Goal: Information Seeking & Learning: Learn about a topic

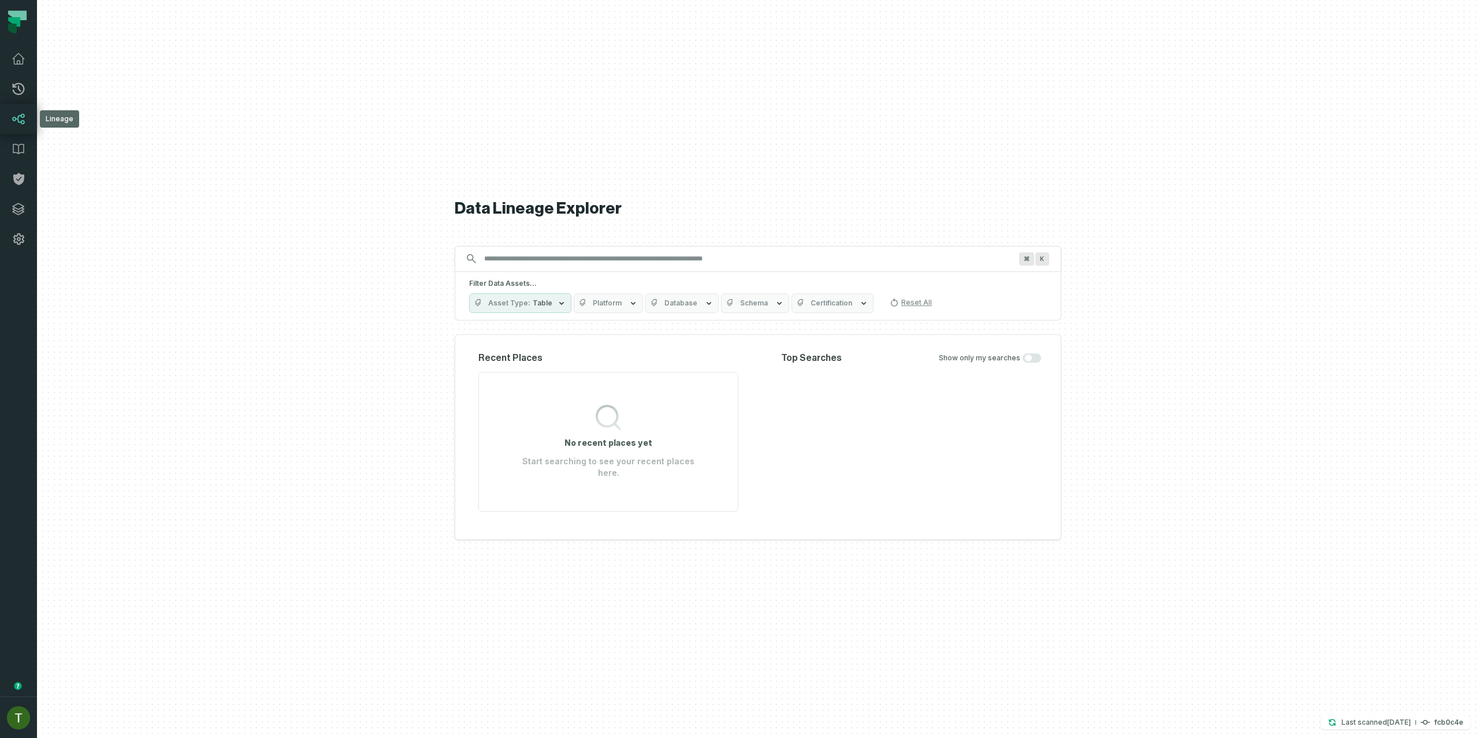
click at [28, 110] on link "Lineage" at bounding box center [18, 119] width 37 height 30
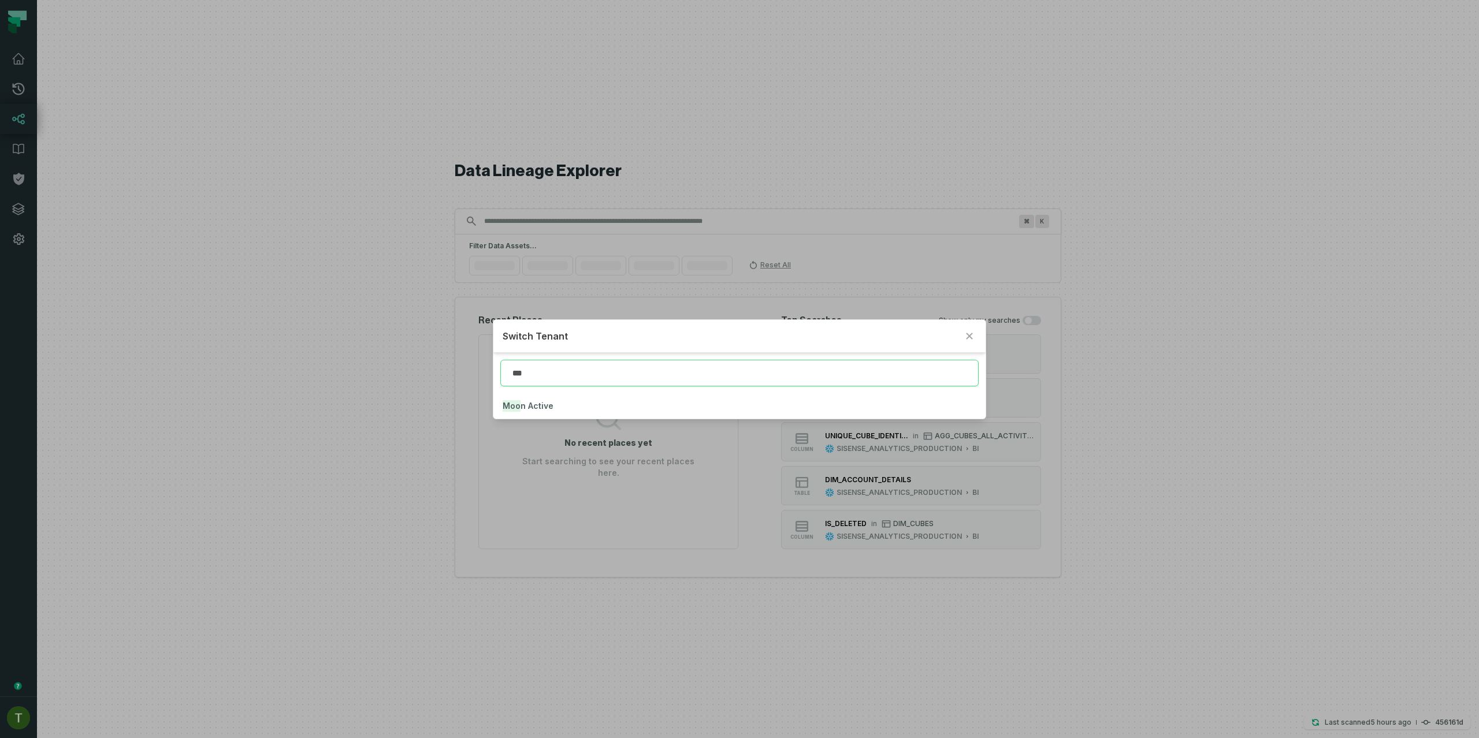
type input "***"
click button "Moo n Active" at bounding box center [739, 405] width 492 height 25
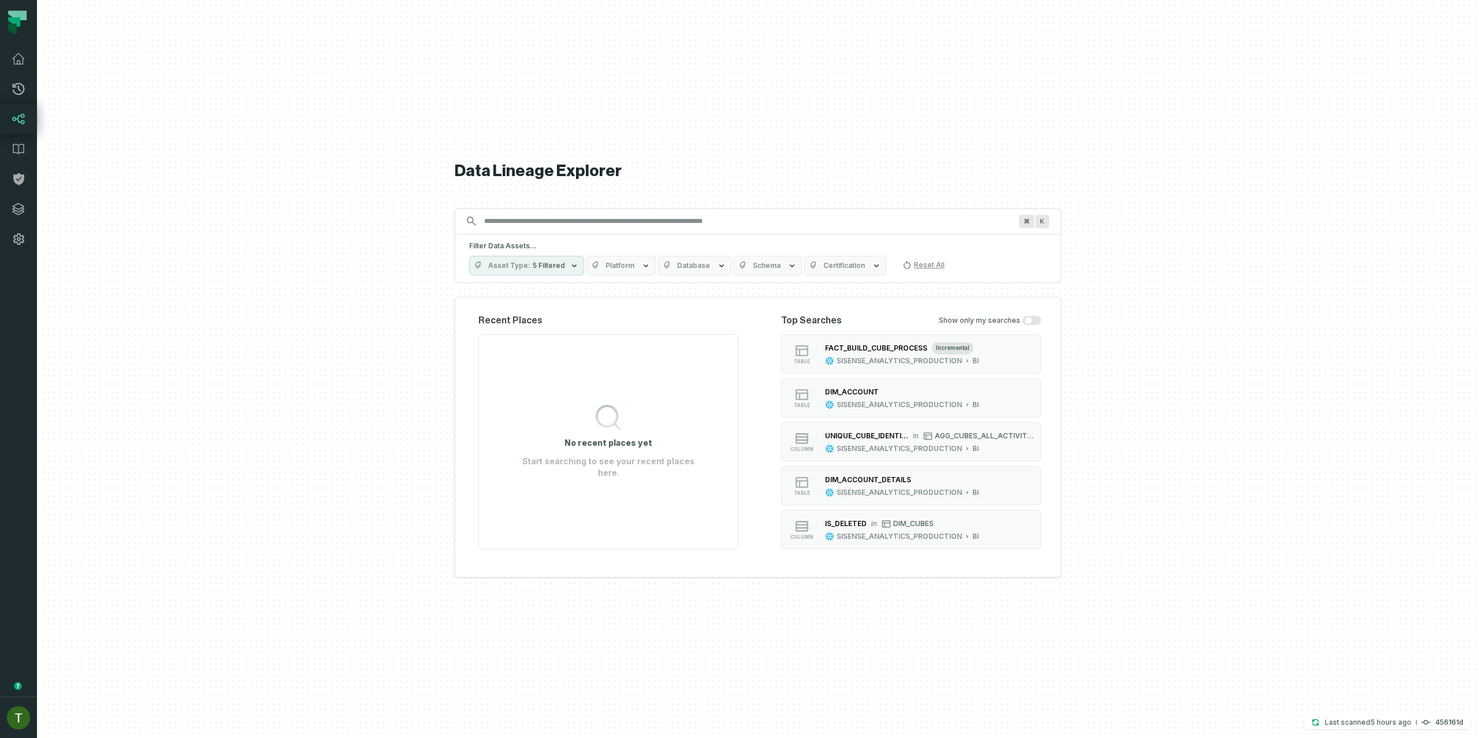
click at [38, 86] on div at bounding box center [758, 369] width 1442 height 738
click at [17, 91] on icon at bounding box center [19, 89] width 14 height 14
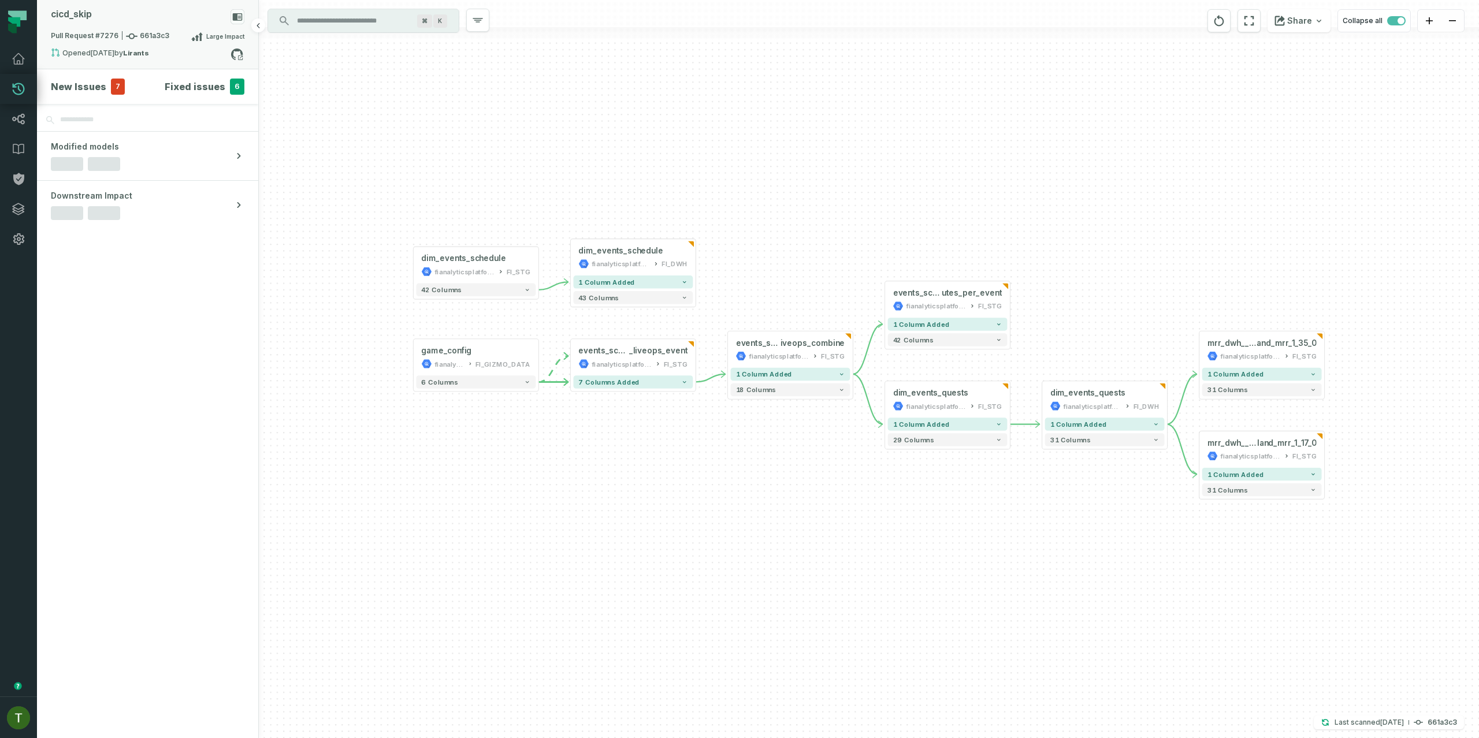
click at [132, 44] on div "Pull Request #7276 661a3c3 Large Impact" at bounding box center [147, 38] width 193 height 18
drag, startPoint x: 126, startPoint y: 39, endPoint x: 70, endPoint y: 108, distance: 89.0
click at [126, 39] on icon at bounding box center [132, 37] width 12 height 12
click at [85, 81] on h4 "New Issues" at bounding box center [78, 87] width 55 height 14
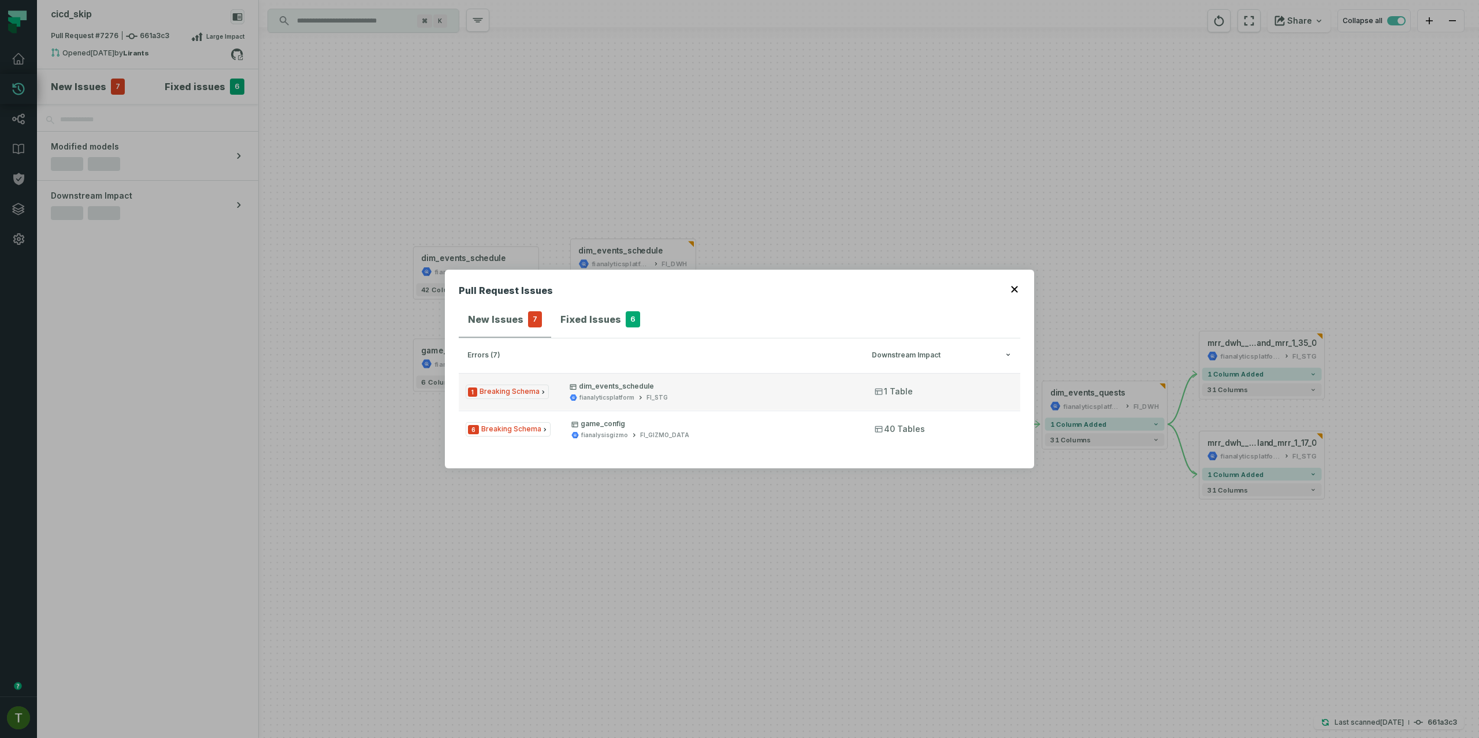
click at [585, 384] on p "dim_events_schedule" at bounding box center [712, 386] width 284 height 9
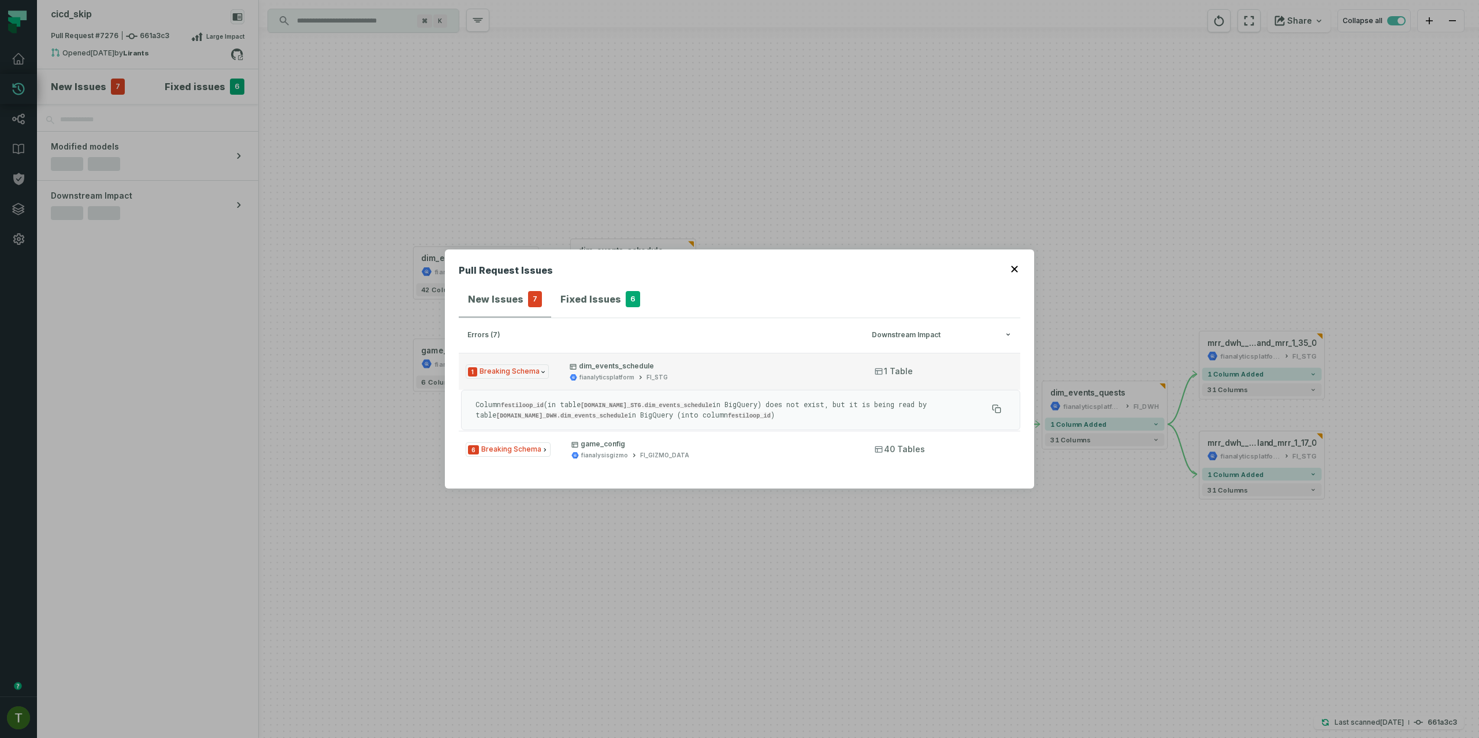
click at [632, 373] on div "fianalyticsplatform FI_STG" at bounding box center [712, 377] width 284 height 9
click at [638, 282] on header "Pull Request Issues" at bounding box center [739, 272] width 561 height 18
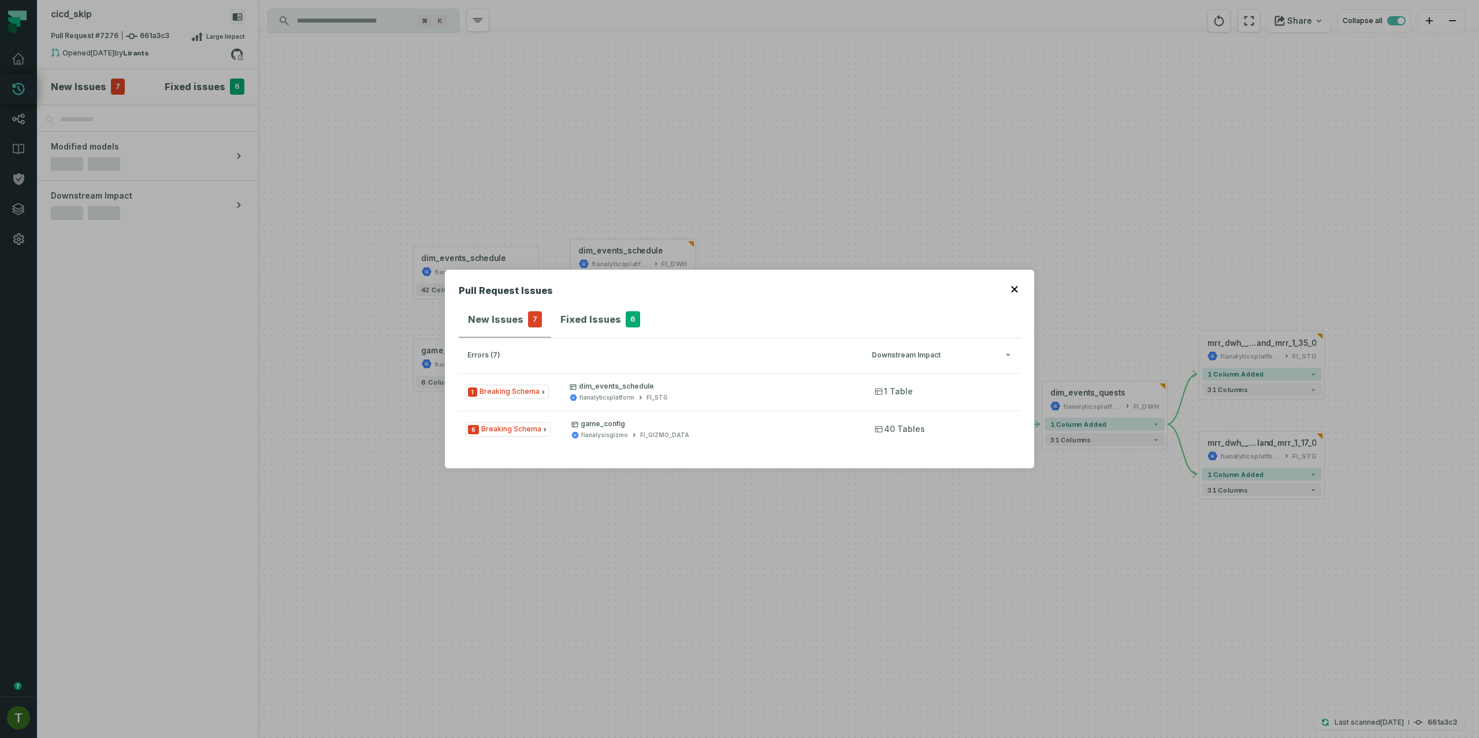
click at [626, 319] on span "6" at bounding box center [633, 319] width 14 height 16
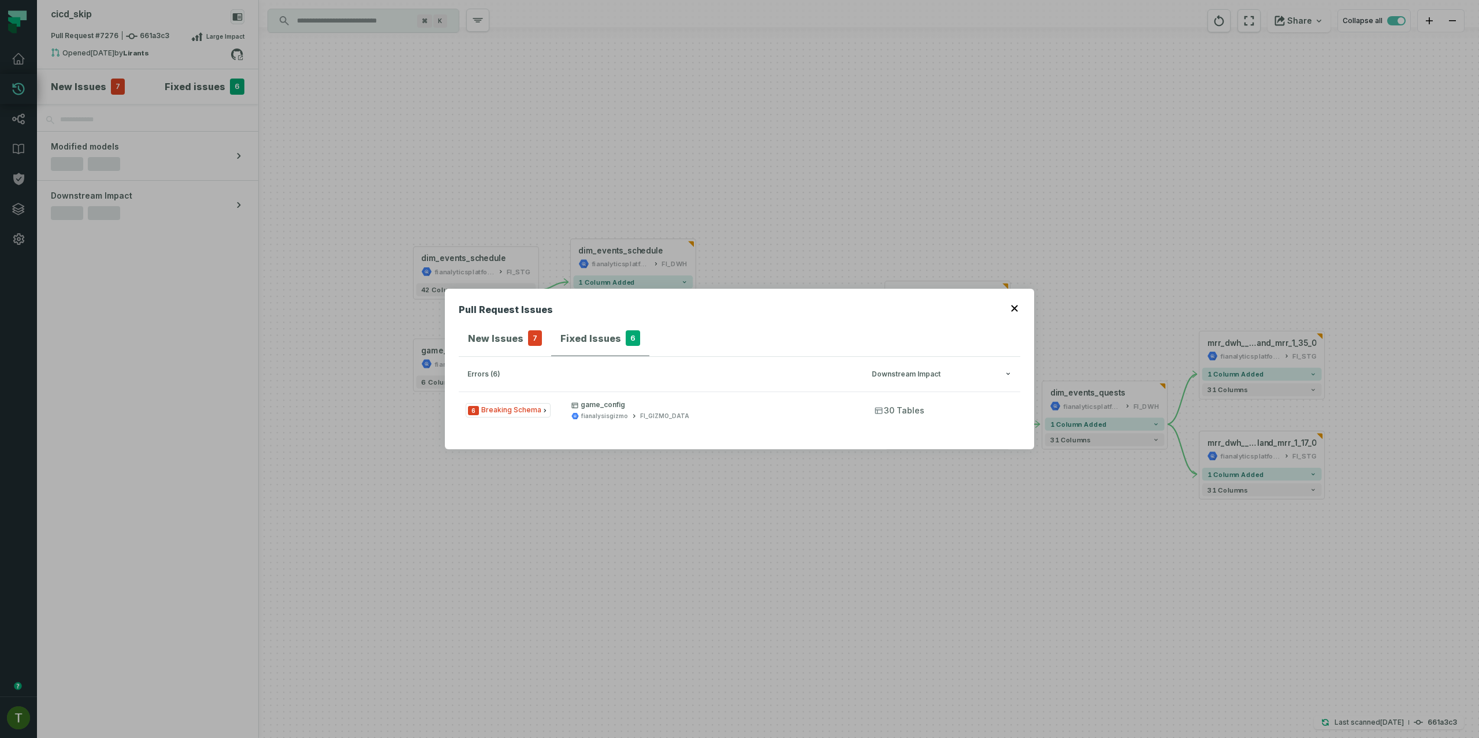
click at [518, 359] on h3 "errors (6) Downstream Impact" at bounding box center [739, 374] width 561 height 35
click at [518, 339] on h4 "New Issues" at bounding box center [495, 339] width 55 height 14
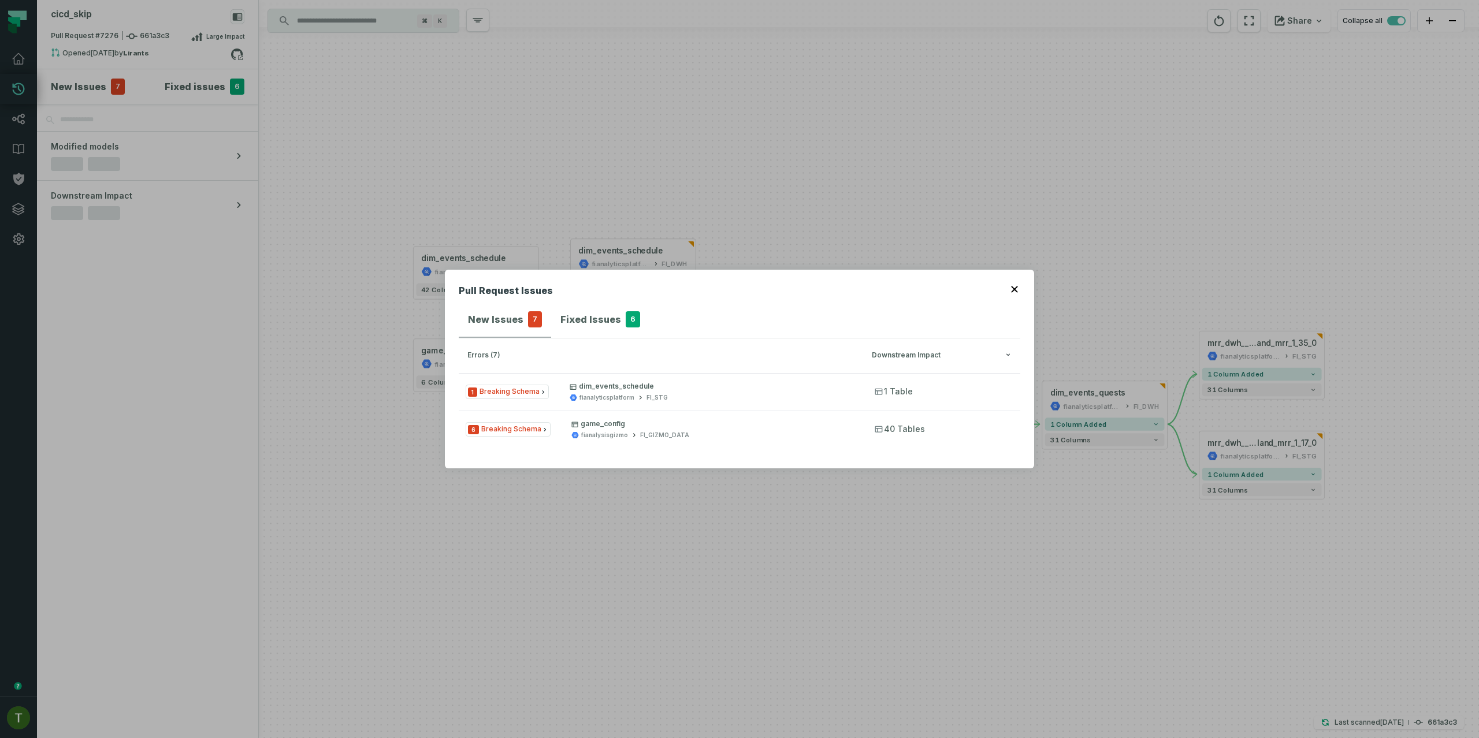
click at [616, 317] on div "Fixed Issues 6" at bounding box center [600, 319] width 80 height 16
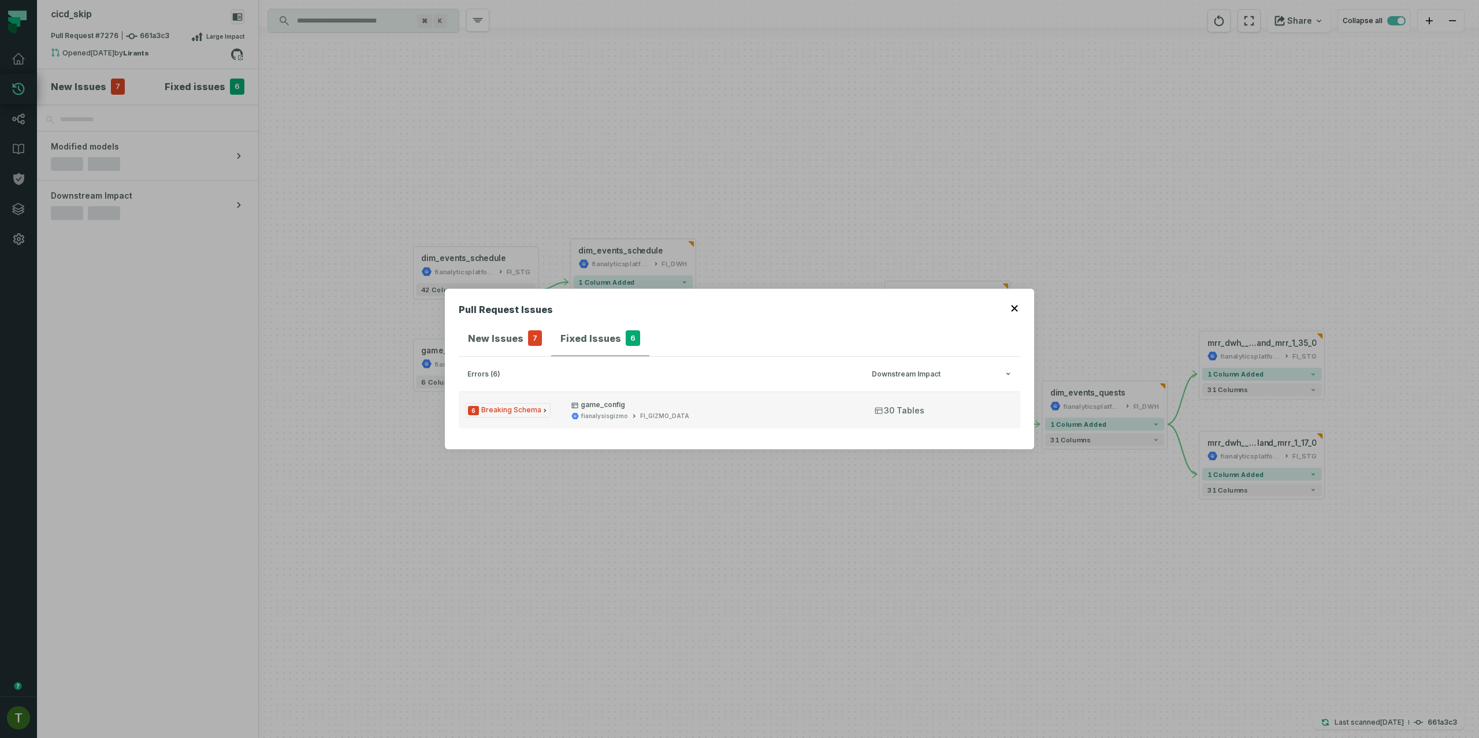
click at [629, 394] on button "6 Breaking Schema game_config fianalysisgizmo FI_GIZMO_DATA 30 Tables" at bounding box center [739, 410] width 561 height 37
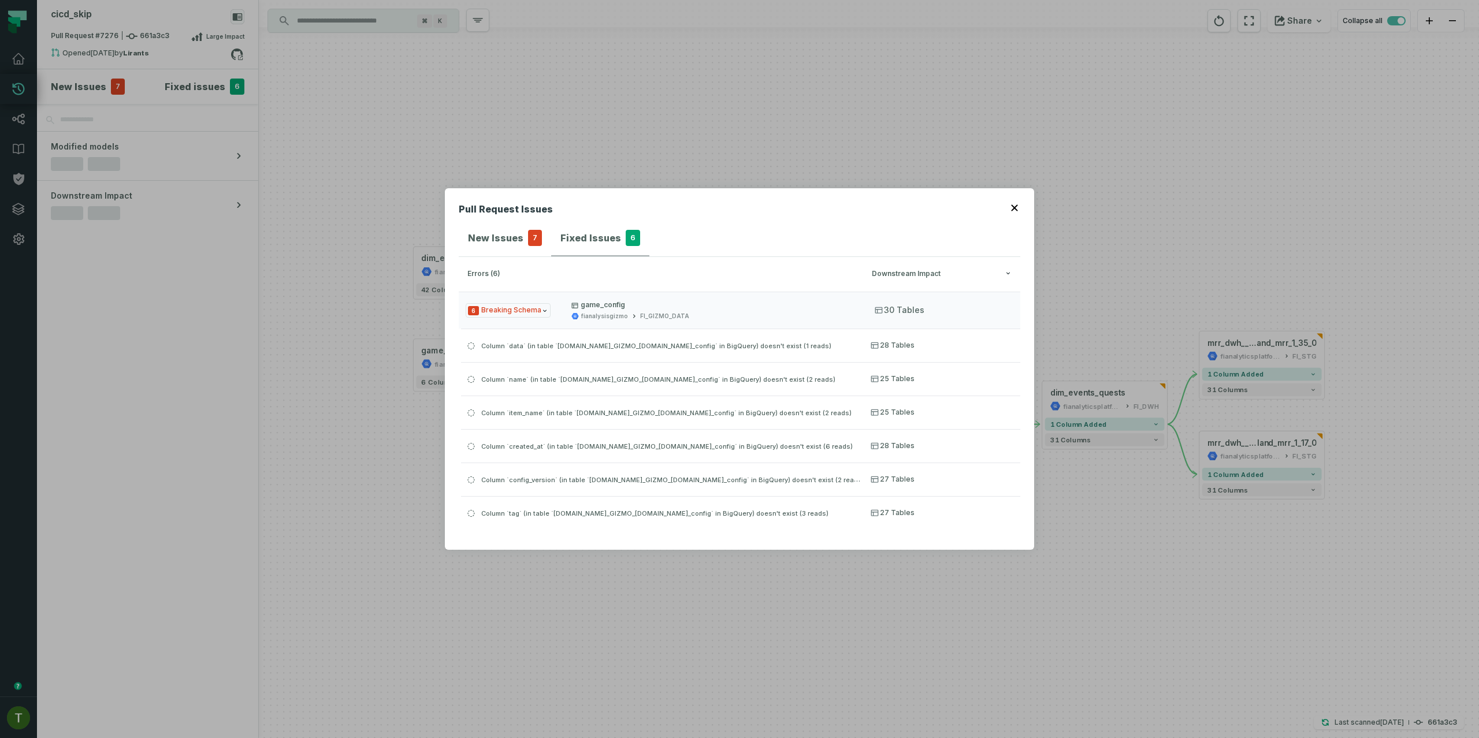
click at [521, 230] on div "New Issues 7" at bounding box center [505, 238] width 74 height 16
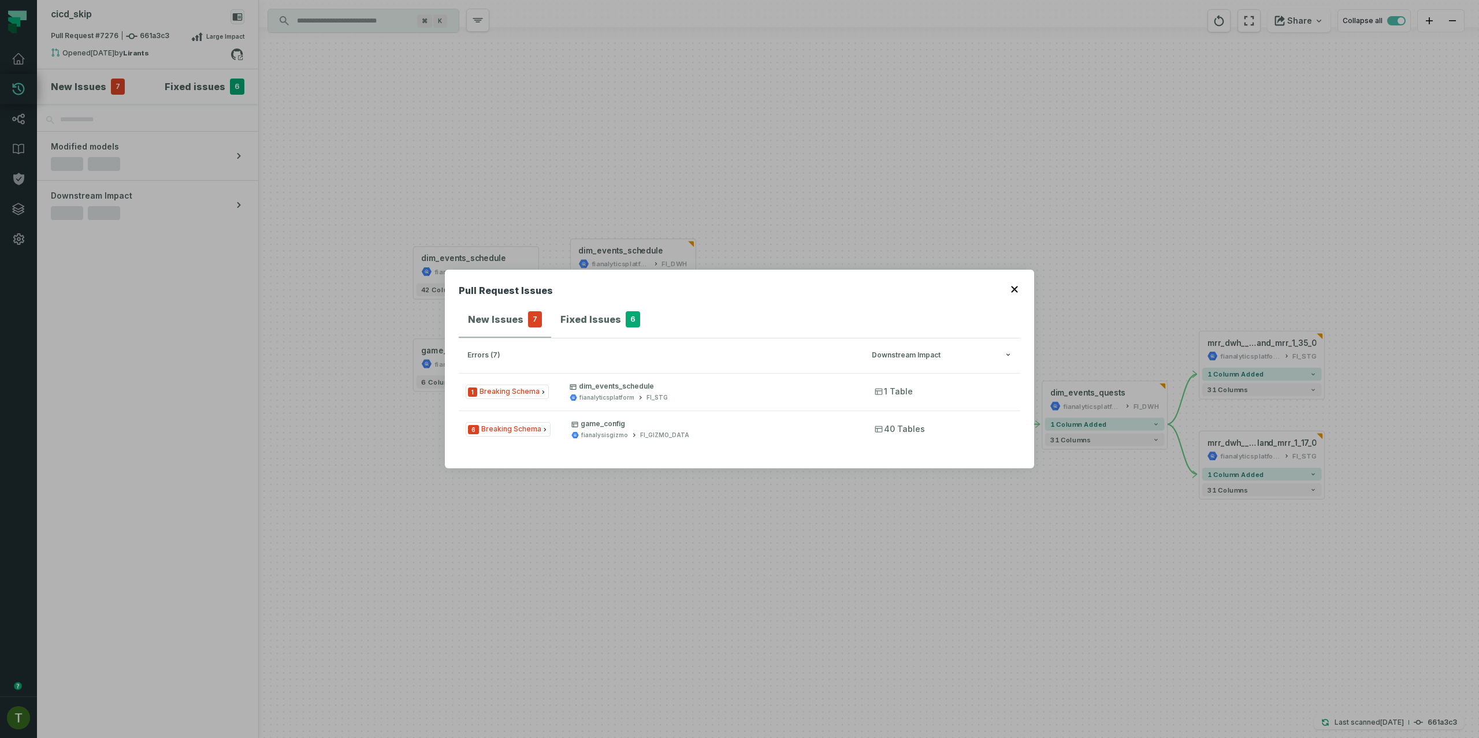
click at [626, 311] on span "6" at bounding box center [633, 319] width 14 height 16
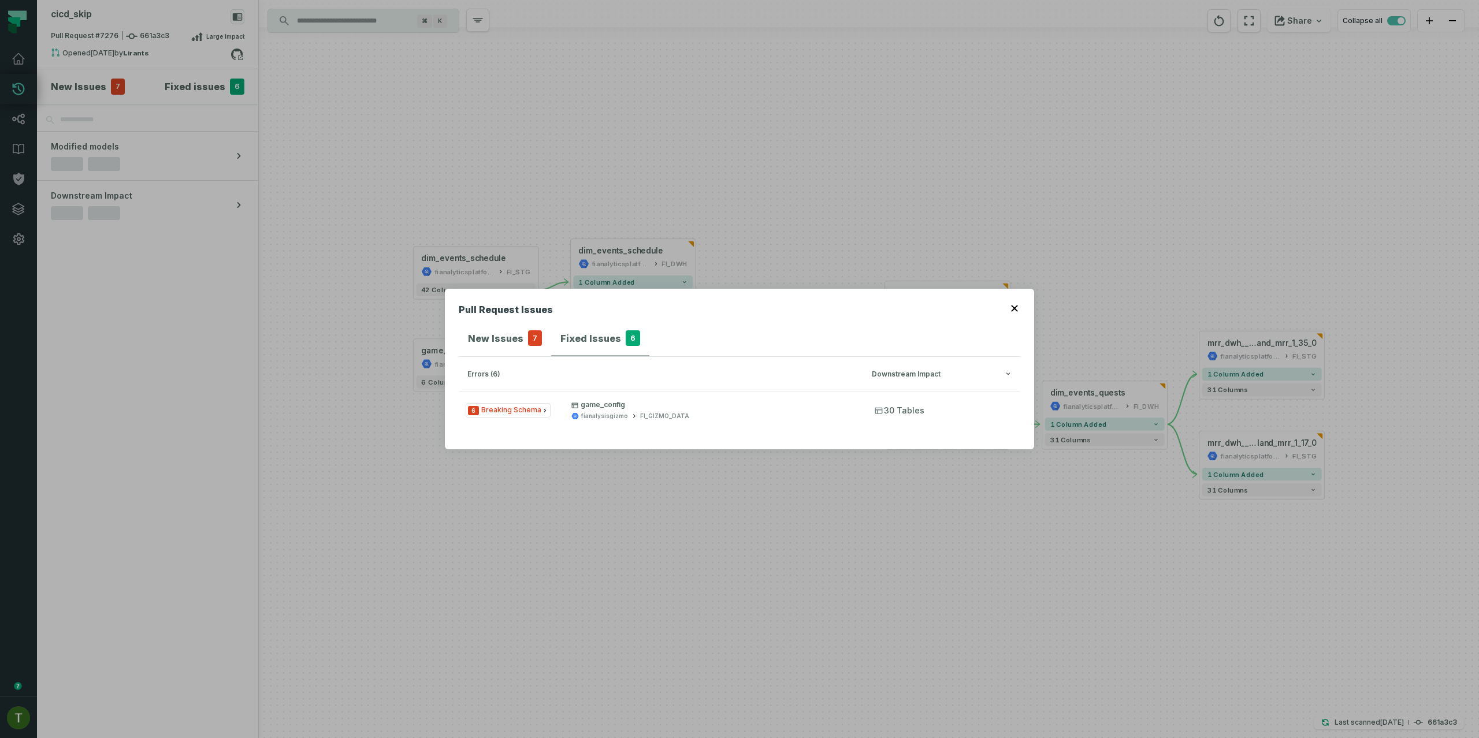
click at [510, 344] on h4 "New Issues" at bounding box center [495, 339] width 55 height 14
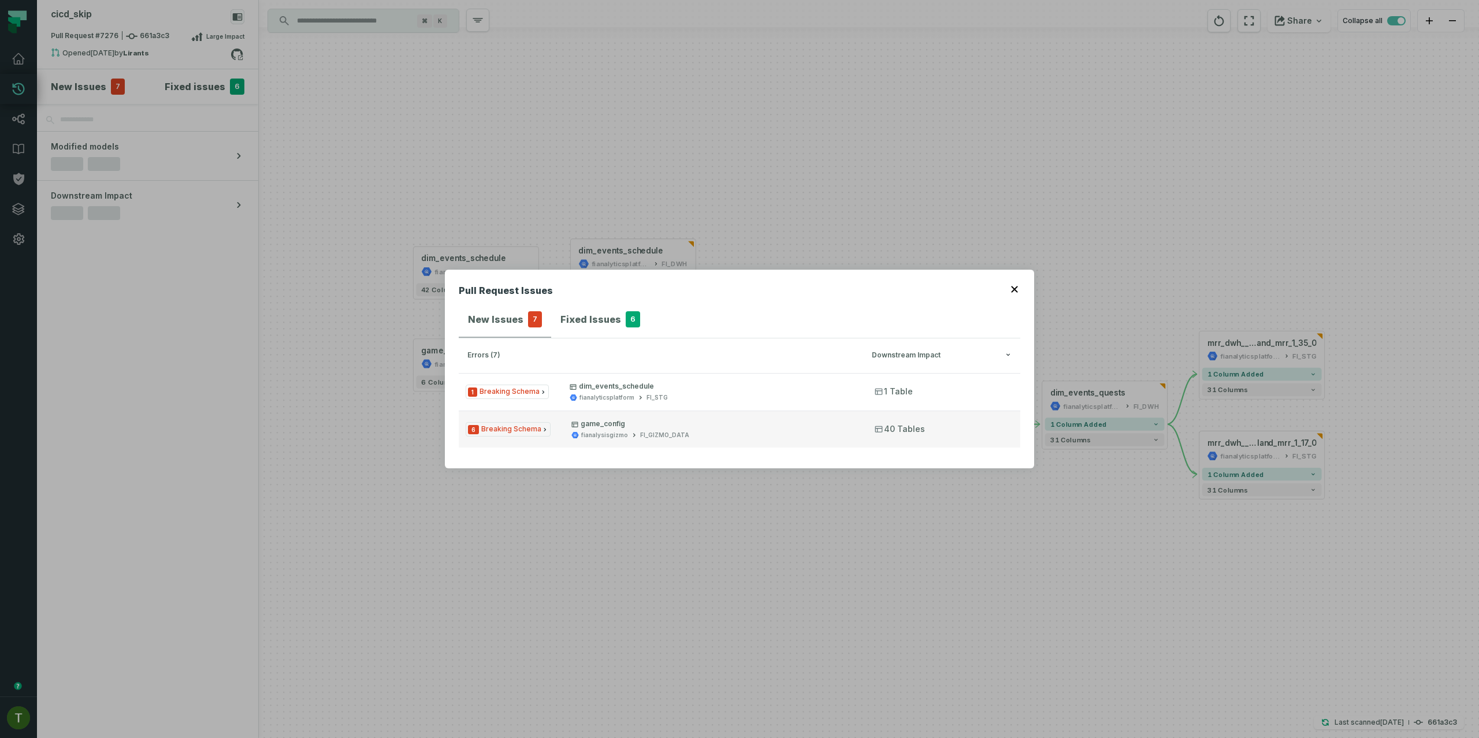
click at [613, 427] on p "game_config" at bounding box center [712, 423] width 282 height 9
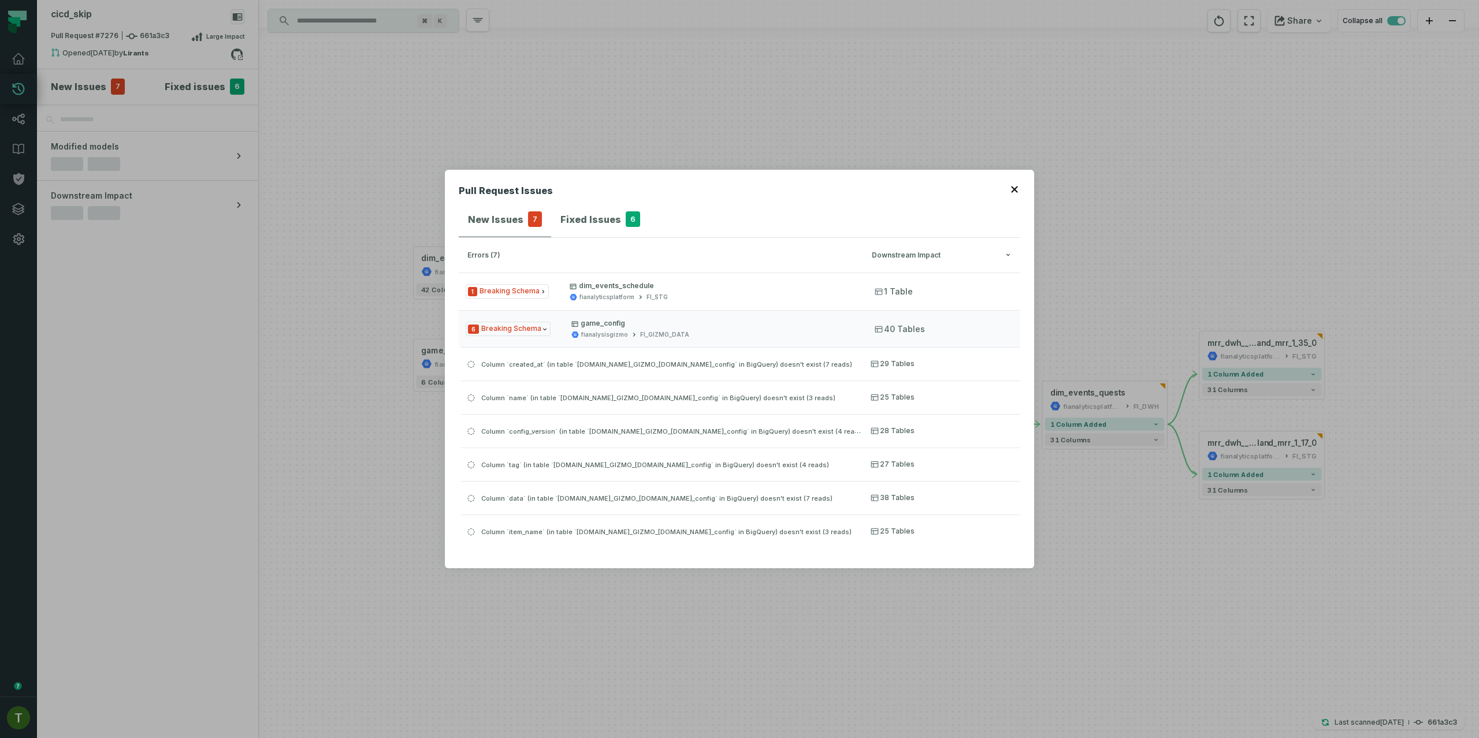
click at [621, 230] on button "Fixed Issues 6" at bounding box center [600, 219] width 98 height 35
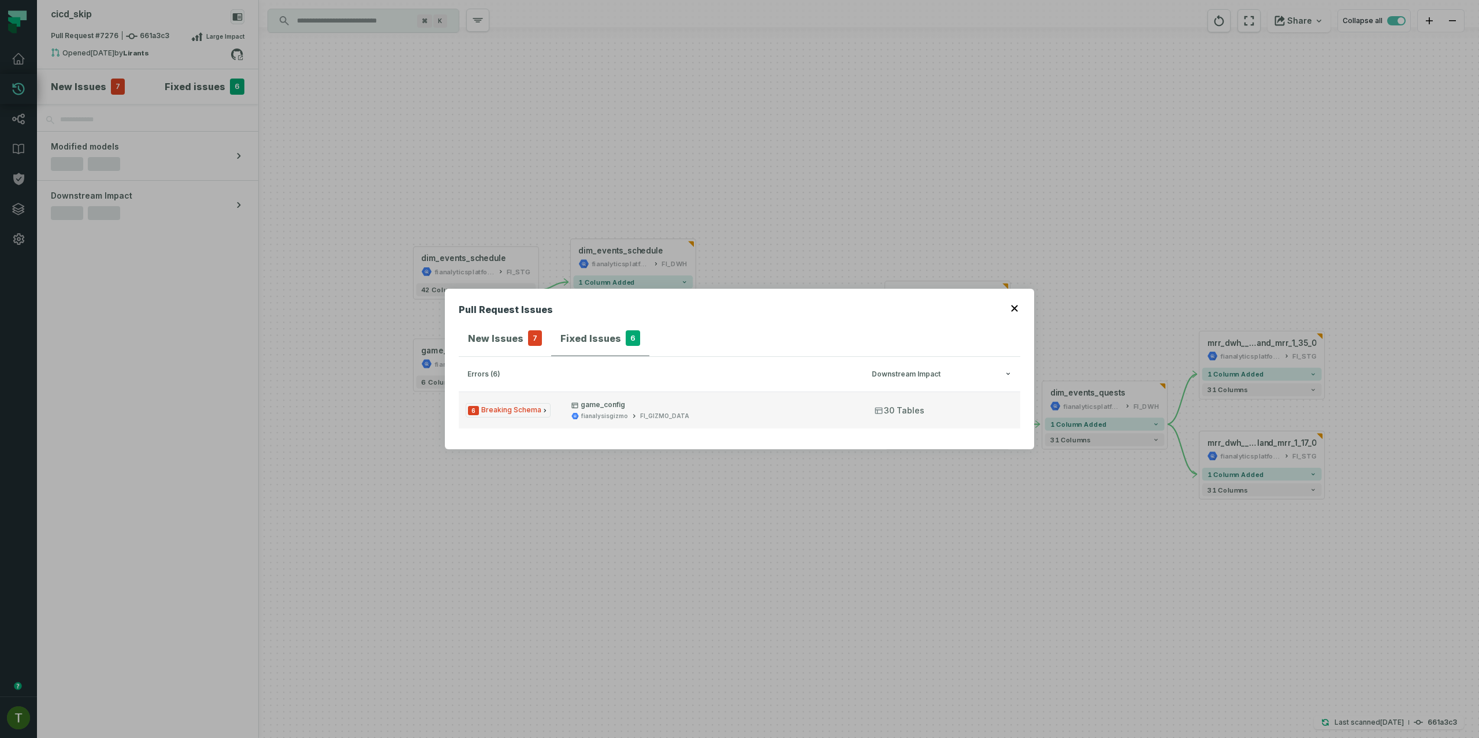
drag, startPoint x: 576, startPoint y: 439, endPoint x: 585, endPoint y: 421, distance: 19.9
click at [585, 422] on div "Pull Request Issues New Issues 7 Fixed Issues 6 errors (6) Downstream Impact 6 …" at bounding box center [739, 369] width 589 height 161
click at [585, 420] on button "6 Breaking Schema game_config fianalysisgizmo FI_GIZMO_DATA 30 Tables" at bounding box center [739, 410] width 561 height 37
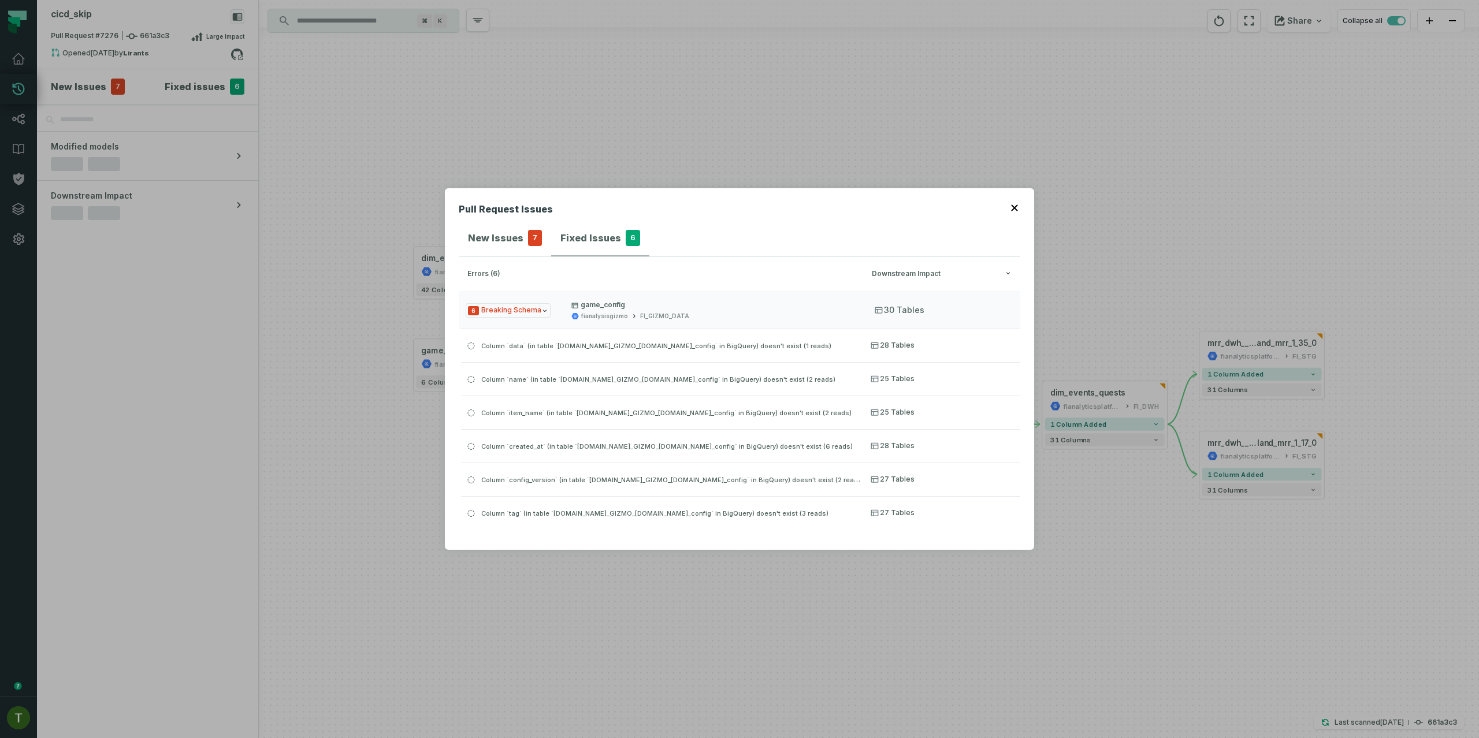
click at [542, 244] on button "New Issues 7" at bounding box center [505, 238] width 92 height 35
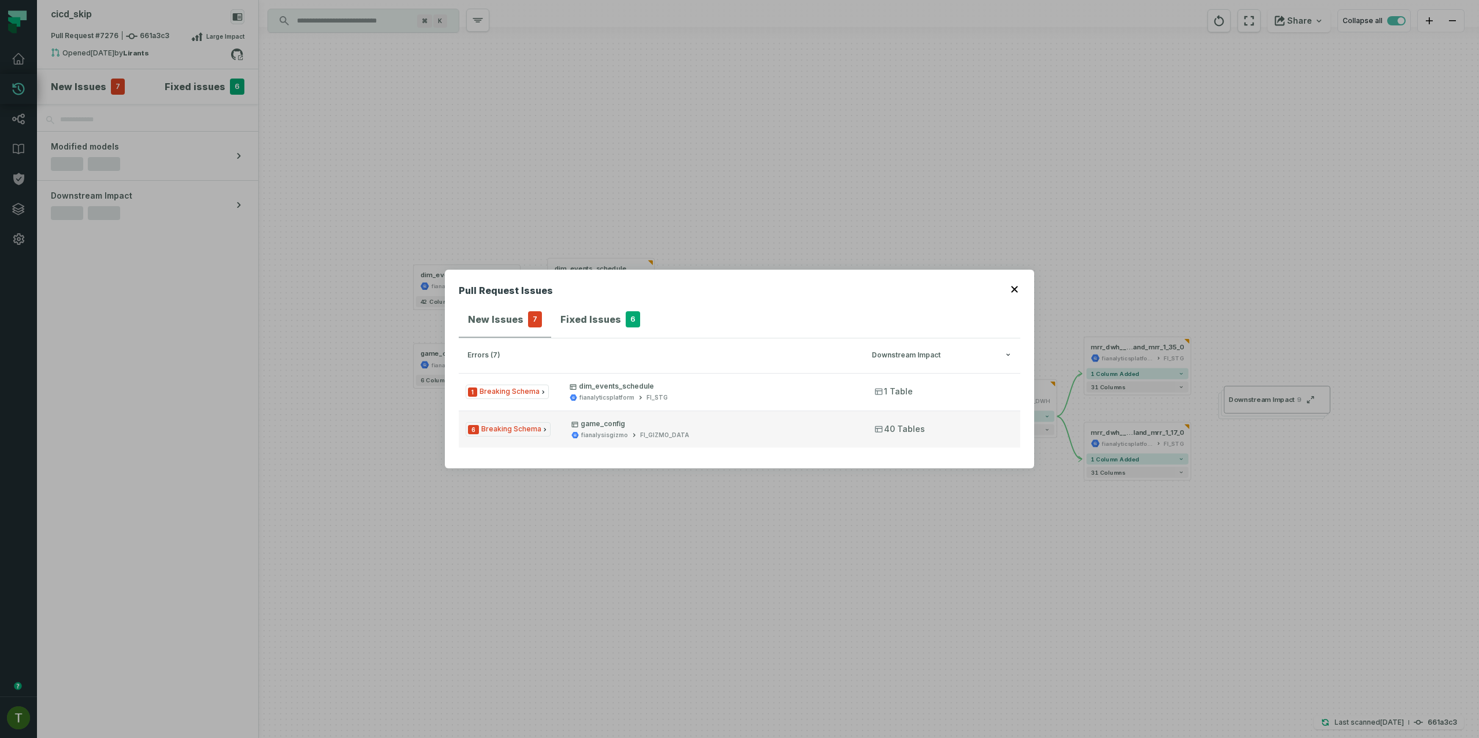
click at [535, 426] on span "6 Breaking Schema" at bounding box center [508, 429] width 85 height 14
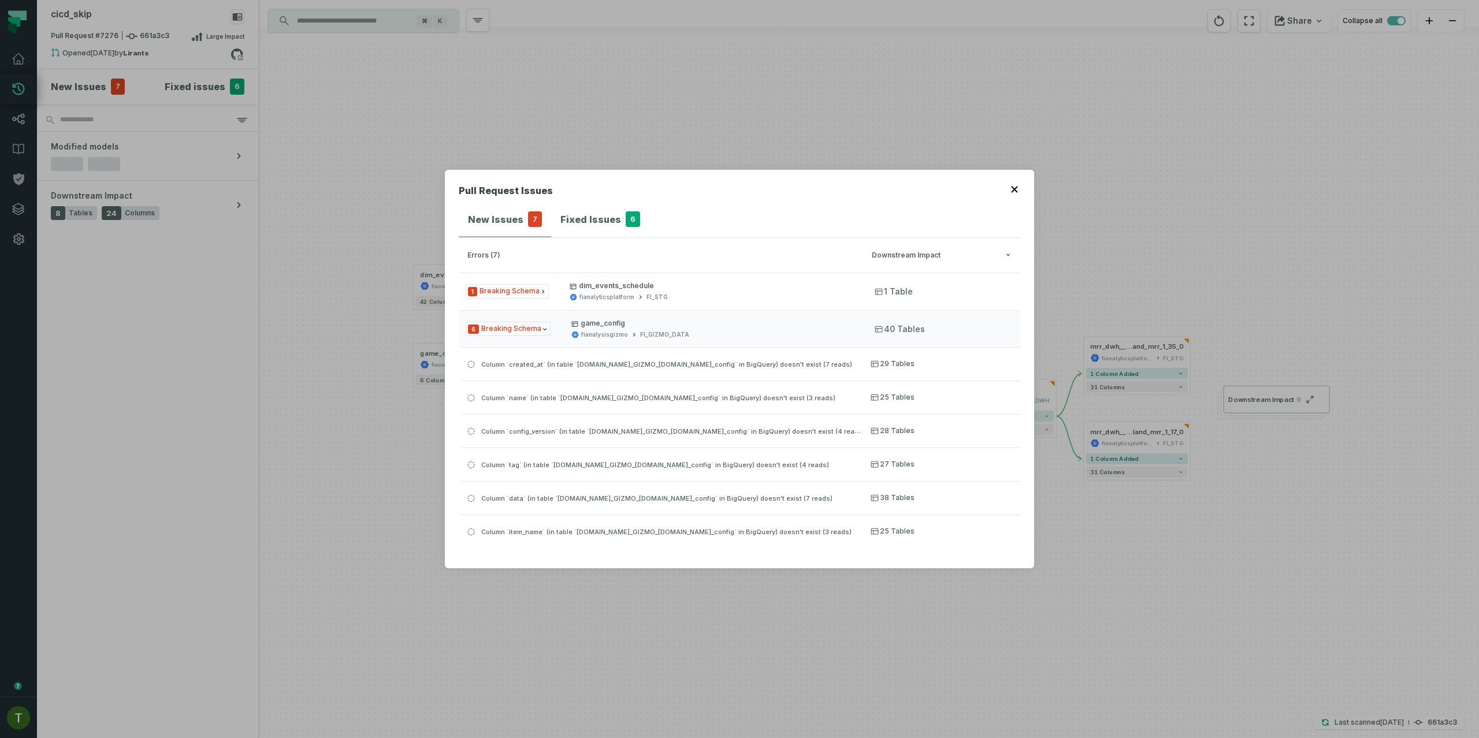
click at [632, 222] on button "Fixed Issues 6" at bounding box center [600, 219] width 98 height 35
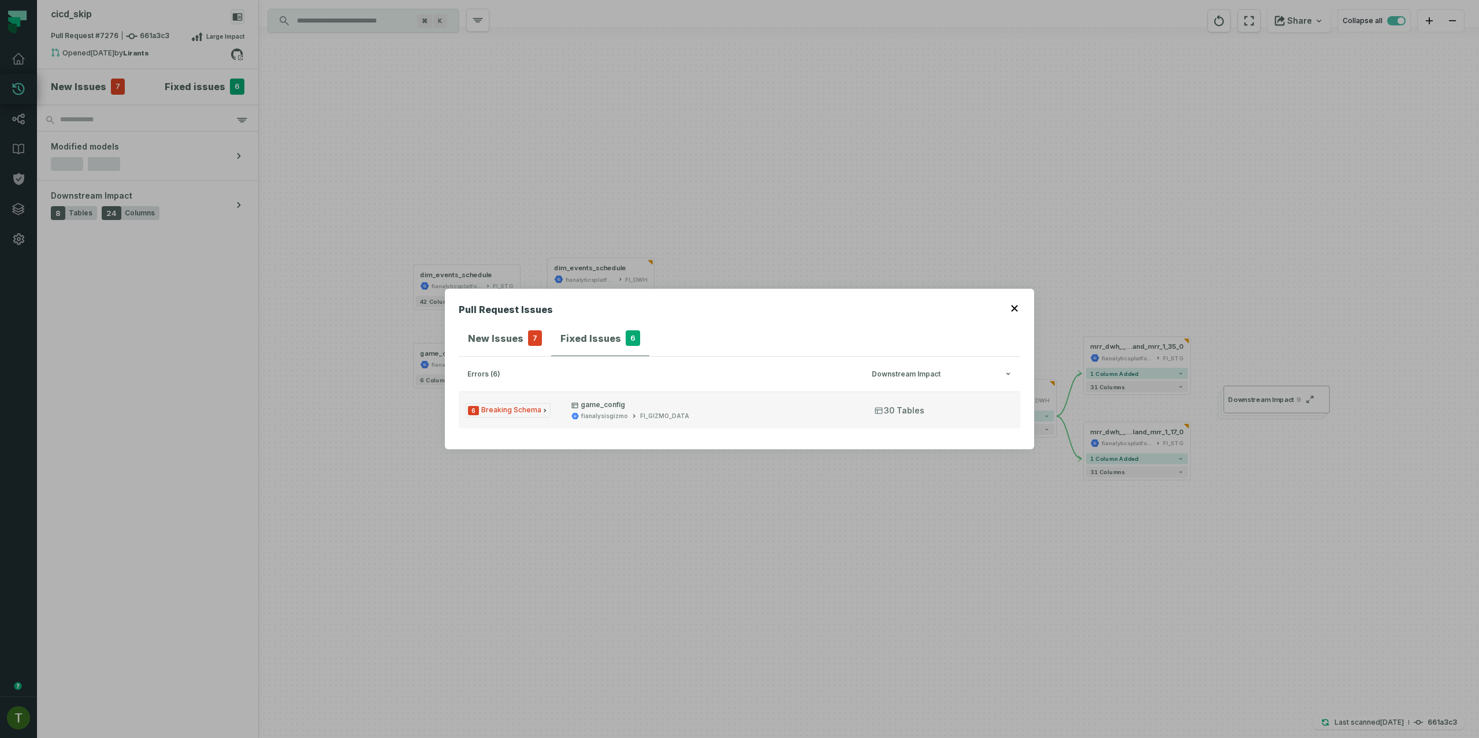
click at [546, 414] on span "6 Breaking Schema" at bounding box center [508, 410] width 85 height 14
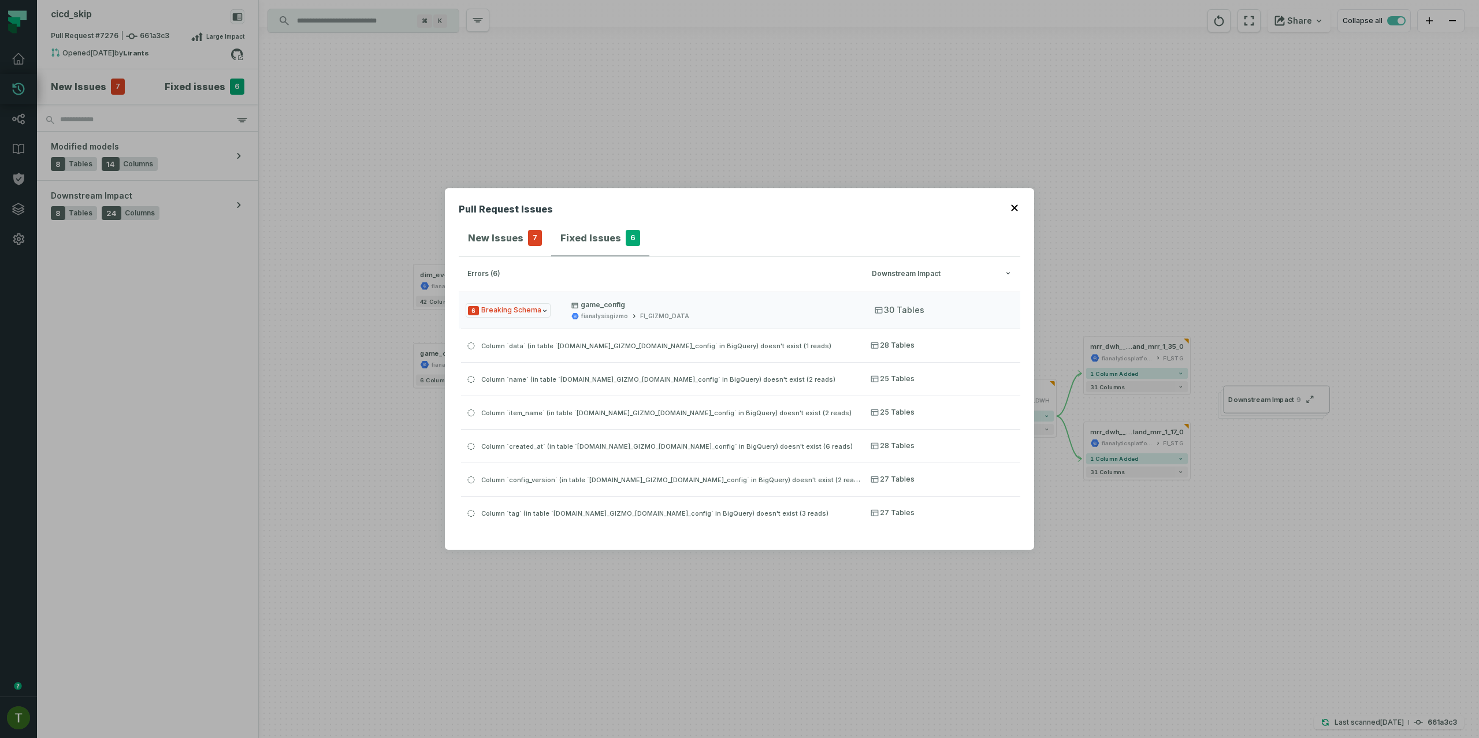
click at [1013, 217] on header "Pull Request Issues" at bounding box center [739, 211] width 561 height 18
click at [1013, 212] on header "Pull Request Issues" at bounding box center [739, 211] width 561 height 18
click at [1013, 211] on icon "button" at bounding box center [1014, 207] width 7 height 7
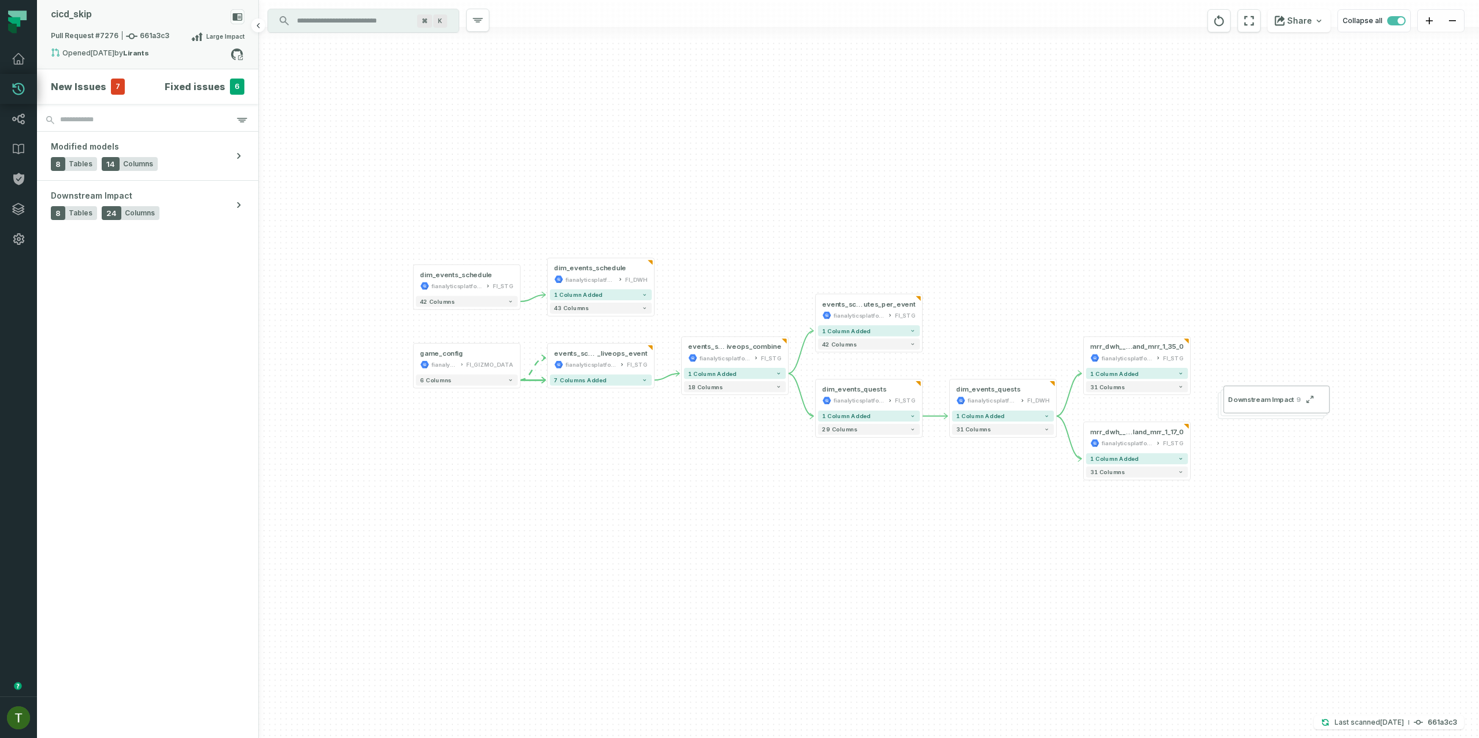
click at [163, 54] on div "Opened [DATE] 3:45:38 PM by Lirants" at bounding box center [141, 55] width 180 height 14
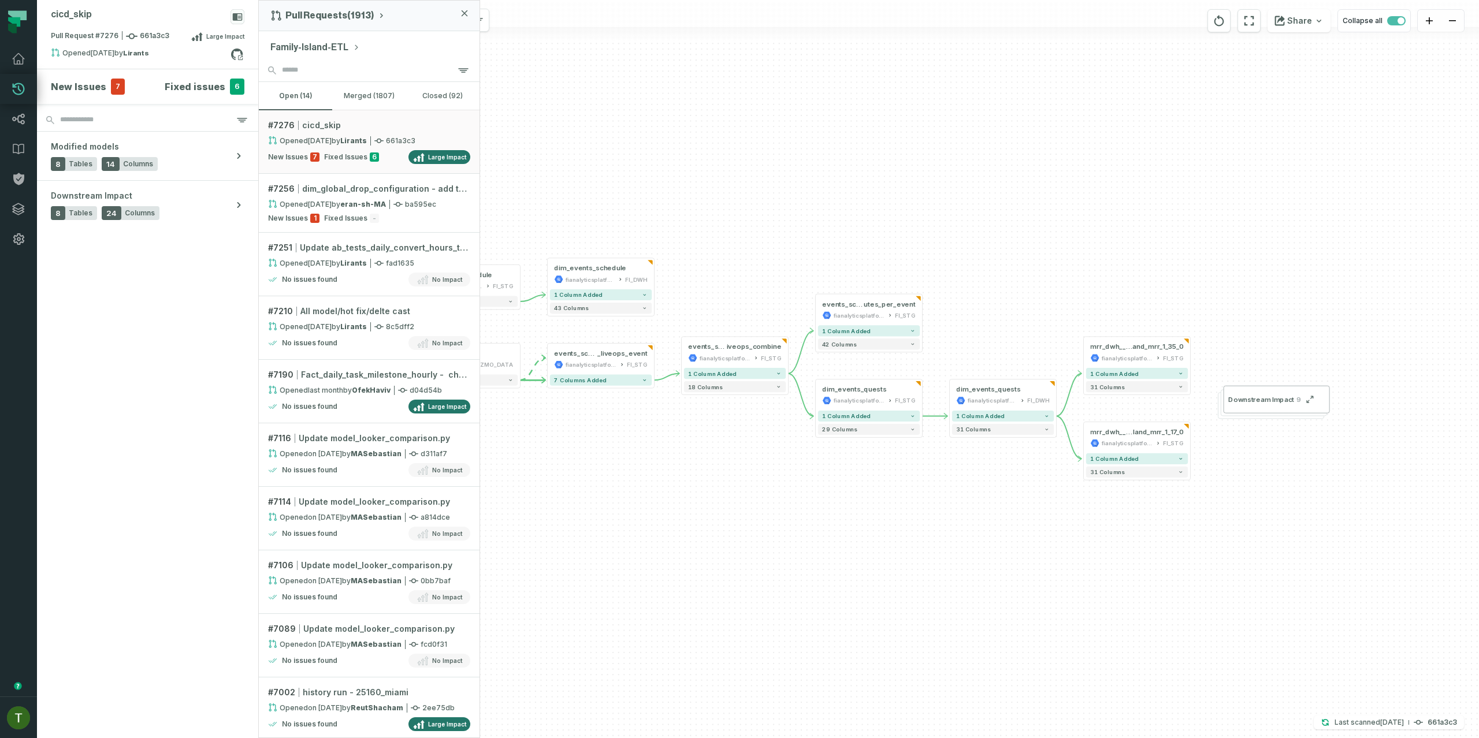
click at [348, 42] on button "Family-Island-ETL" at bounding box center [315, 47] width 90 height 14
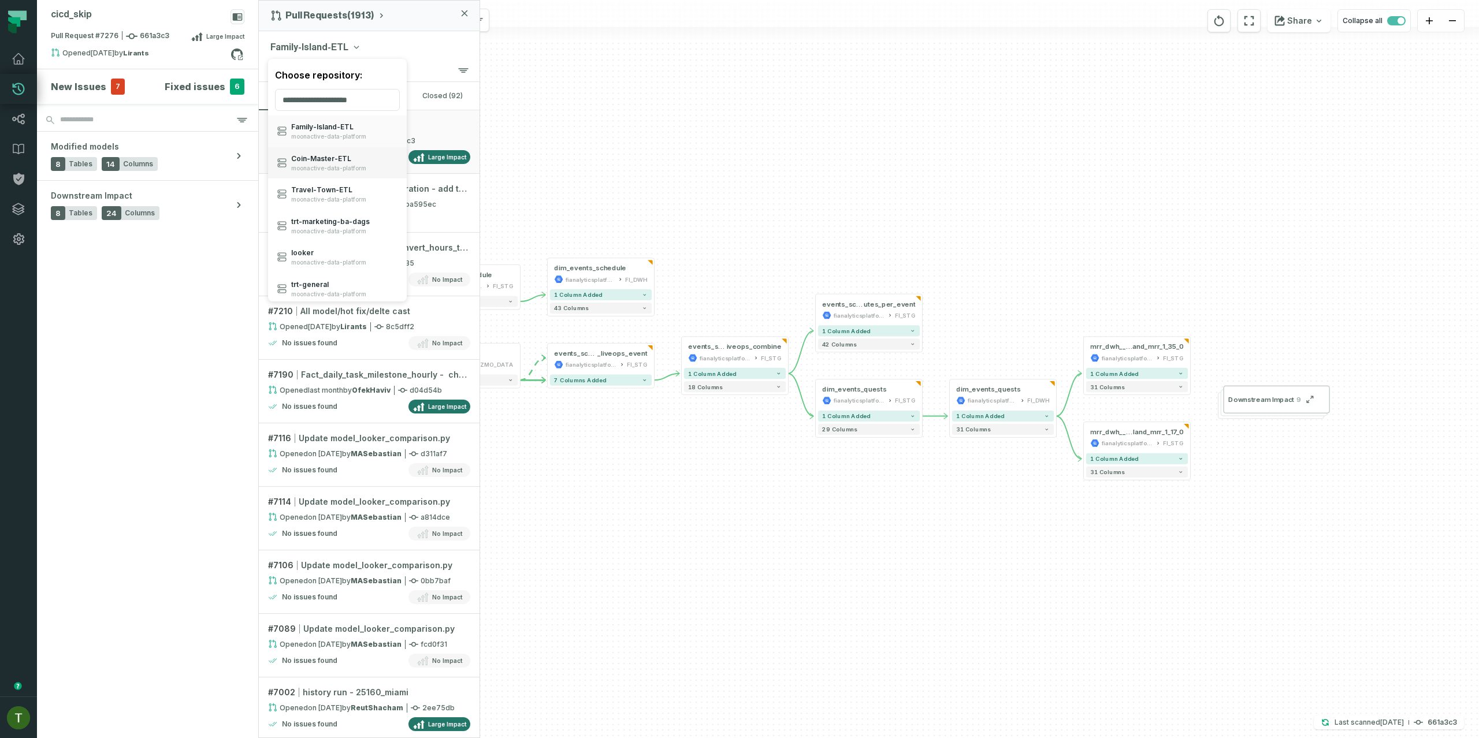
click at [351, 161] on span "Coin- Master- ETL" at bounding box center [328, 158] width 75 height 9
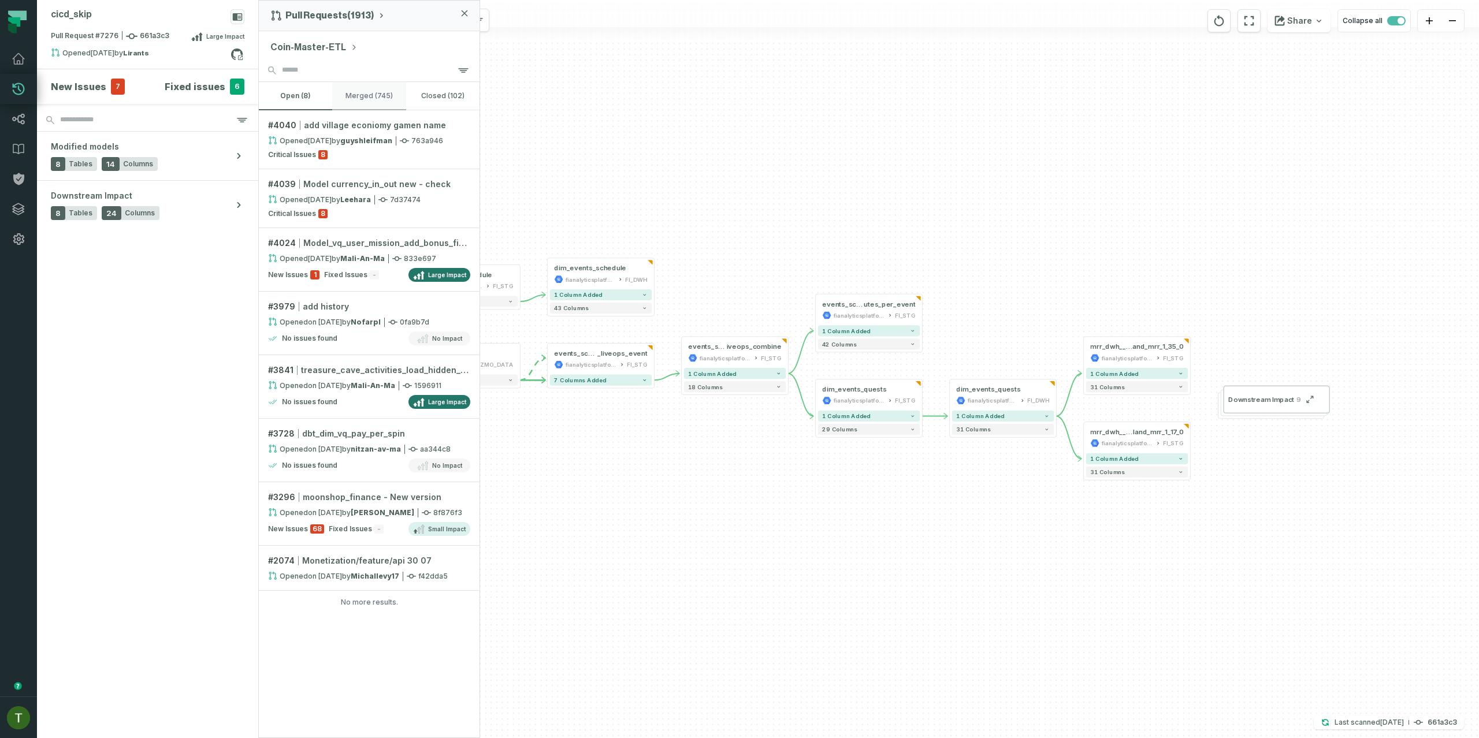
click at [393, 93] on button "merged (745)" at bounding box center [368, 96] width 73 height 28
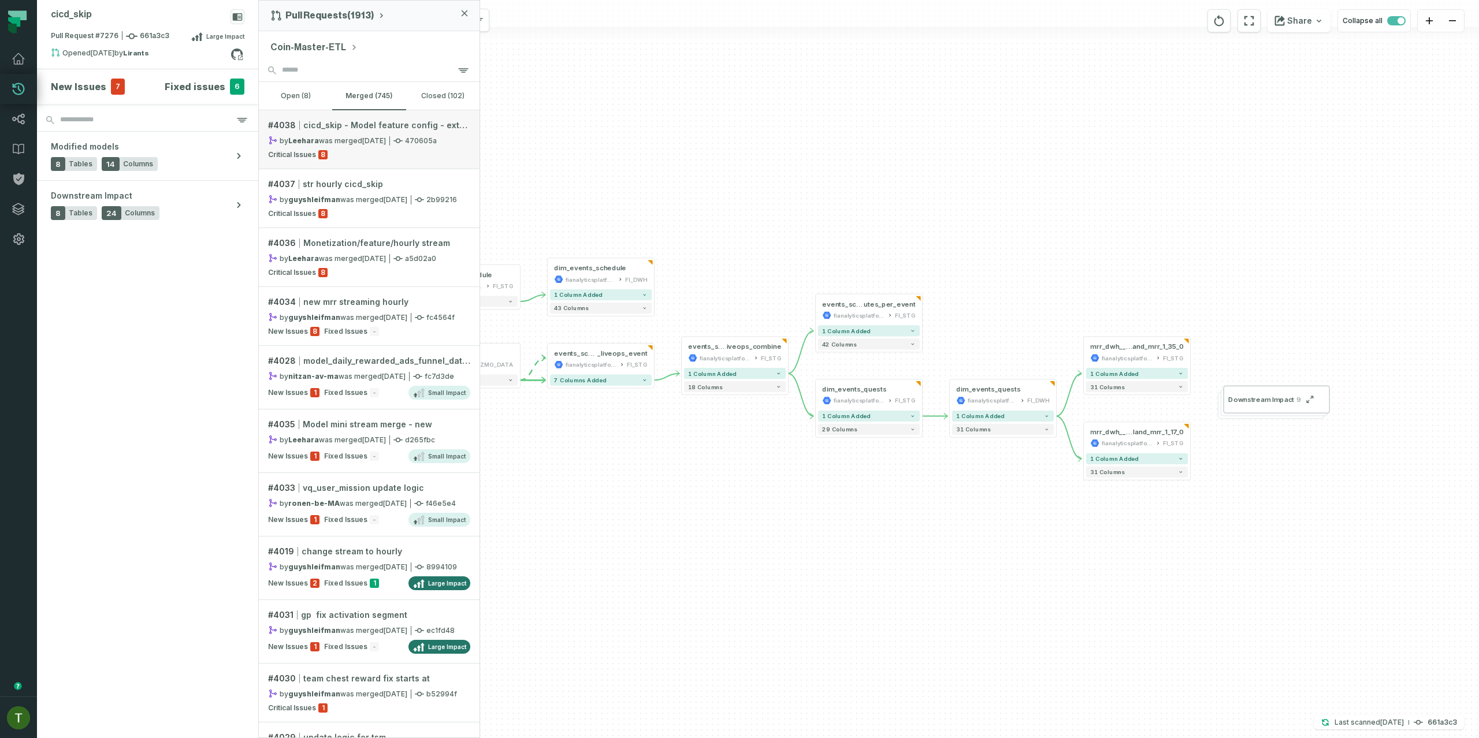
click at [371, 114] on link "# 4038 cicd_skip - Model feature config - extract url by [PERSON_NAME] was merg…" at bounding box center [369, 139] width 221 height 59
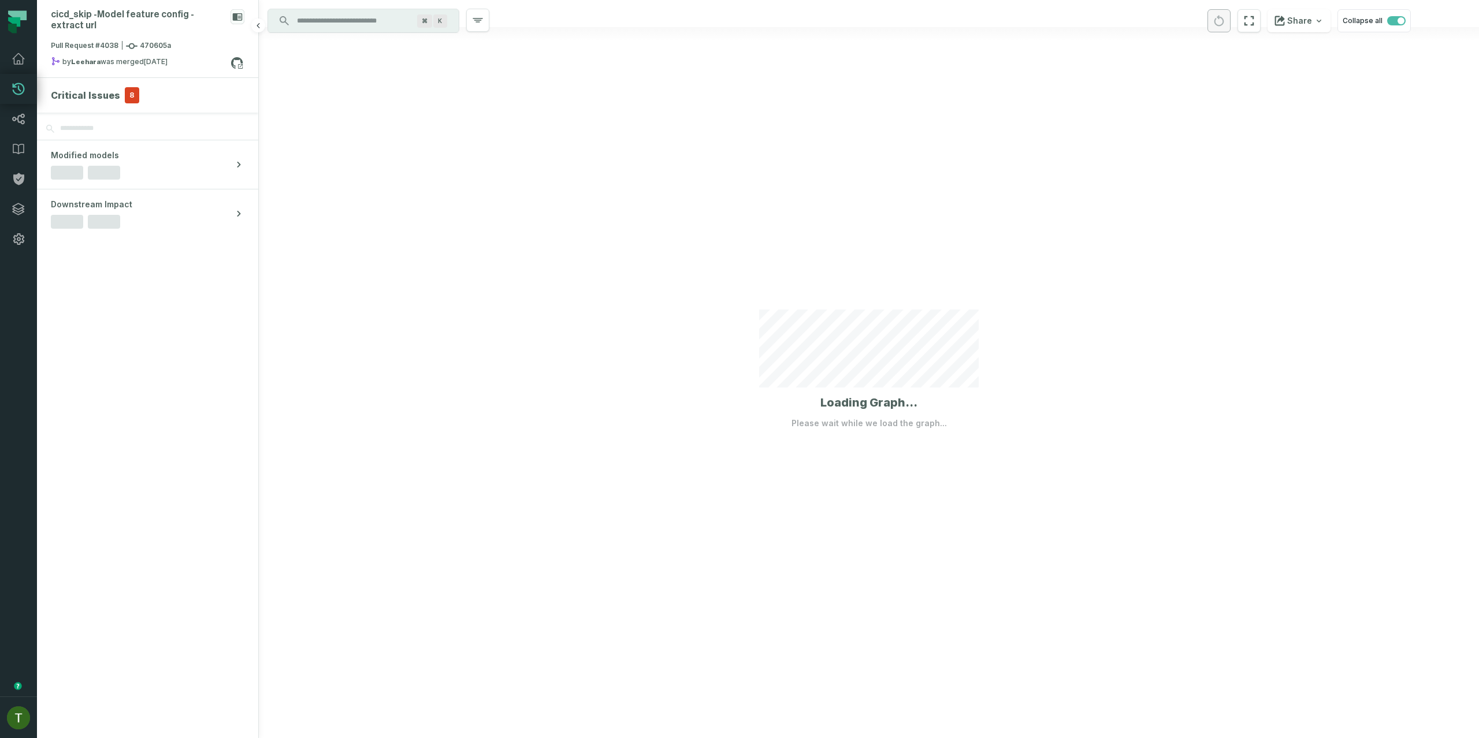
click at [125, 89] on span "8" at bounding box center [132, 95] width 14 height 16
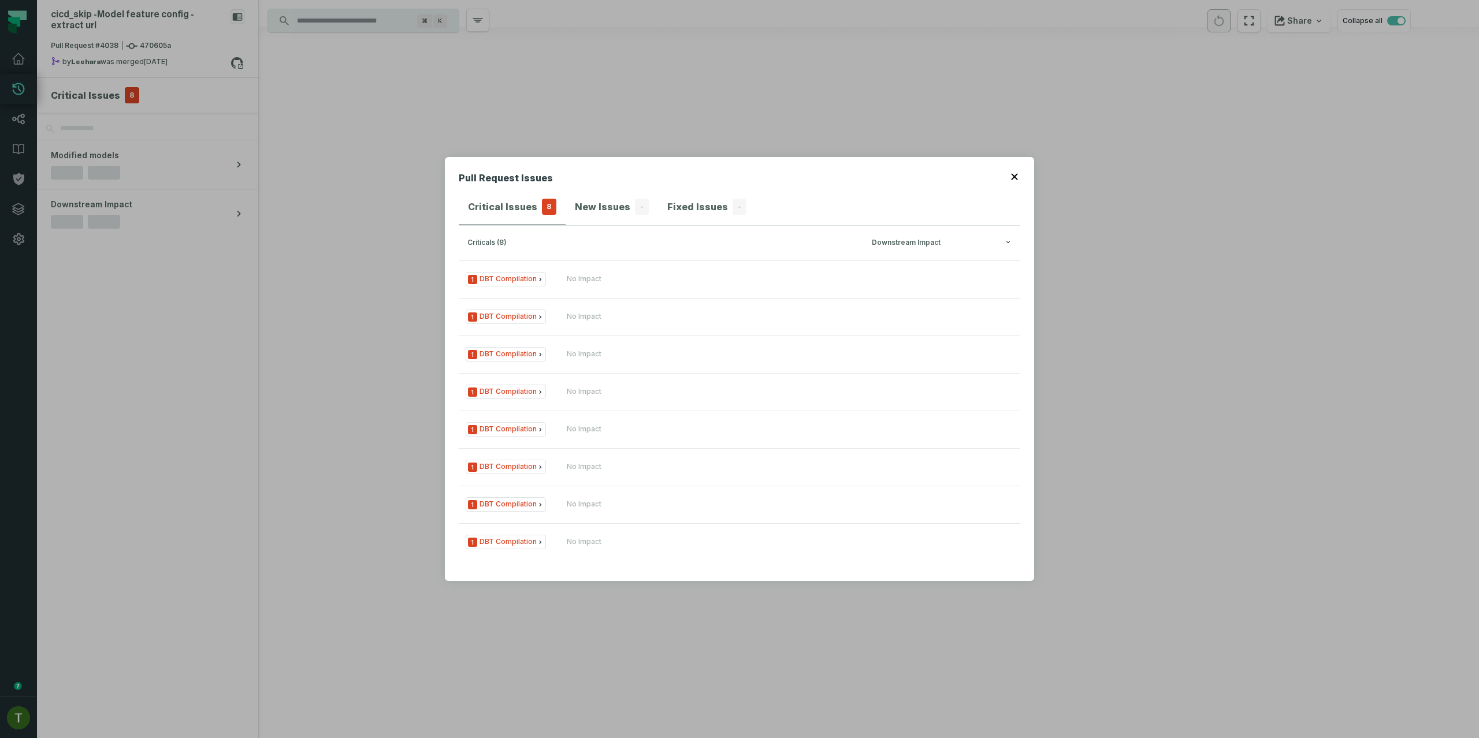
click at [637, 251] on h3 "criticals (8) Downstream Impact" at bounding box center [739, 243] width 561 height 35
click at [643, 273] on button "1 DBT Compilation No Impact" at bounding box center [739, 278] width 561 height 37
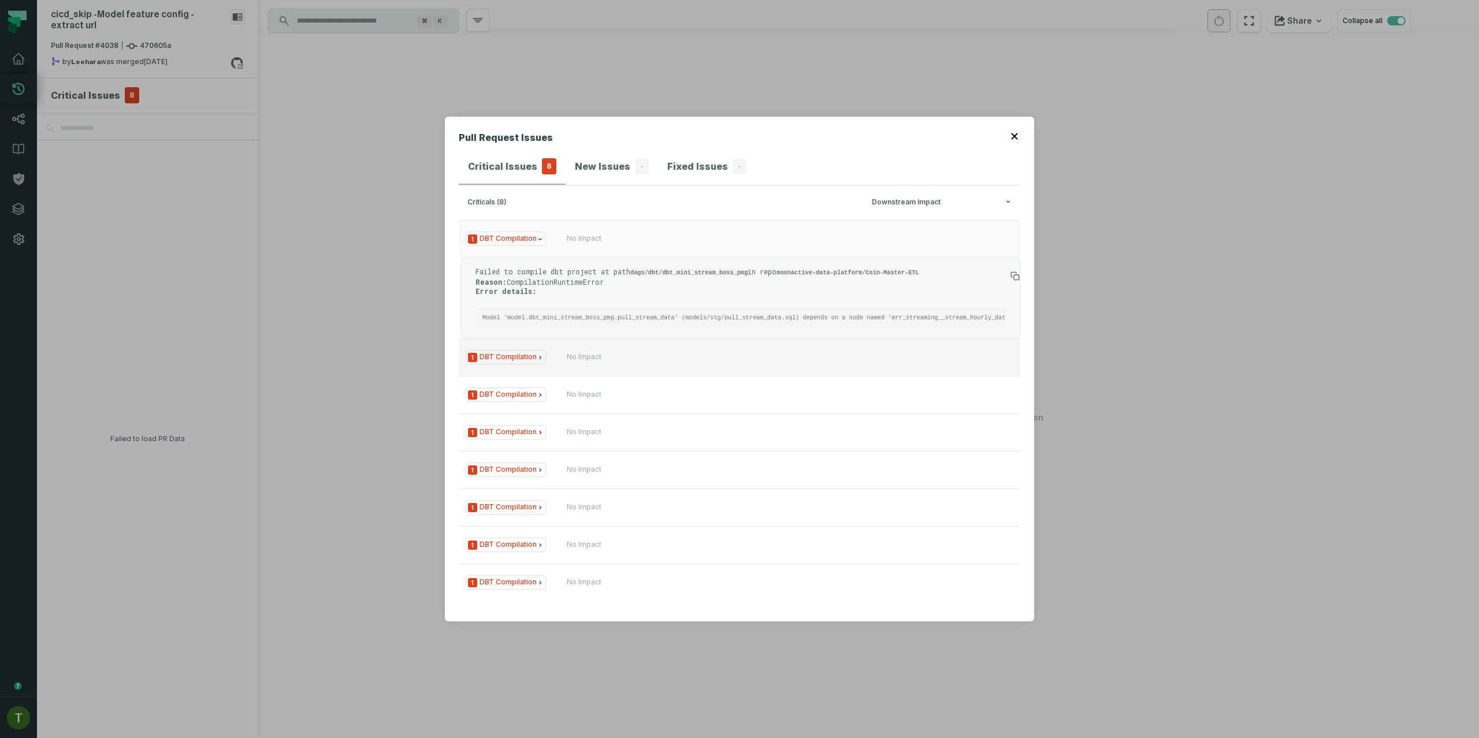
click at [787, 374] on button "1 DBT Compilation No Impact" at bounding box center [739, 356] width 561 height 37
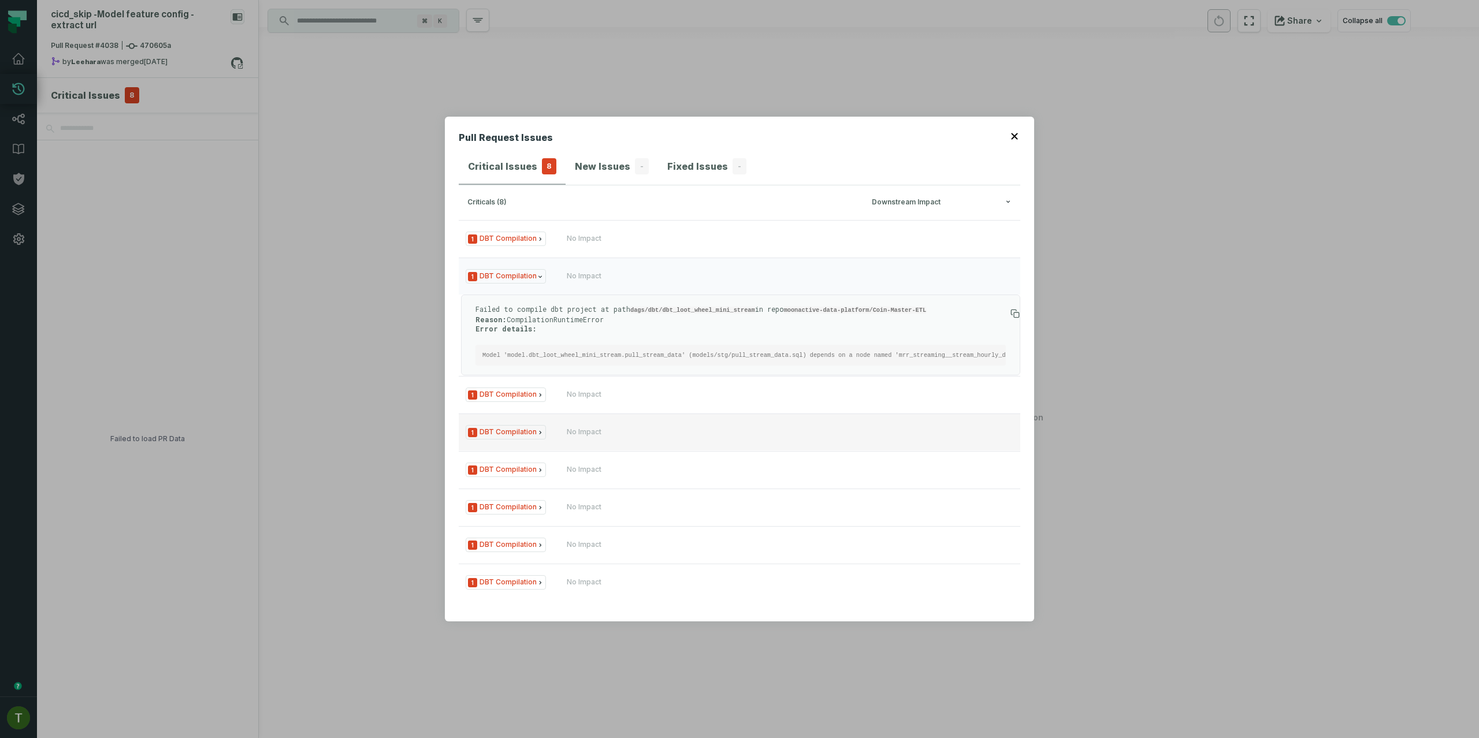
click at [728, 434] on button "1 DBT Compilation No Impact" at bounding box center [739, 432] width 561 height 37
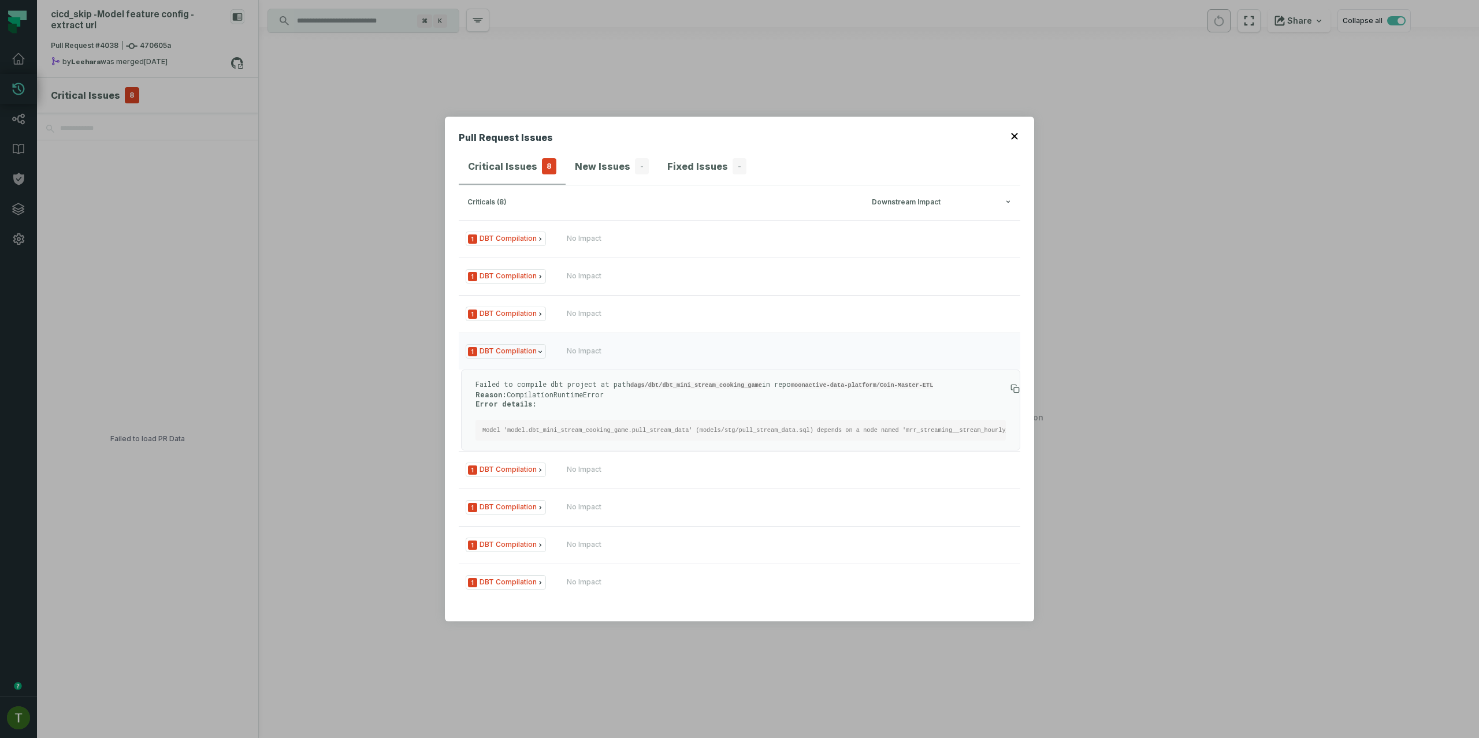
click at [1021, 131] on div "Pull Request Issues Critical Issues 8 New Issues - Fixed Issues - criticals (8)…" at bounding box center [739, 369] width 589 height 505
drag, startPoint x: 1018, startPoint y: 127, endPoint x: 988, endPoint y: 140, distance: 32.8
click at [1018, 131] on button "button" at bounding box center [1015, 135] width 9 height 9
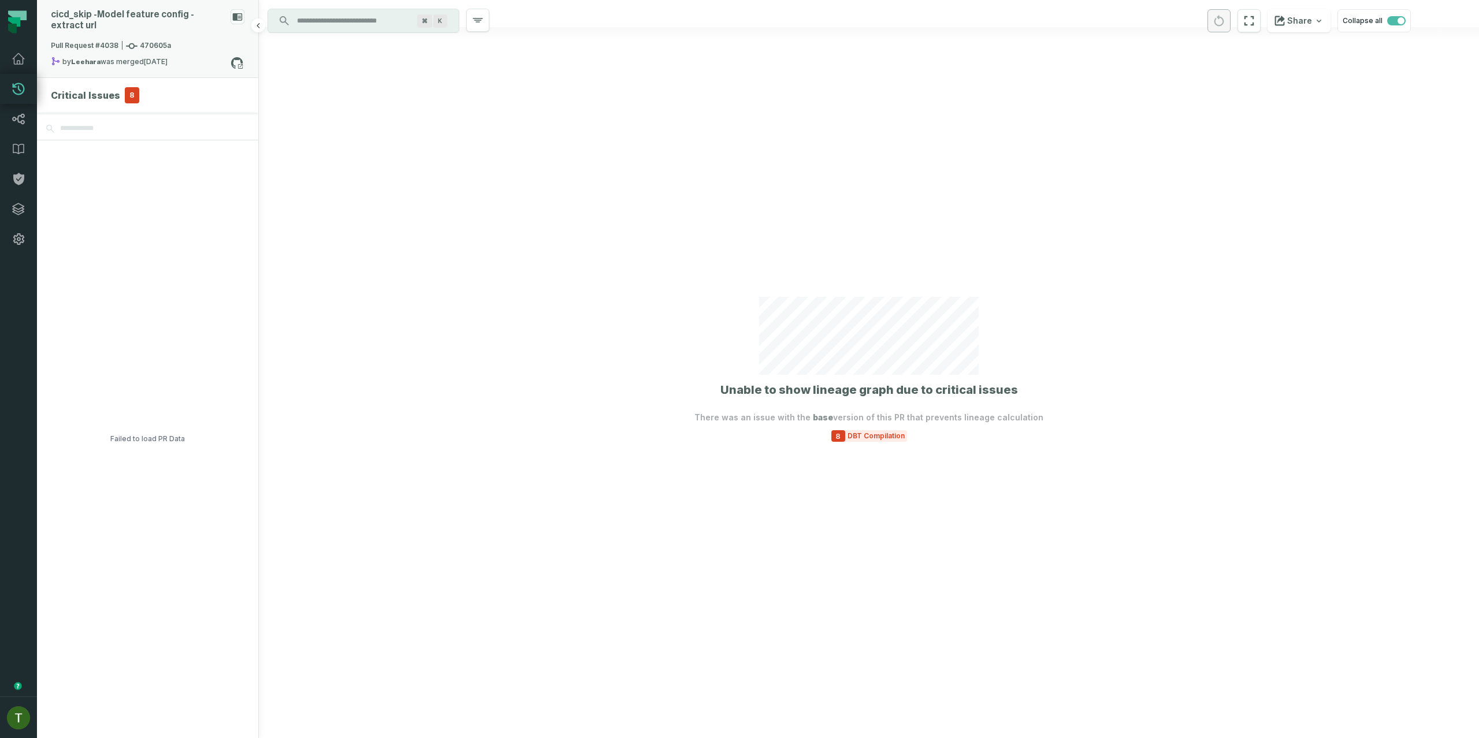
click at [227, 40] on div "Pull Request #4038 470605a" at bounding box center [147, 48] width 193 height 16
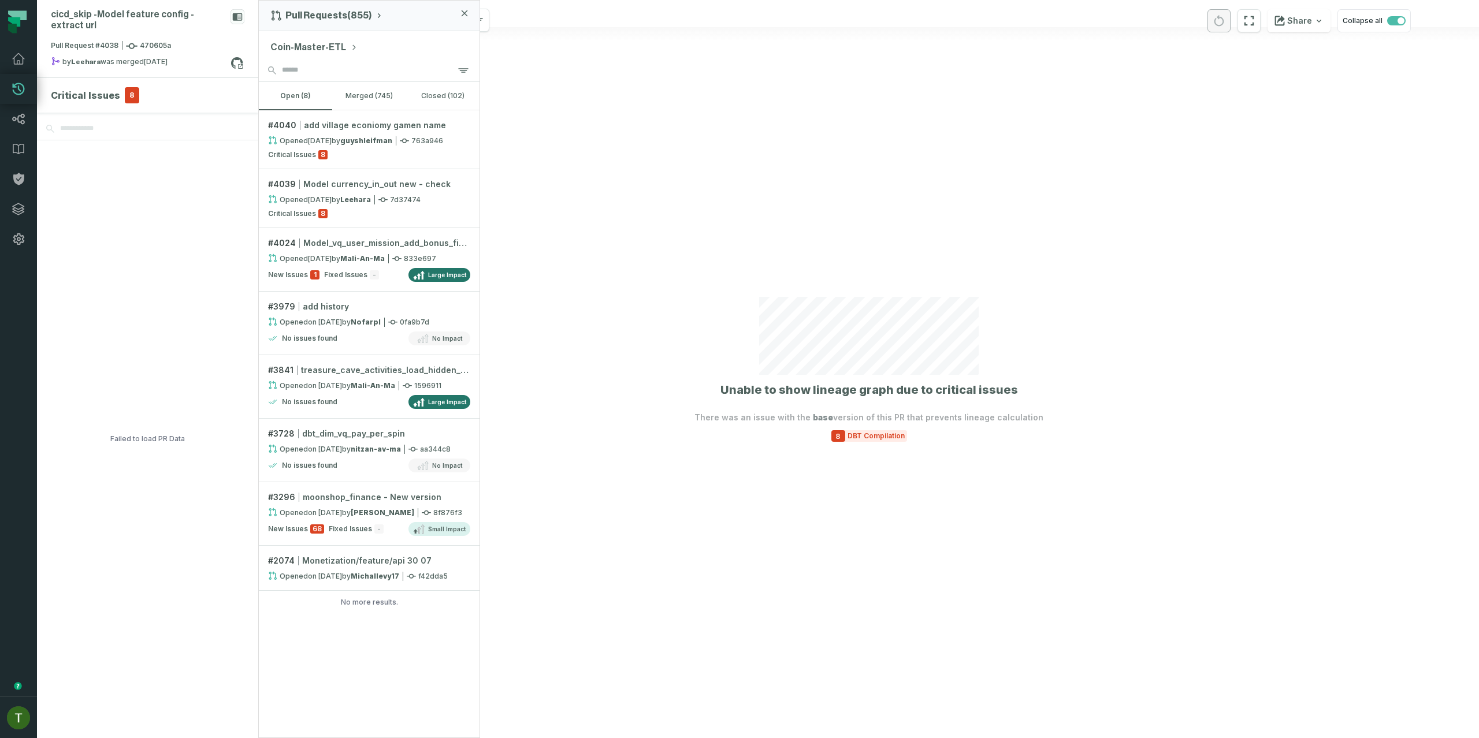
click at [327, 38] on div "Coin-Master-ETL" at bounding box center [369, 45] width 221 height 28
click at [328, 42] on button "Coin-Master-ETL" at bounding box center [313, 47] width 87 height 14
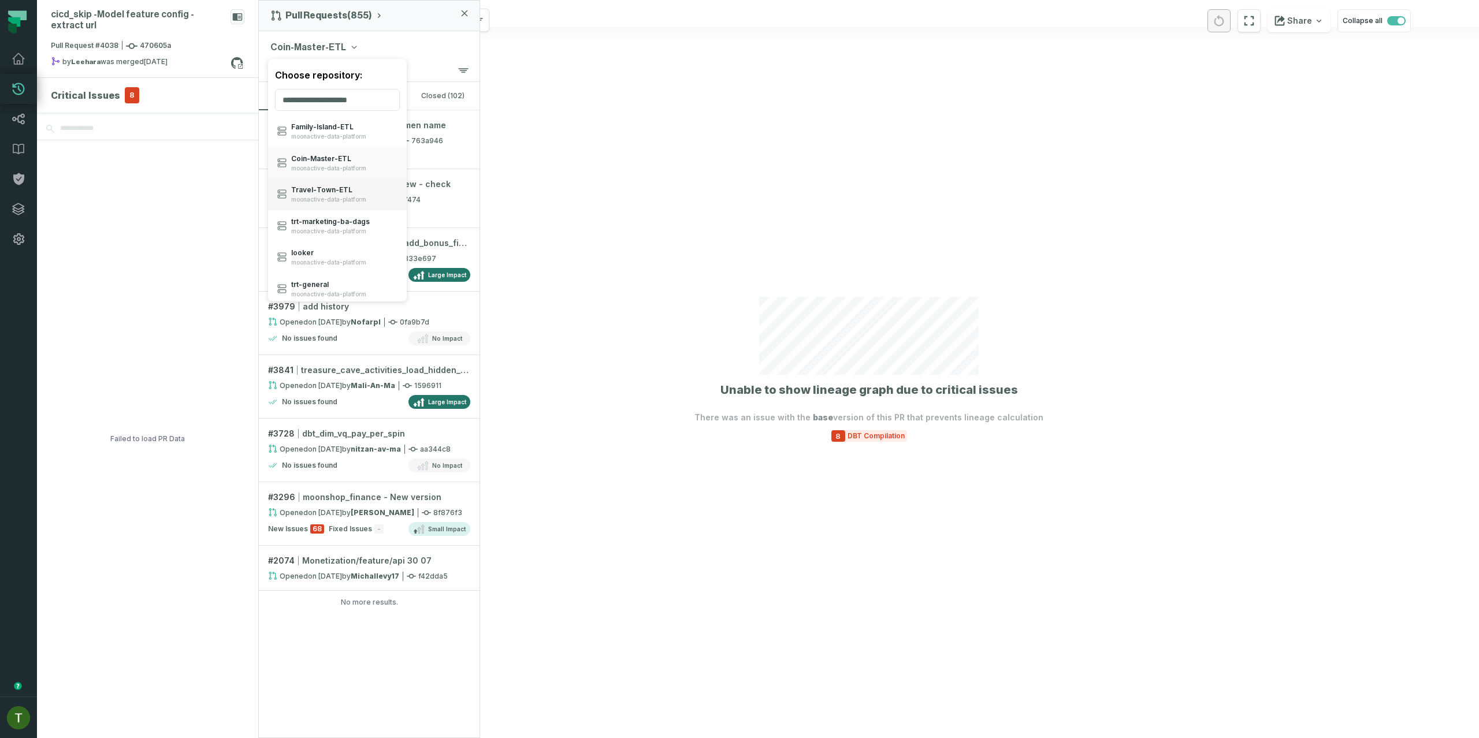
click at [291, 185] on div "Travel- Town- ETL moonactive-data-platform" at bounding box center [337, 194] width 139 height 32
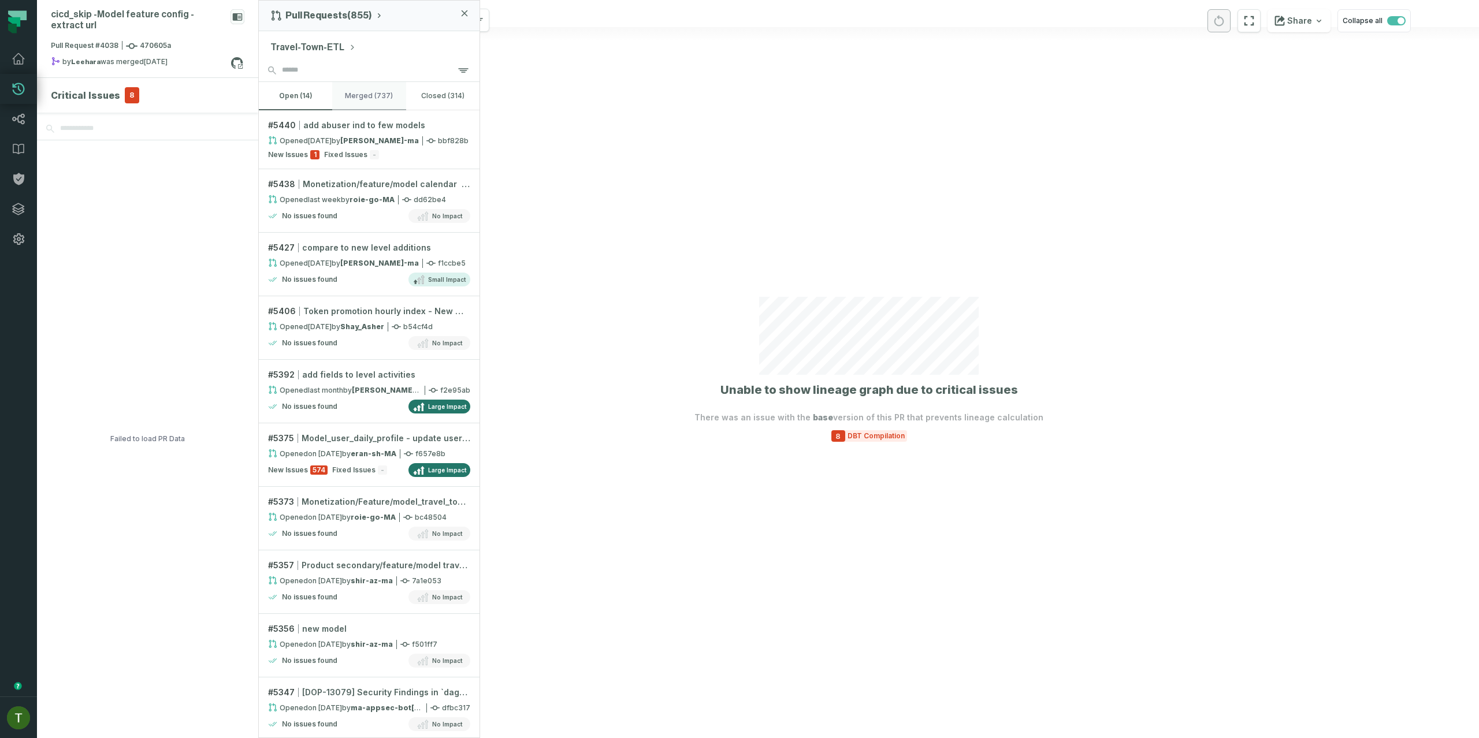
click at [401, 101] on button "merged (737)" at bounding box center [368, 96] width 73 height 28
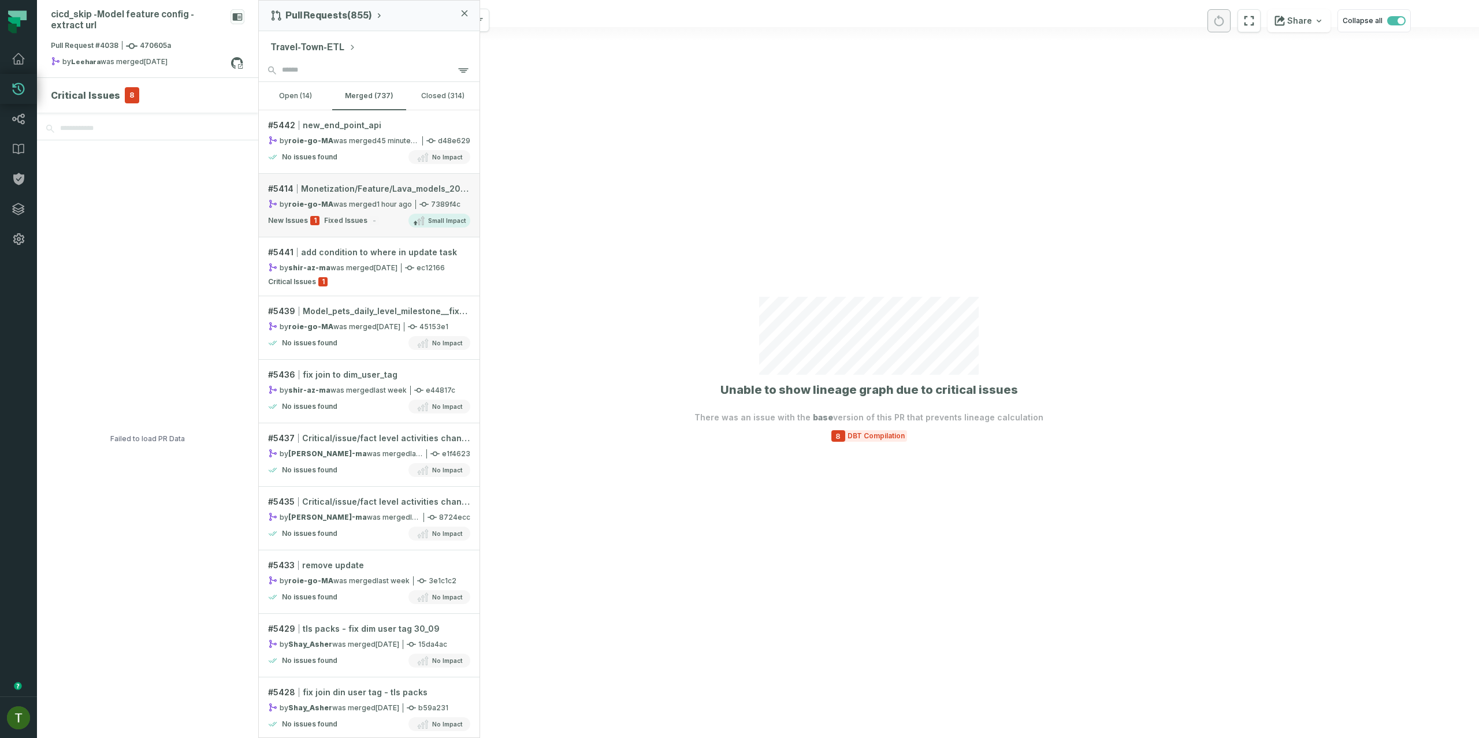
click at [345, 224] on span "Fixed Issues" at bounding box center [345, 220] width 43 height 9
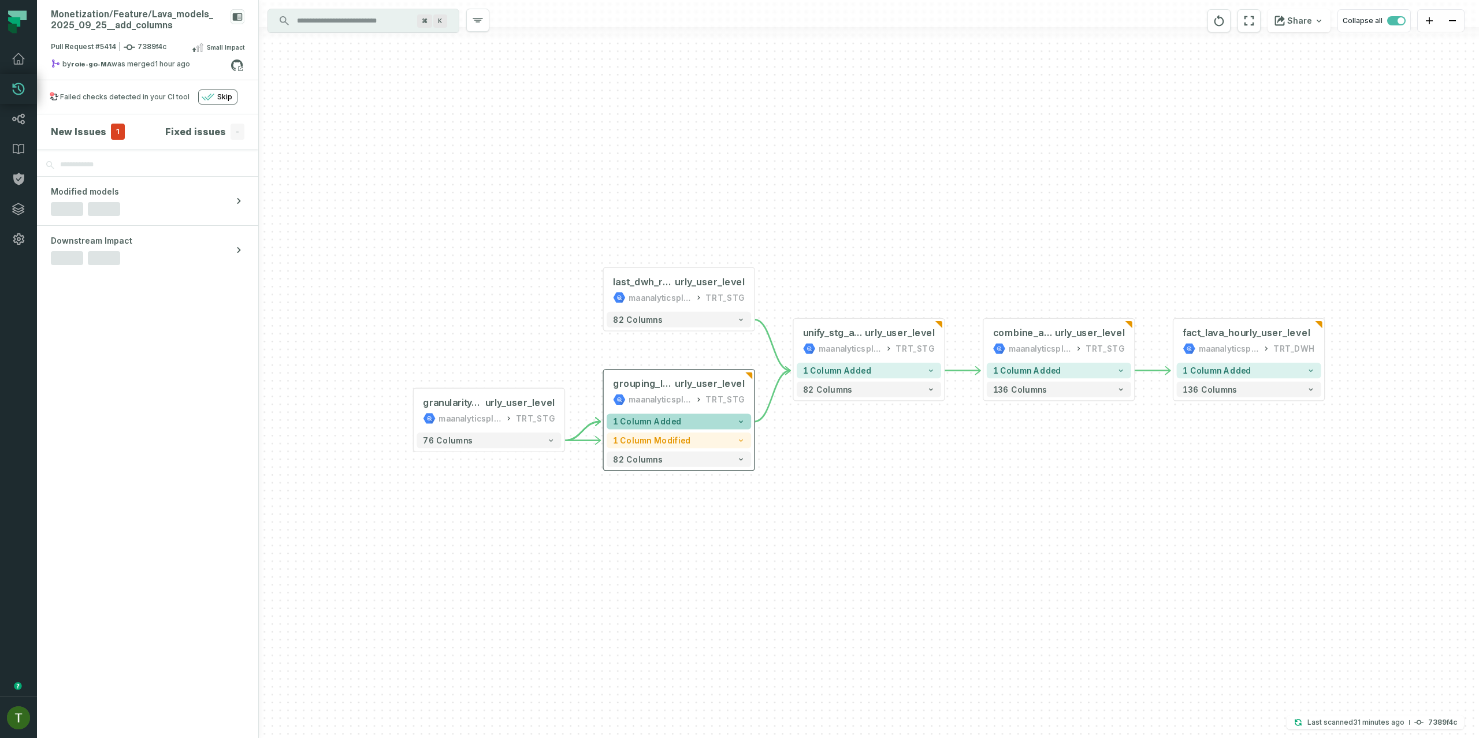
click at [701, 423] on button "1 column added" at bounding box center [678, 422] width 144 height 16
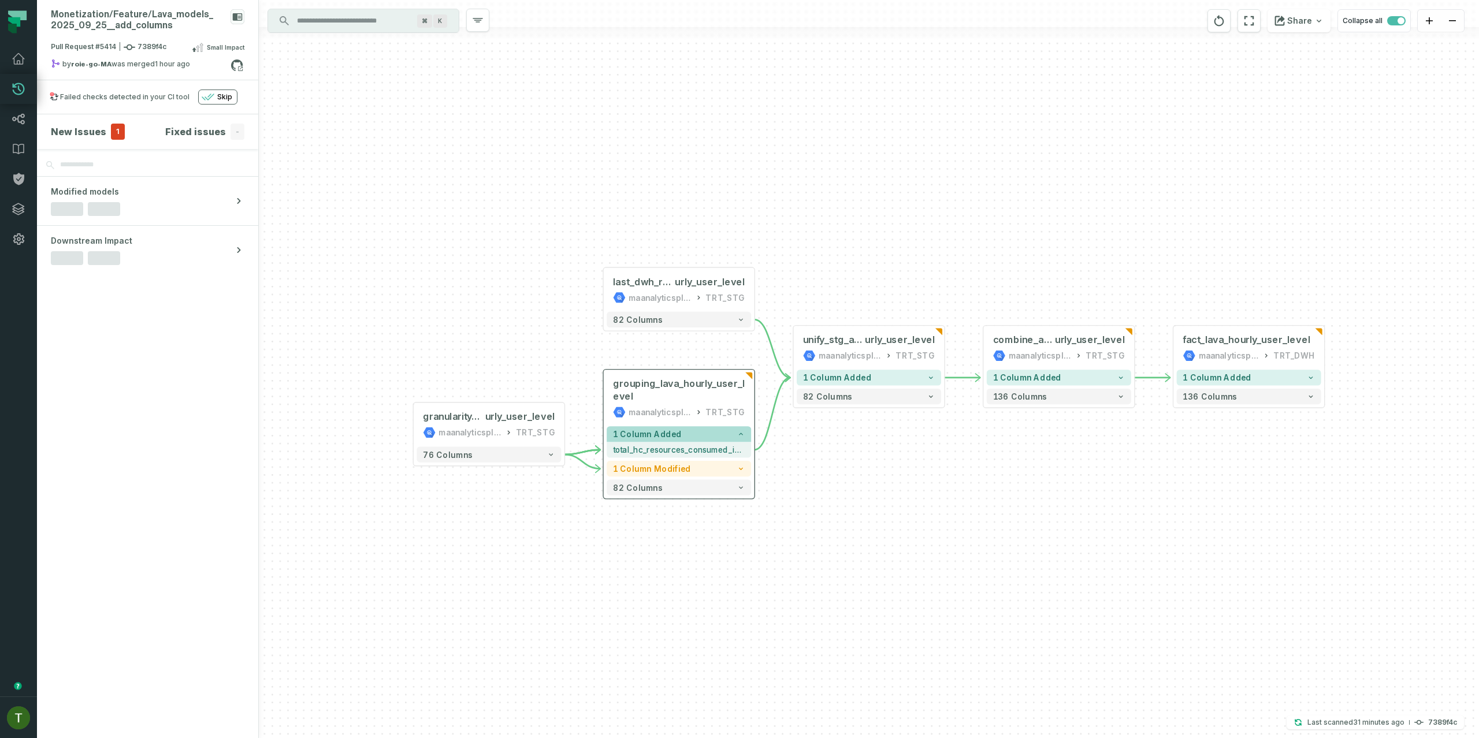
click at [704, 431] on button "1 column added" at bounding box center [678, 434] width 144 height 16
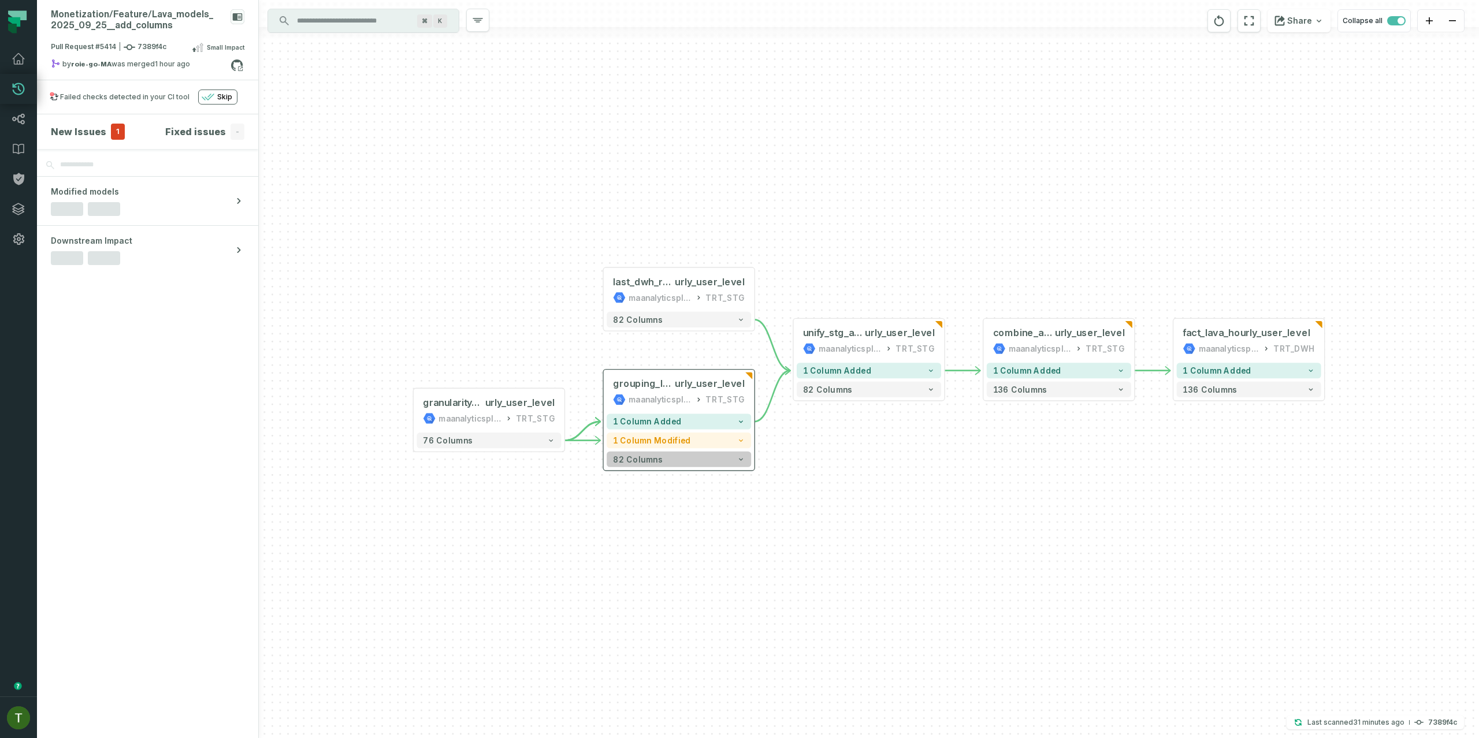
click at [690, 467] on div "1 column added 1 column modified 82 columns" at bounding box center [679, 440] width 151 height 59
click at [705, 434] on button "1 column modified" at bounding box center [678, 440] width 144 height 16
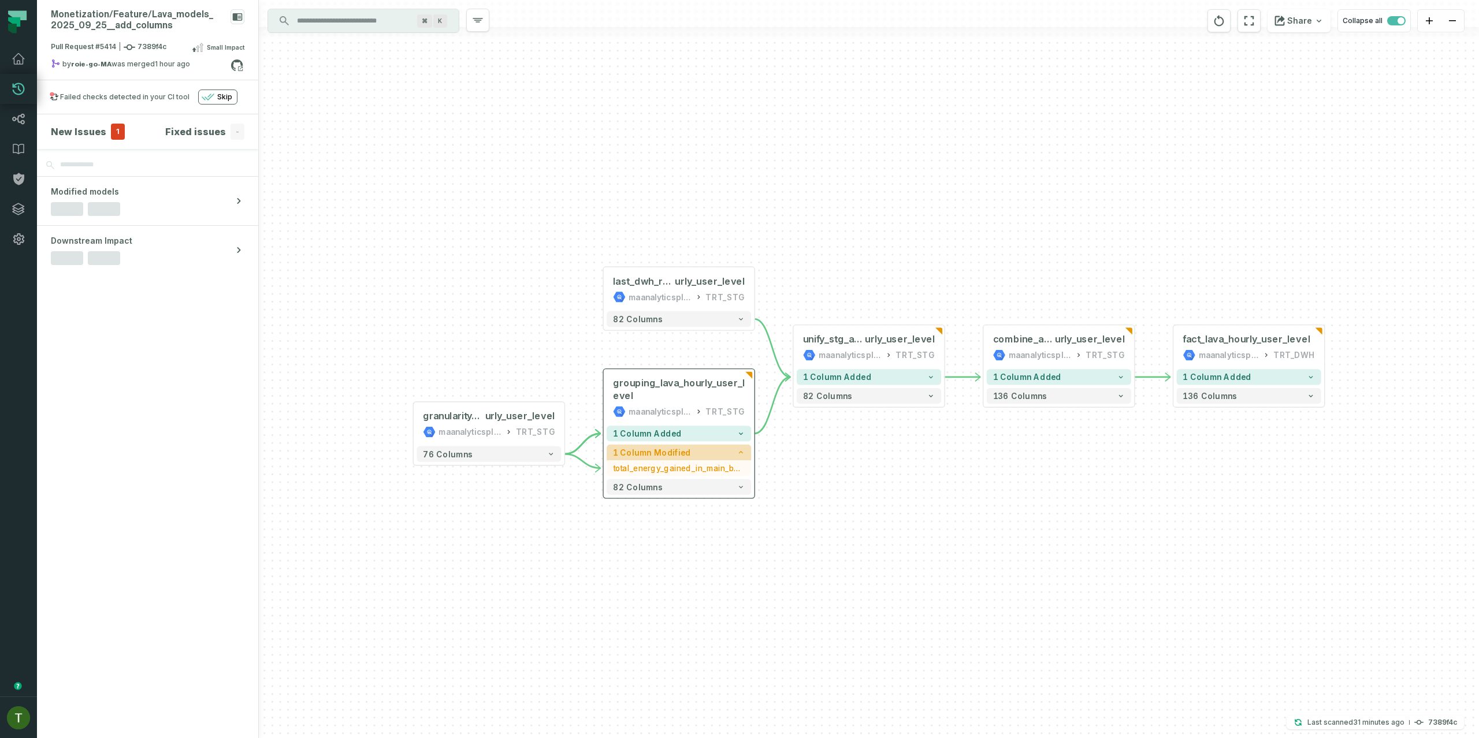
drag, startPoint x: 705, startPoint y: 440, endPoint x: 697, endPoint y: 459, distance: 20.7
click at [705, 441] on button "1 column added" at bounding box center [678, 434] width 144 height 16
click at [106, 114] on section "Failed checks detected in your CI tool Skip" at bounding box center [147, 97] width 221 height 34
click at [105, 121] on section "New Issues 1 Fixed issues -" at bounding box center [147, 131] width 221 height 35
click at [111, 130] on span "1" at bounding box center [118, 132] width 14 height 16
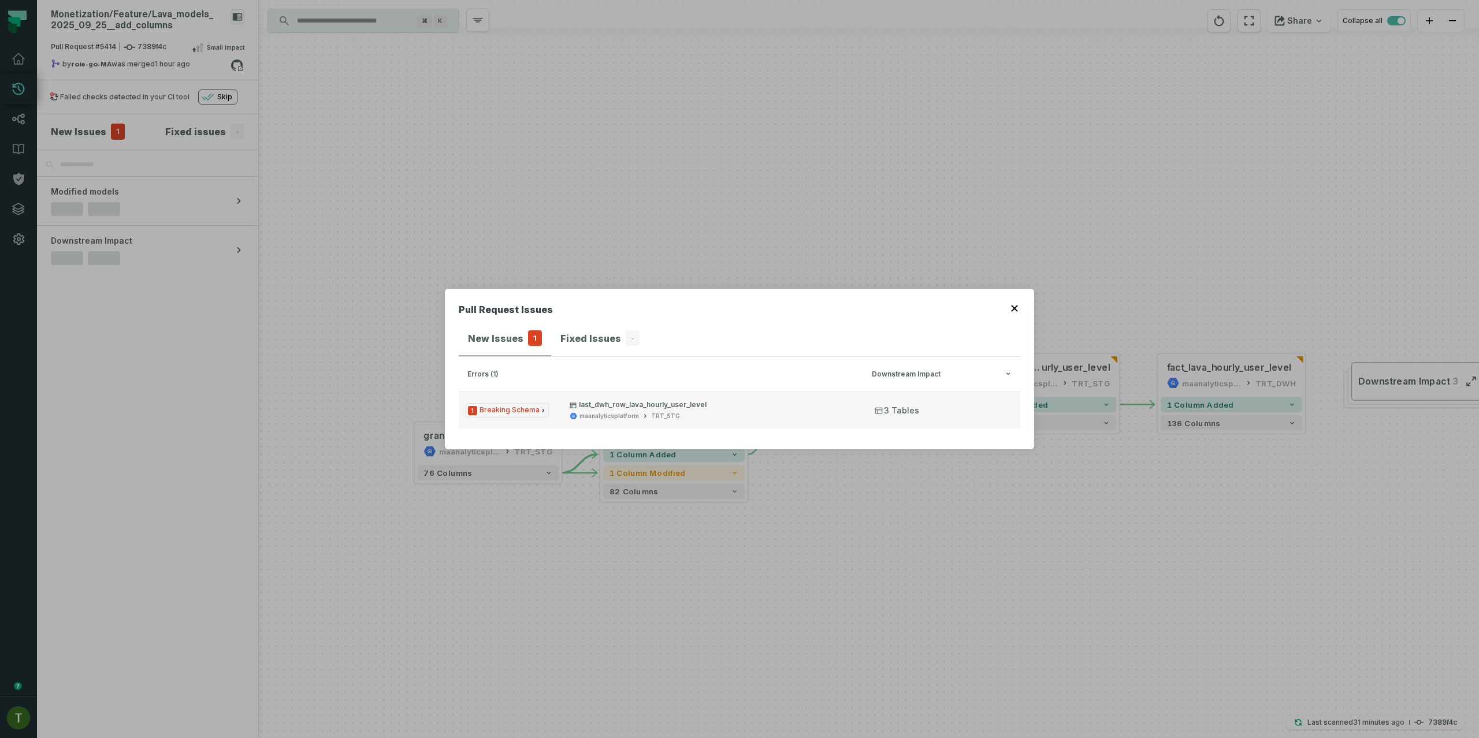
click at [598, 397] on button "1 Breaking Schema last_dwh_row_lava_hourly_user_level maanalyticsplatform TRT_S…" at bounding box center [739, 410] width 561 height 37
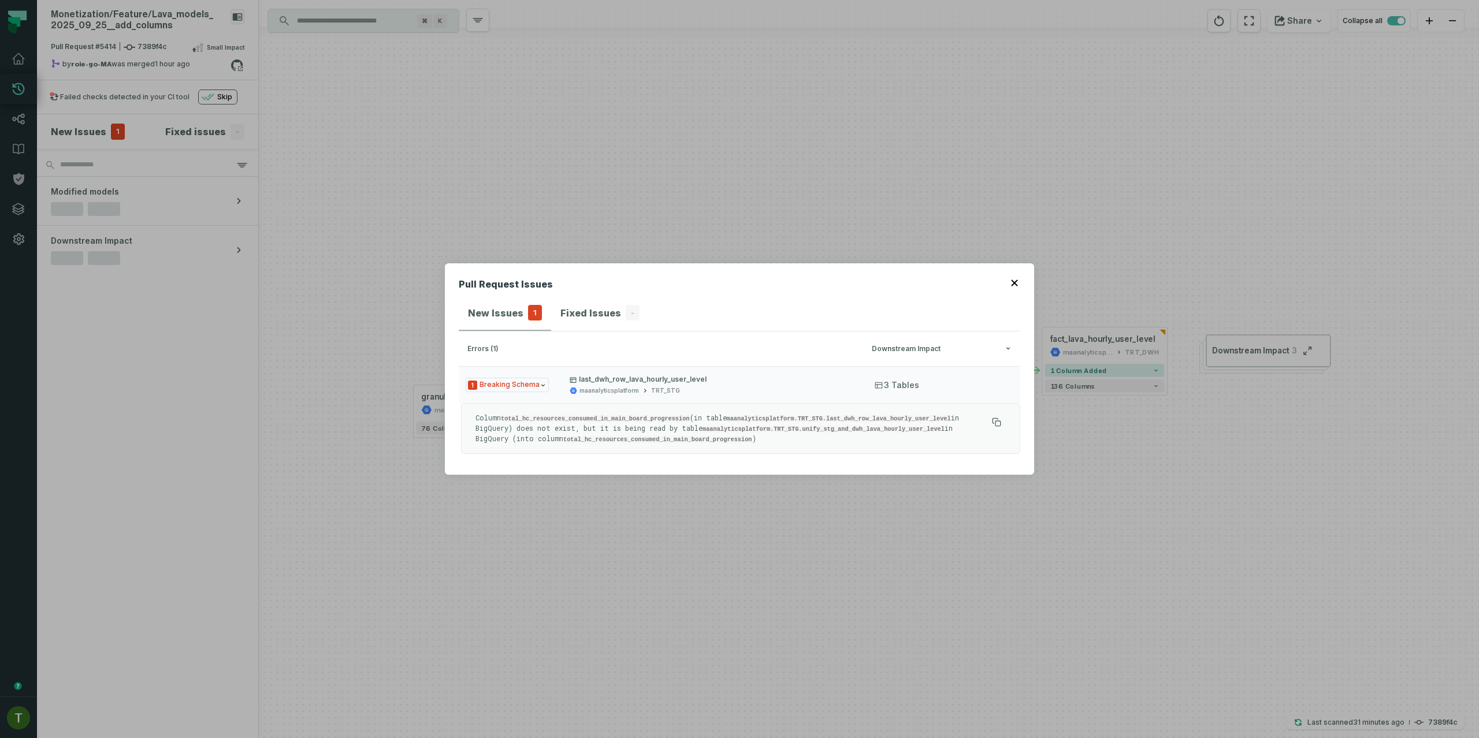
click at [571, 420] on code "total_hc_resources_consumed_in_main_board_progression" at bounding box center [595, 418] width 189 height 7
copy code "total_hc_resources_consumed_in_main_board_progression"
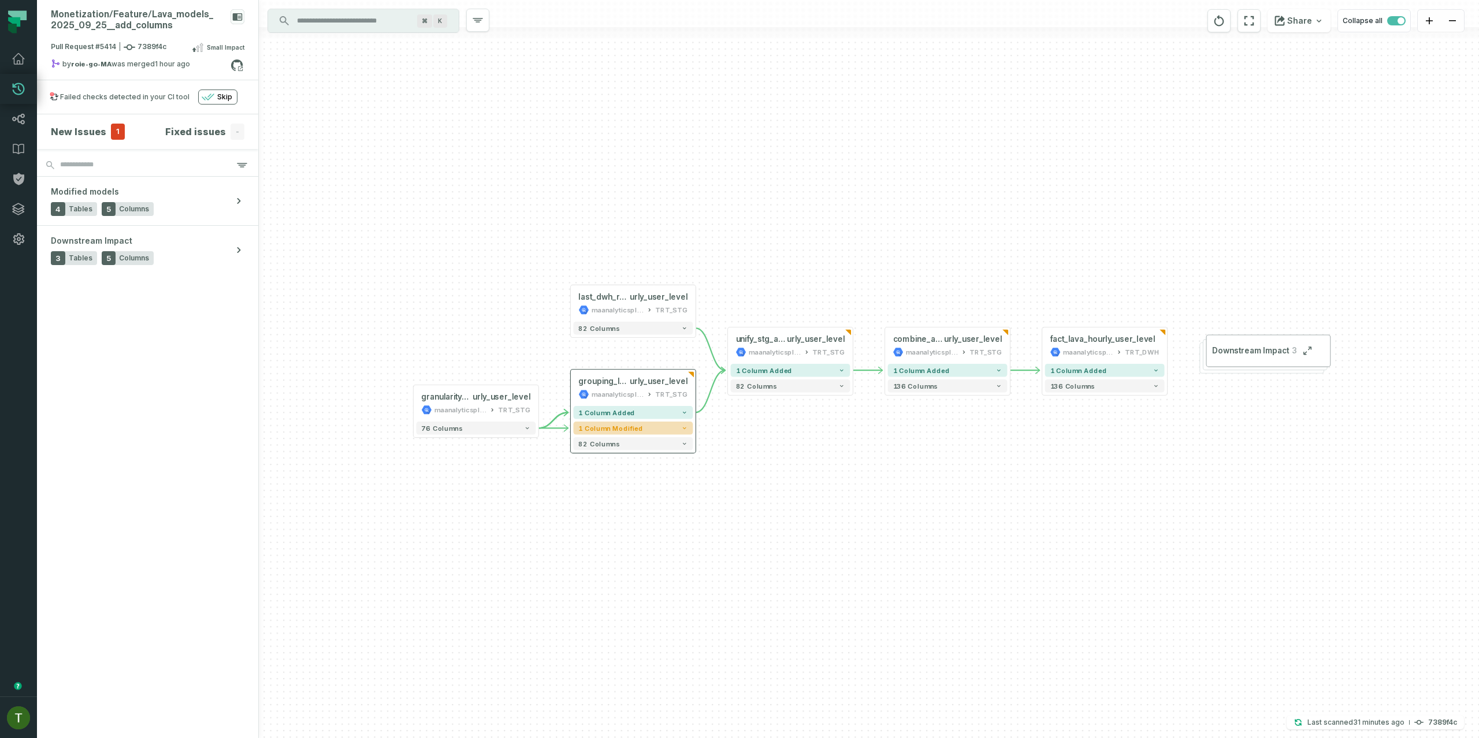
click at [630, 433] on button "1 column modified" at bounding box center [633, 428] width 120 height 13
click at [641, 422] on button "1 column added" at bounding box center [633, 422] width 120 height 13
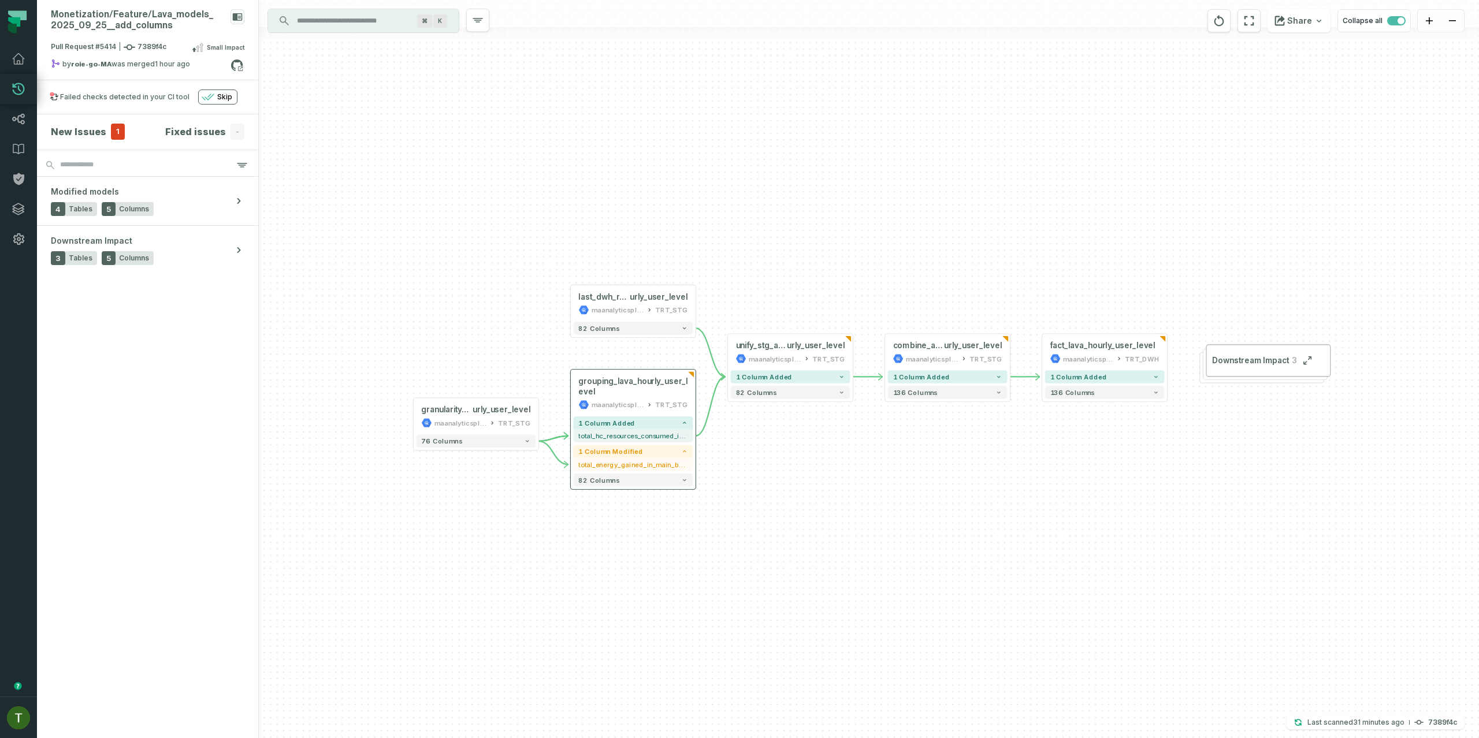
click at [637, 443] on div "1 column added - total_hc_resources_consumed_in_main_board_progression - 1 colu…" at bounding box center [633, 451] width 125 height 75
click at [638, 439] on span "total_hc_resources_consumed_in_main_board_progression" at bounding box center [632, 436] width 109 height 10
click at [517, 444] on button "76 columns" at bounding box center [476, 441] width 120 height 13
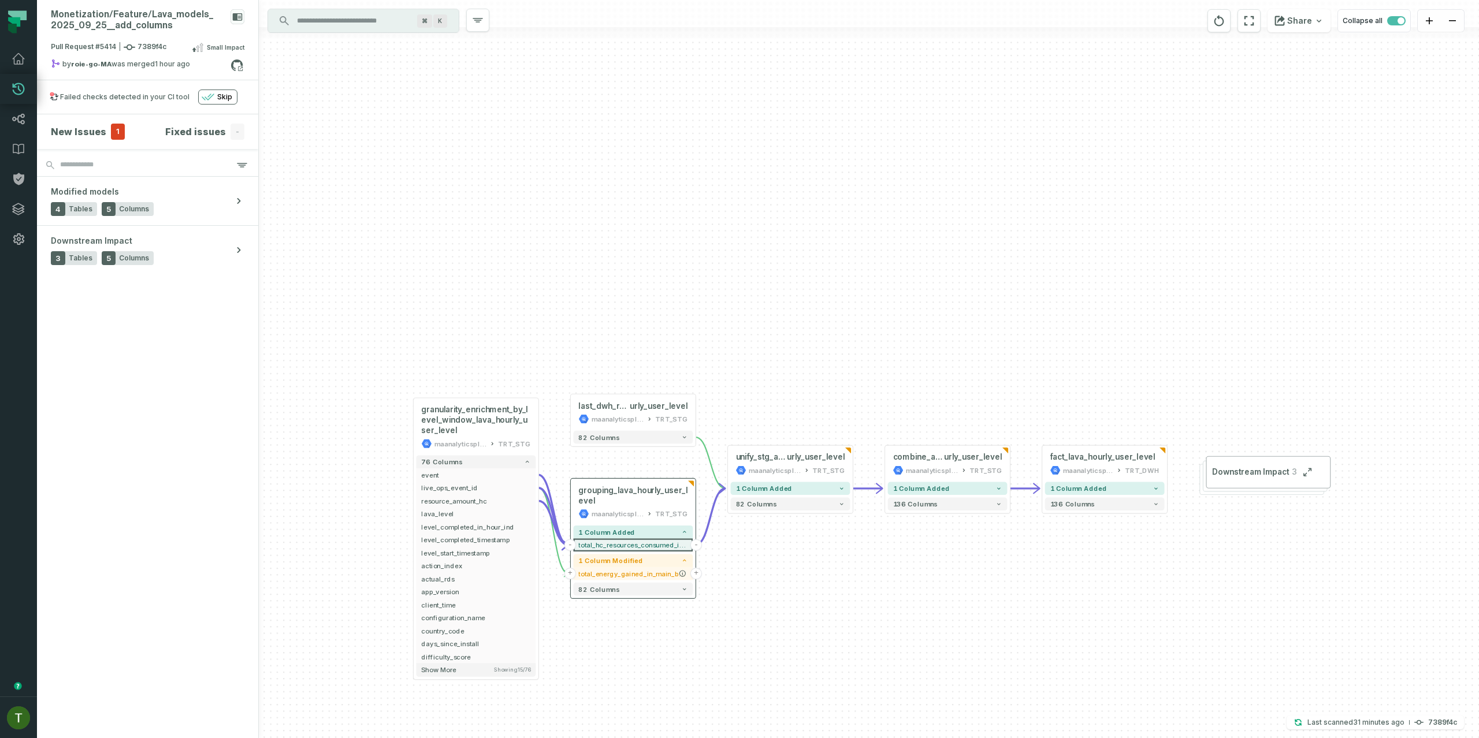
click at [642, 582] on div "1 column added - total_hc_resources_consumed_in_main_board_progression - 1 colu…" at bounding box center [633, 560] width 125 height 75
click at [765, 563] on div "+ last_dwh_row_lava_ho urly_user_level maanalyticsplatform TRT_STG + 82 columns…" at bounding box center [869, 369] width 1220 height 738
click at [631, 542] on span "total_hc_resources_consumed_in_main_board_progression" at bounding box center [632, 545] width 109 height 10
click at [114, 131] on span "1" at bounding box center [118, 132] width 14 height 16
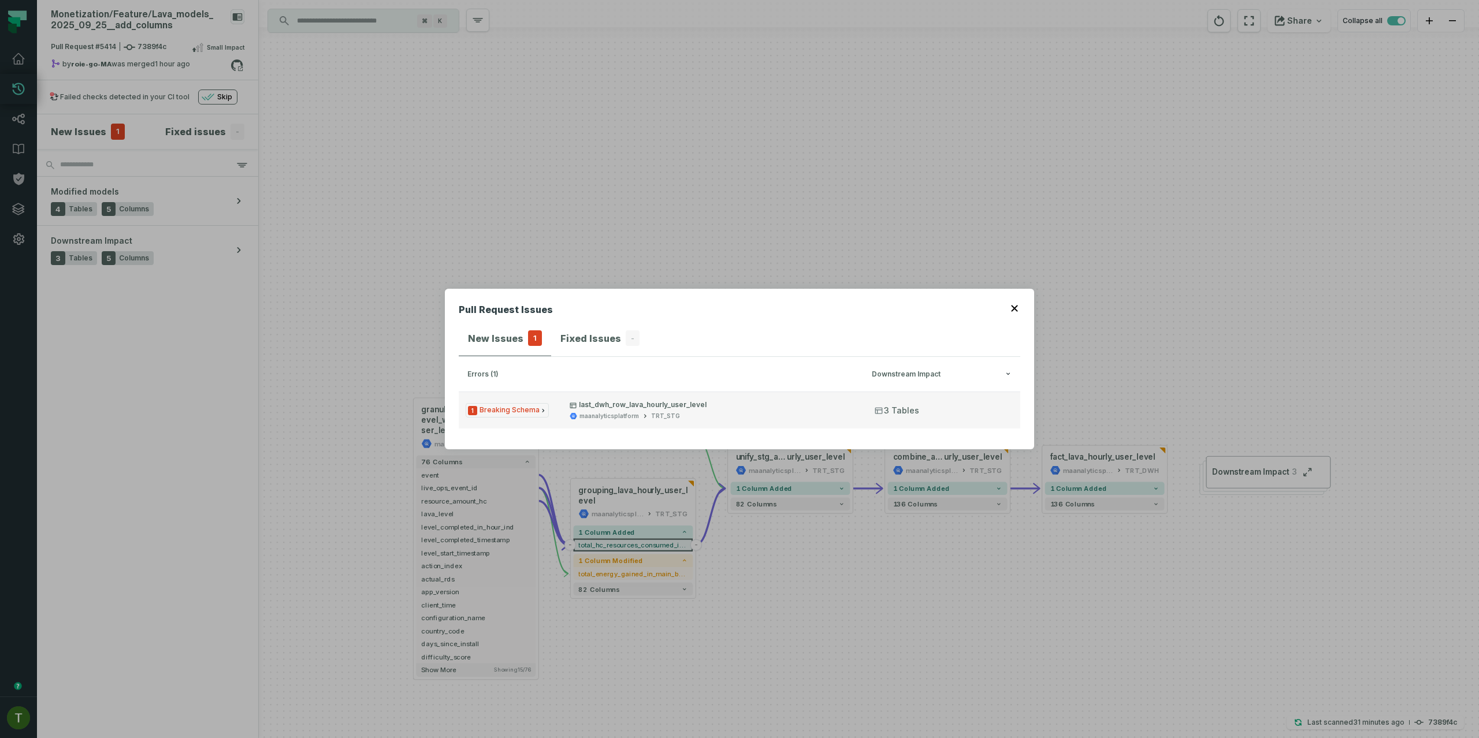
click at [544, 405] on span "1 Breaking Schema" at bounding box center [507, 410] width 83 height 14
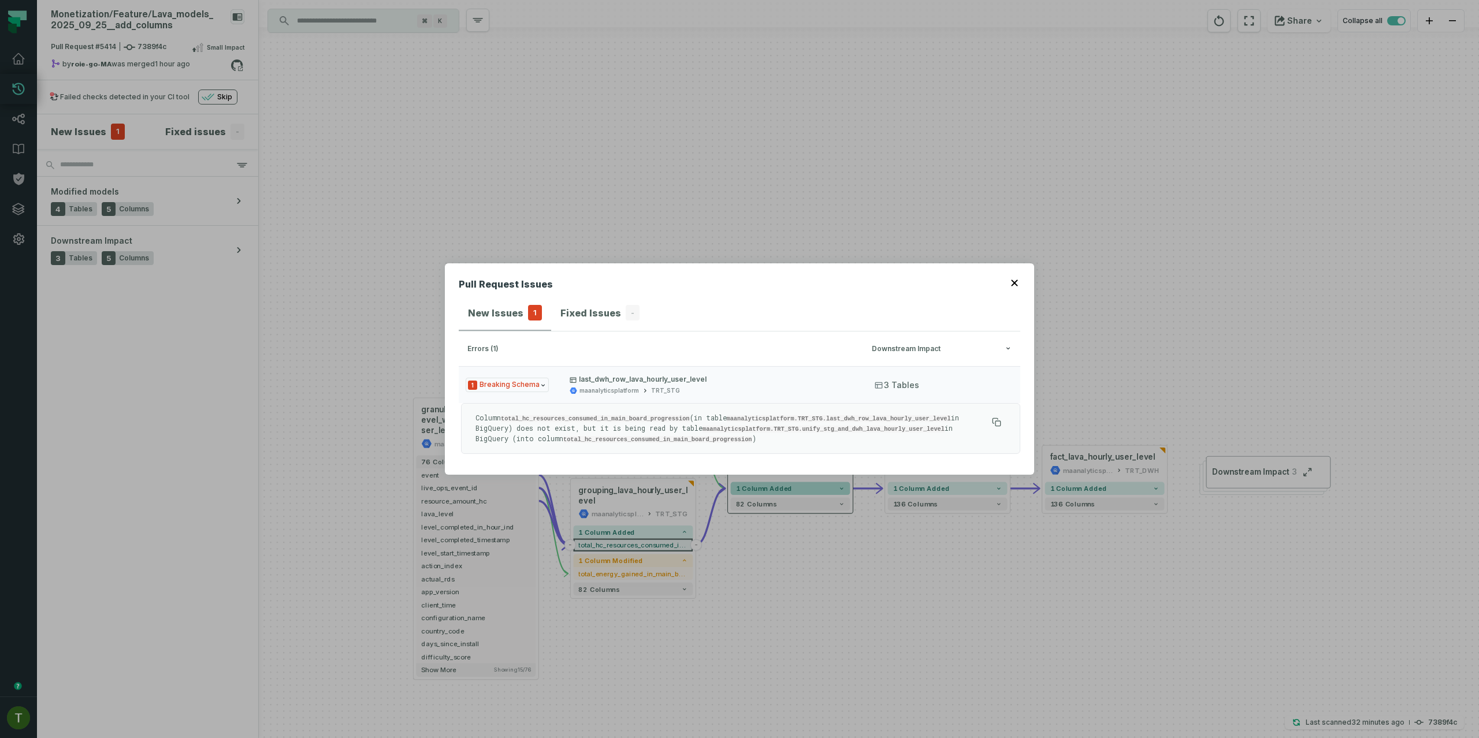
drag, startPoint x: 828, startPoint y: 501, endPoint x: 827, endPoint y: 490, distance: 11.7
click at [828, 499] on div "Pull Request Issues New Issues 1 Fixed Issues - errors (1) Downstream Impact 1 …" at bounding box center [739, 369] width 1479 height 738
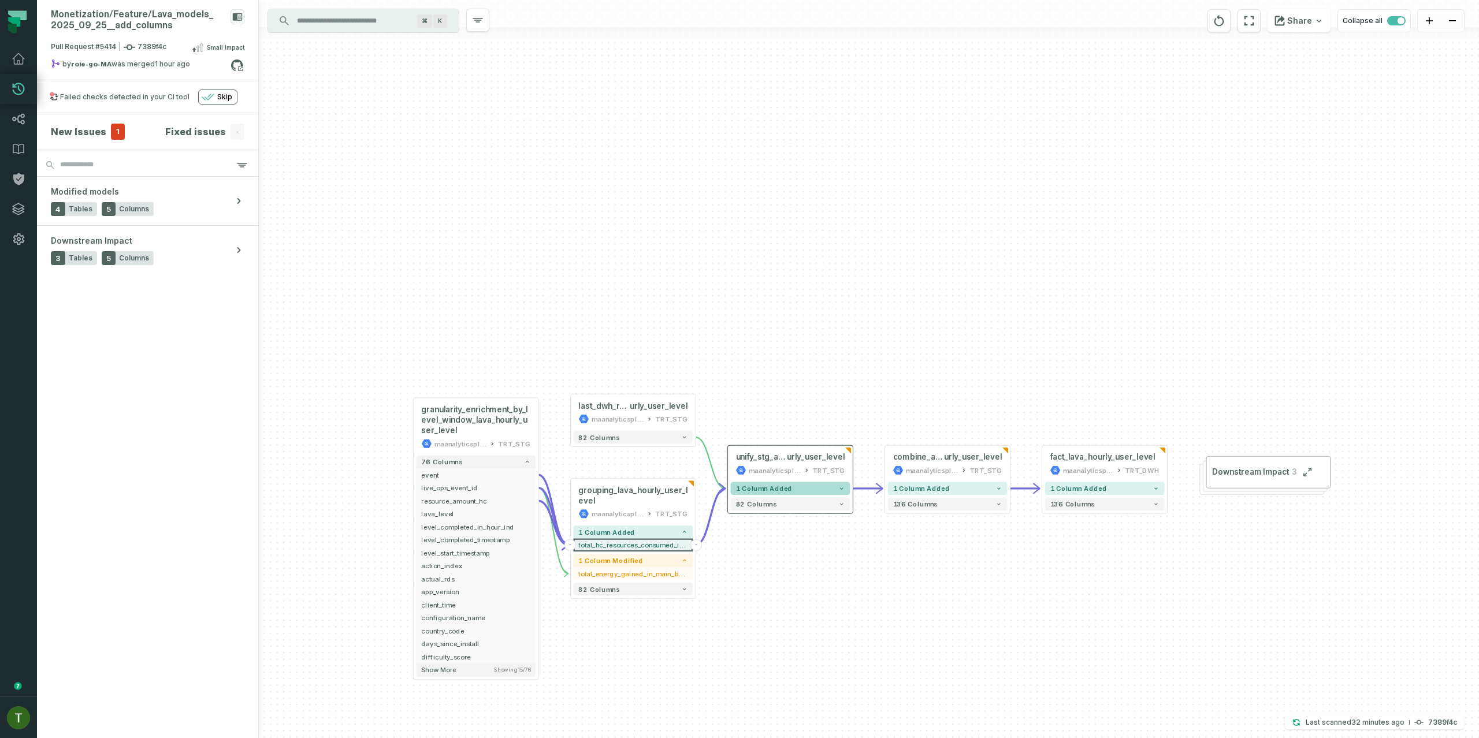
click at [827, 489] on button "1 column added" at bounding box center [791, 488] width 120 height 13
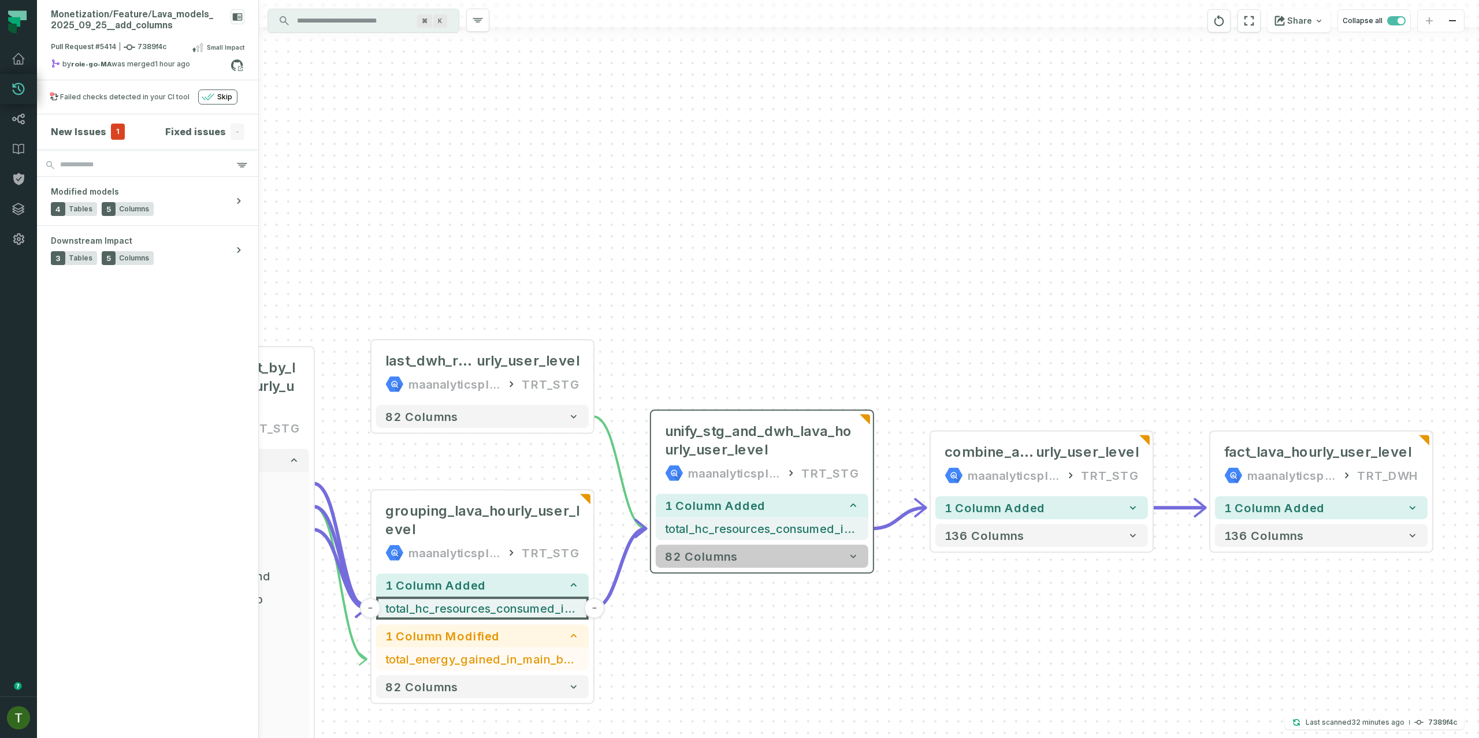
click at [802, 557] on button "82 columns" at bounding box center [762, 556] width 213 height 23
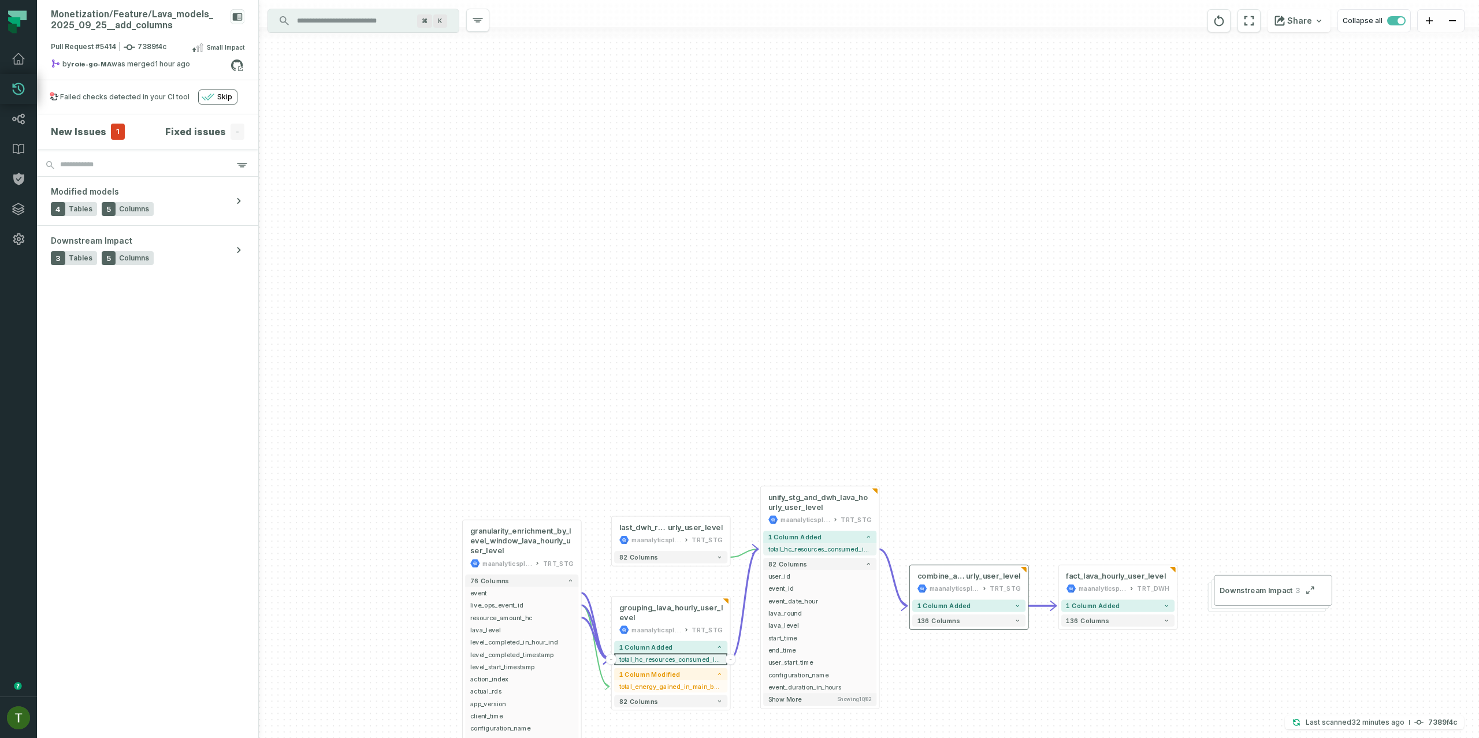
click at [982, 613] on div "1 column added 136 columns" at bounding box center [969, 613] width 118 height 32
click at [983, 612] on button "1 column added" at bounding box center [968, 615] width 113 height 12
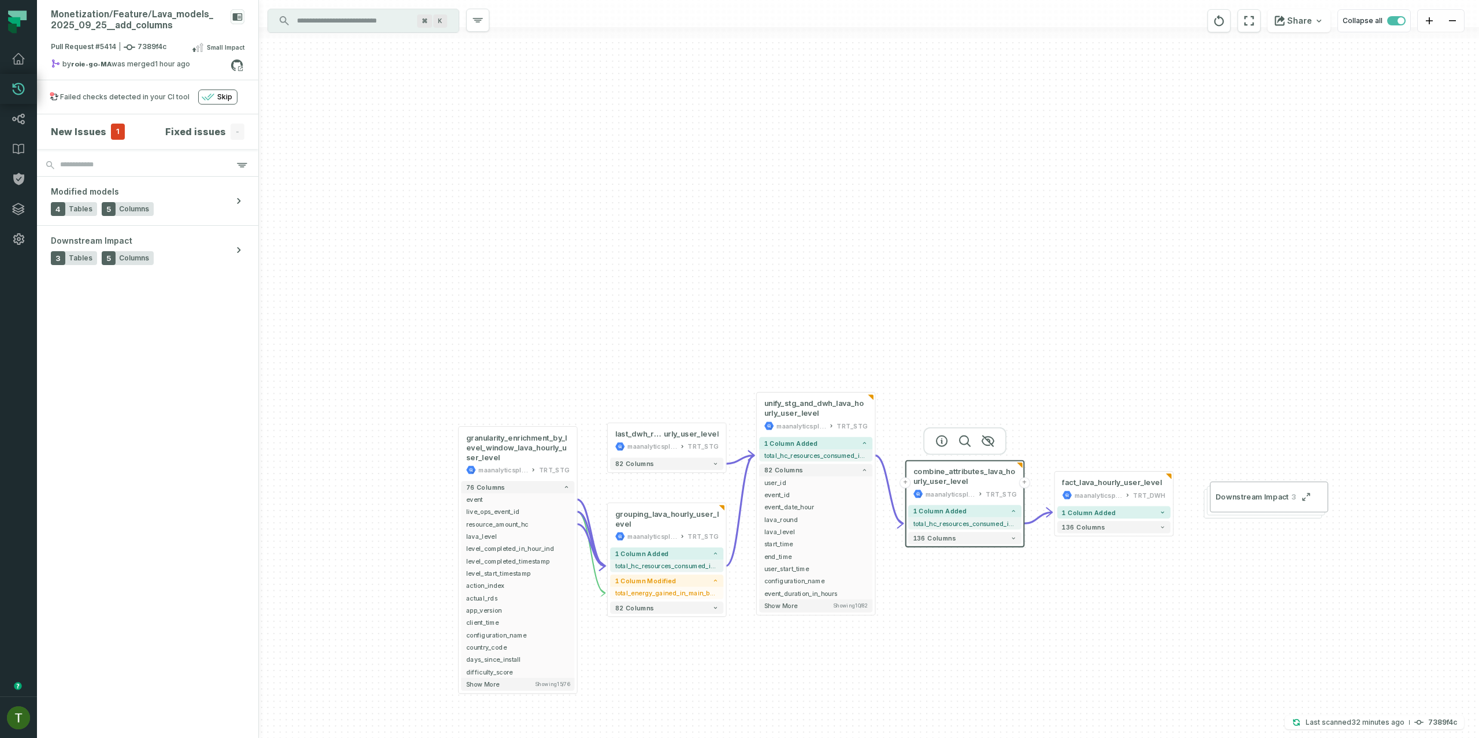
drag, startPoint x: 985, startPoint y: 516, endPoint x: 950, endPoint y: 430, distance: 93.0
click at [988, 412] on div "+ last_dwh_row_lava_ho urly_user_level maanalyticsplatform TRT_STG + 82 columns…" at bounding box center [869, 369] width 1220 height 738
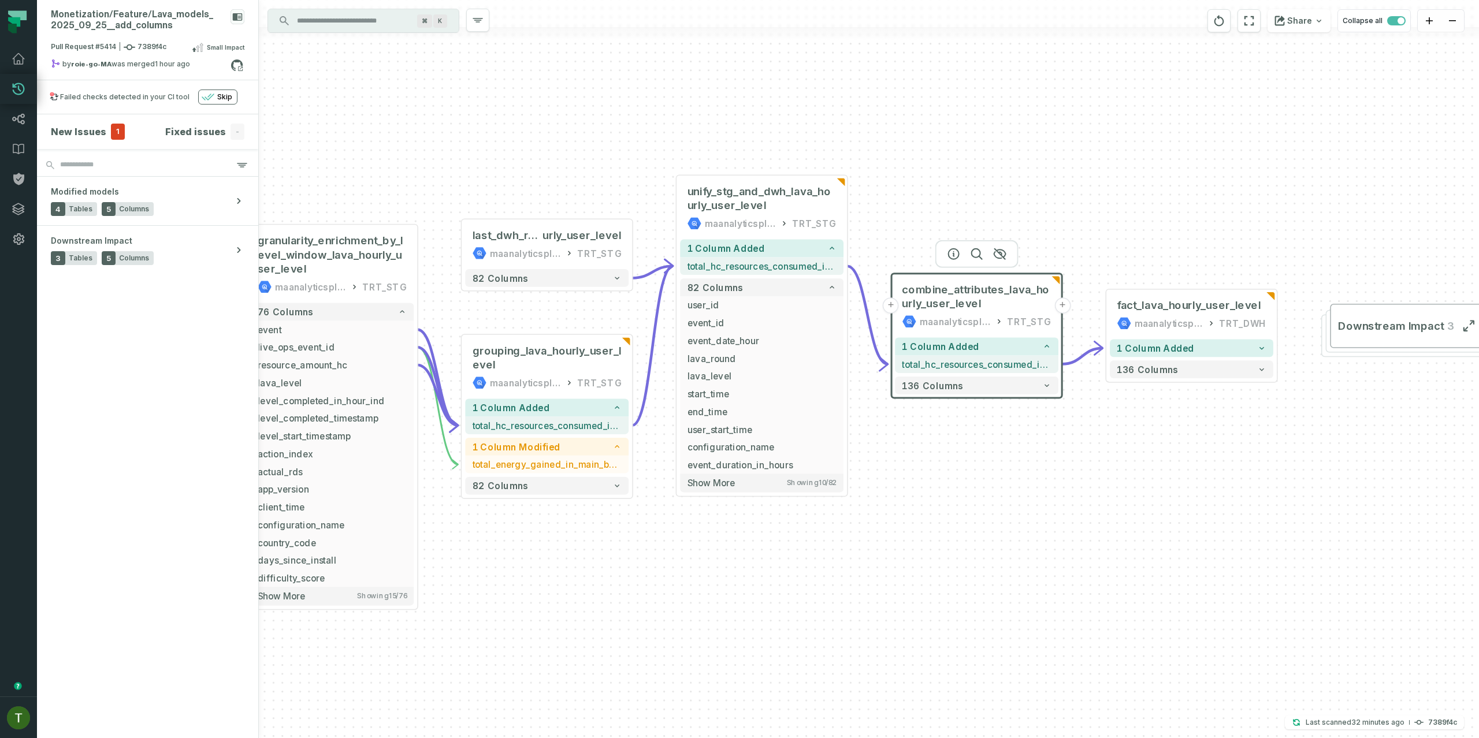
drag, startPoint x: 638, startPoint y: 384, endPoint x: 451, endPoint y: 243, distance: 233.5
click at [444, 210] on div "+ last_dwh_row_lava_ho urly_user_level maanalyticsplatform TRT_STG + 82 columns…" at bounding box center [869, 369] width 1220 height 738
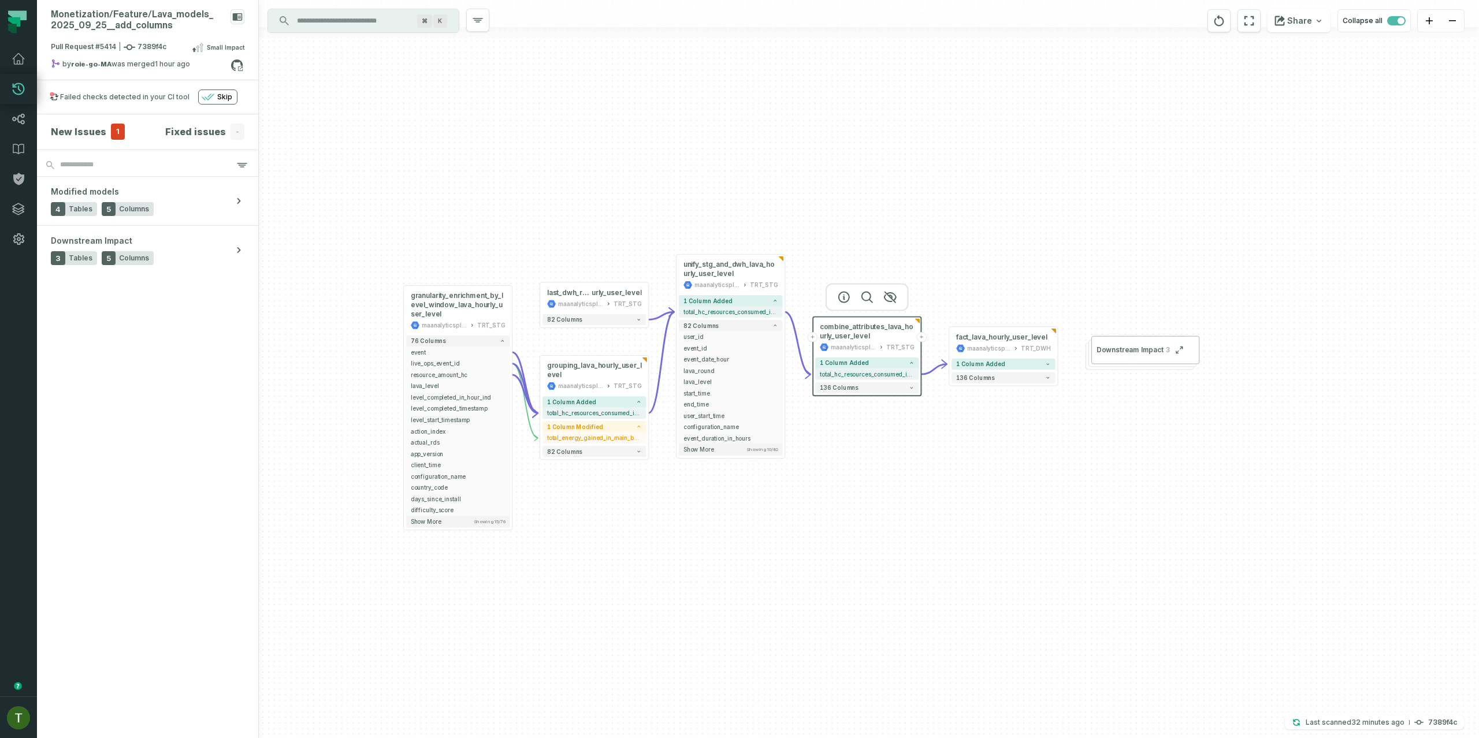
drag, startPoint x: 497, startPoint y: 550, endPoint x: 549, endPoint y: 553, distance: 52.6
click at [549, 553] on div "+ last_dwh_row_lava_ho urly_user_level maanalyticsplatform TRT_STG + 82 columns…" at bounding box center [869, 369] width 1220 height 738
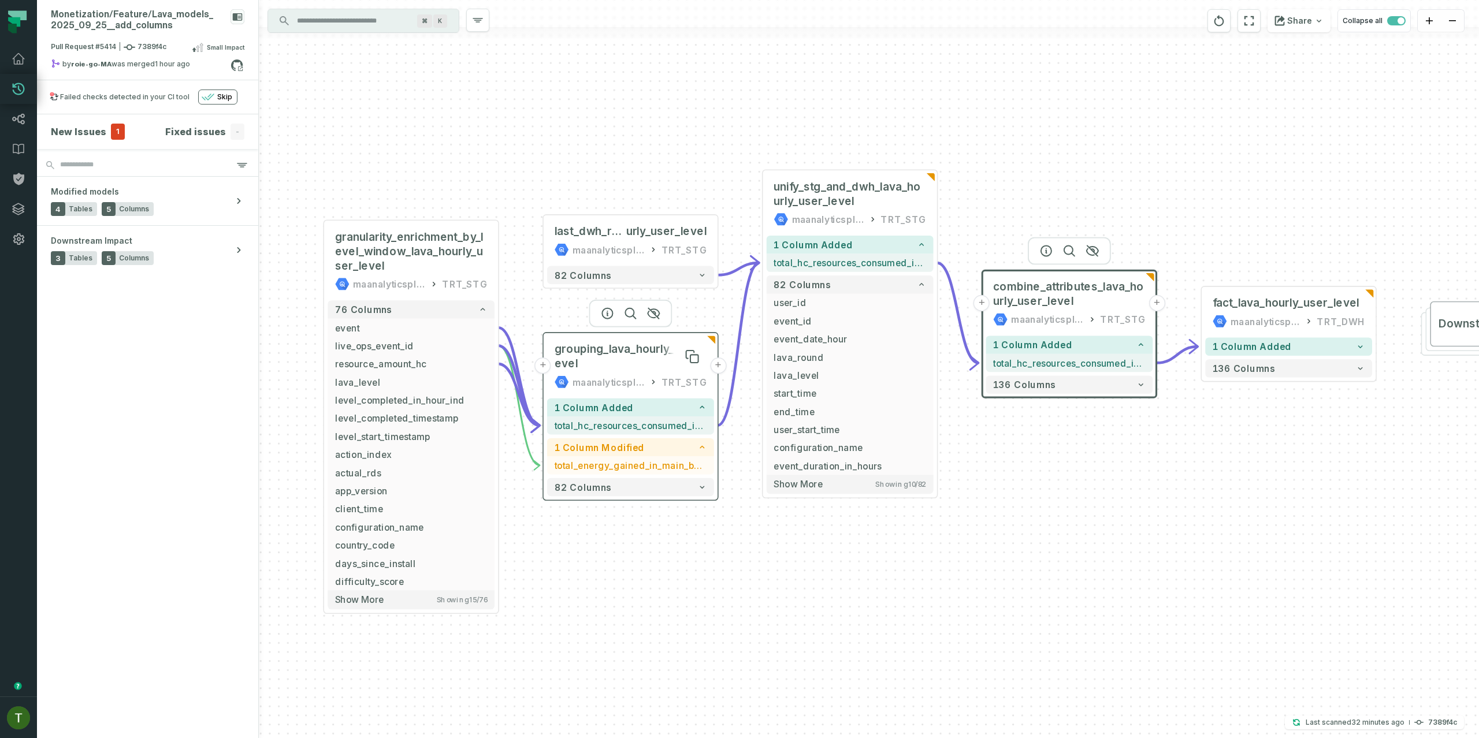
click at [577, 356] on span "grouping_lava_hourly_user_level" at bounding box center [630, 356] width 152 height 29
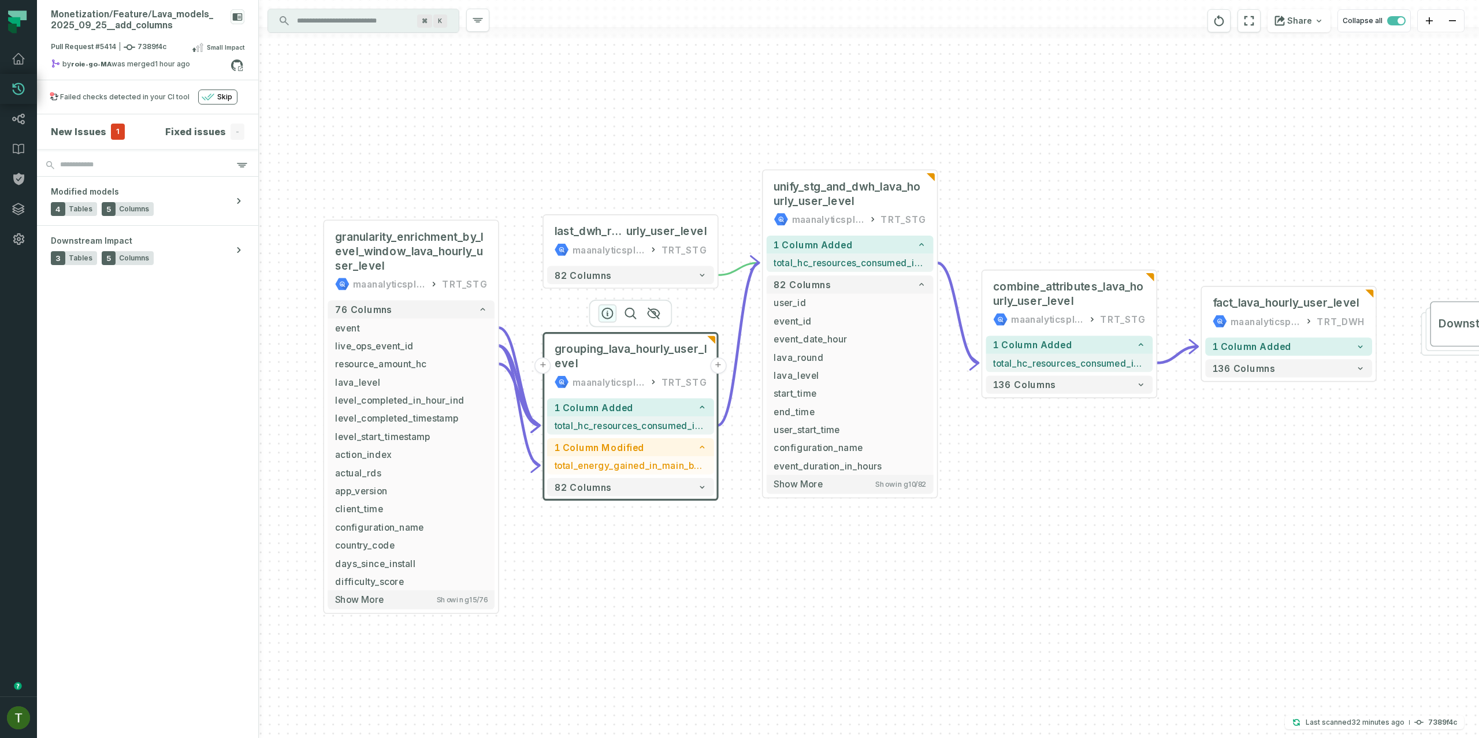
click at [612, 315] on icon "button" at bounding box center [607, 314] width 14 height 14
click at [619, 306] on div at bounding box center [630, 314] width 83 height 28
click at [615, 308] on button "button" at bounding box center [607, 314] width 18 height 18
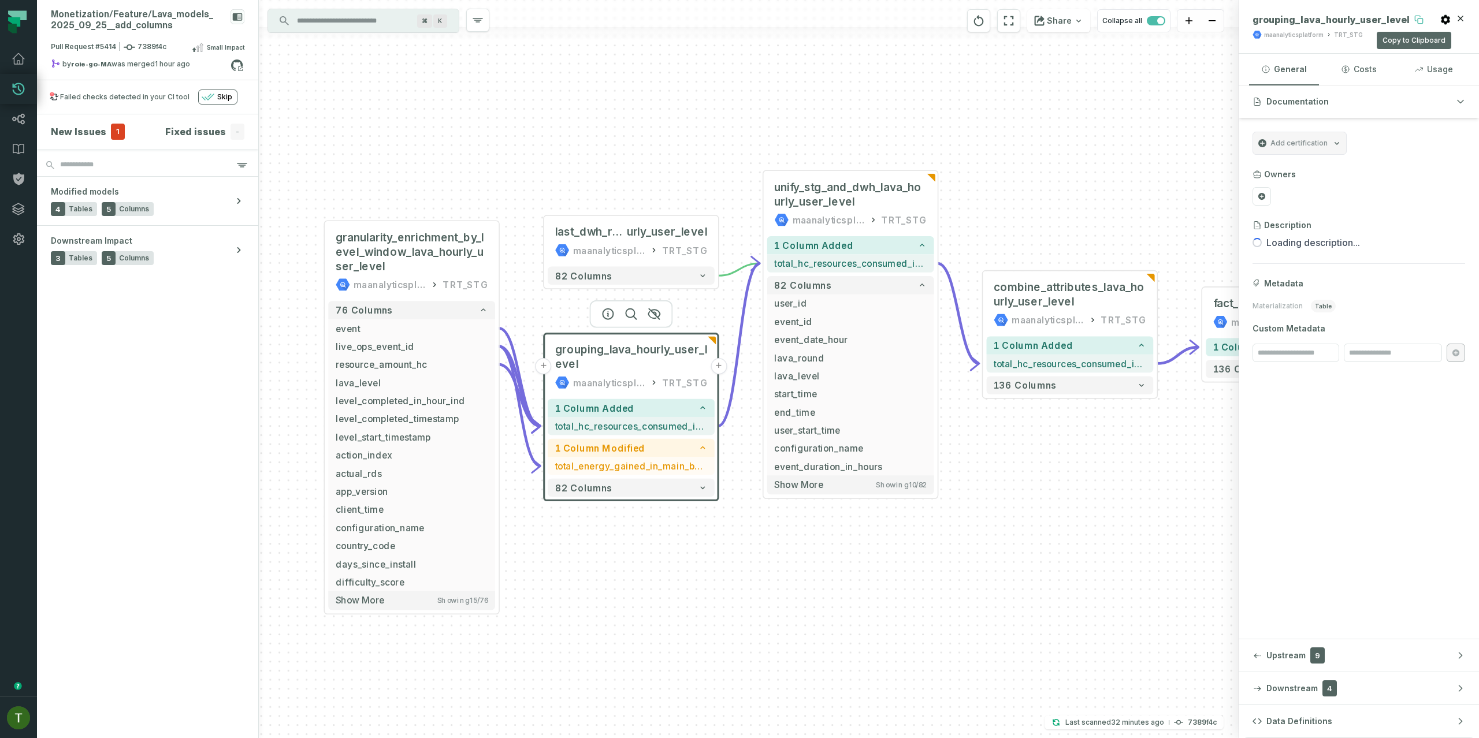
click at [1415, 18] on icon at bounding box center [1417, 18] width 5 height 5
click at [322, 17] on input "Discovery Provider cmdk menu" at bounding box center [353, 21] width 126 height 18
paste input "**********"
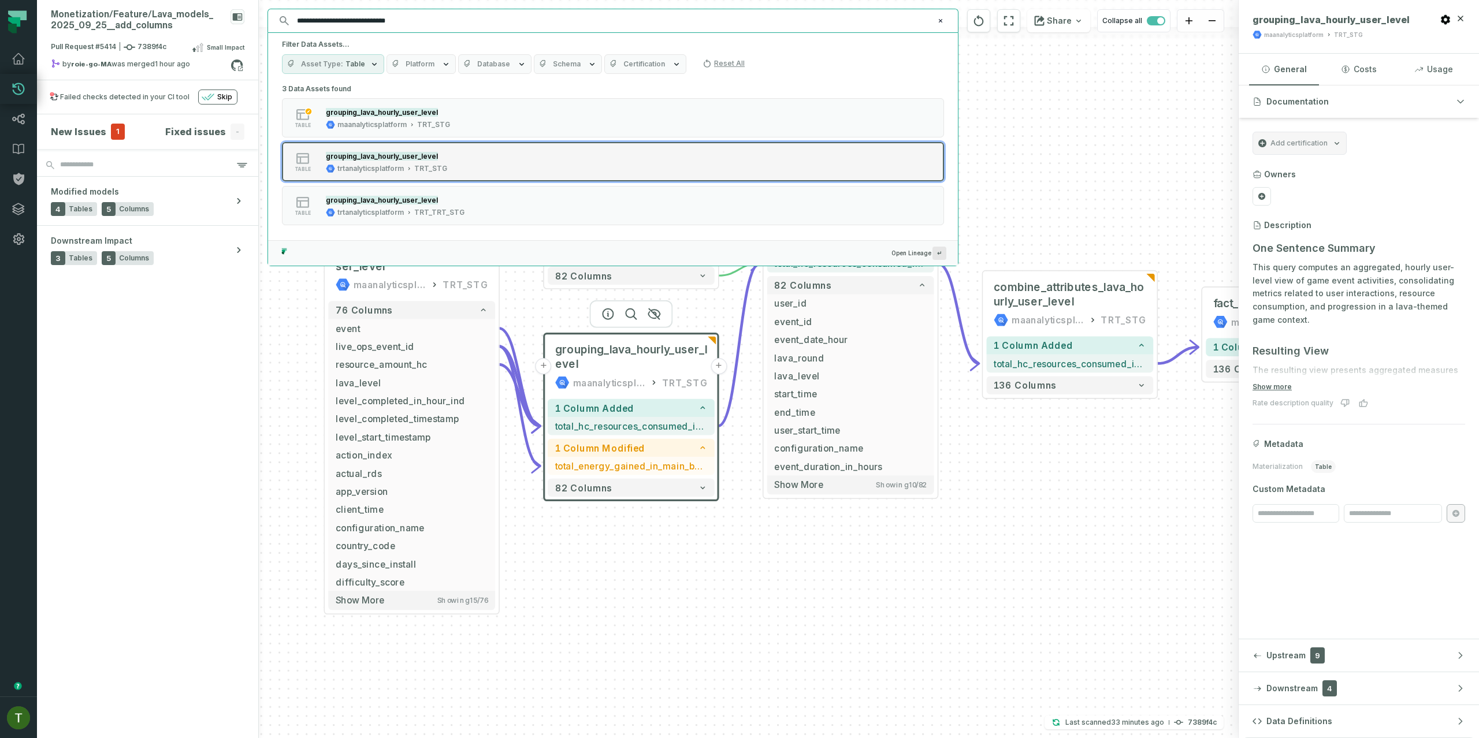
type input "**********"
click at [509, 157] on div "table grouping_lava_hourly_user_level trtanalyticsplatform TRT_STG" at bounding box center [428, 161] width 289 height 23
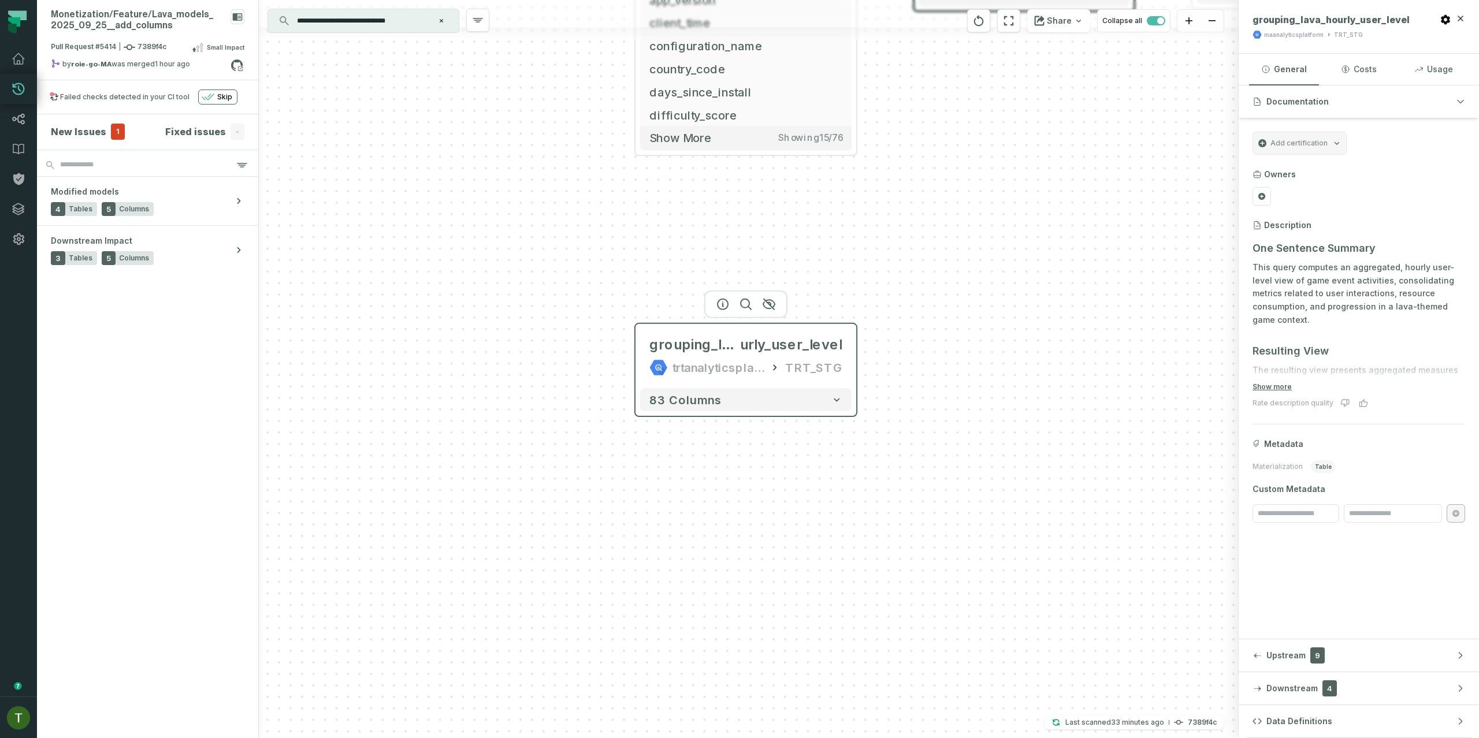
click at [731, 364] on div "trtanalyticsplatform" at bounding box center [718, 368] width 92 height 18
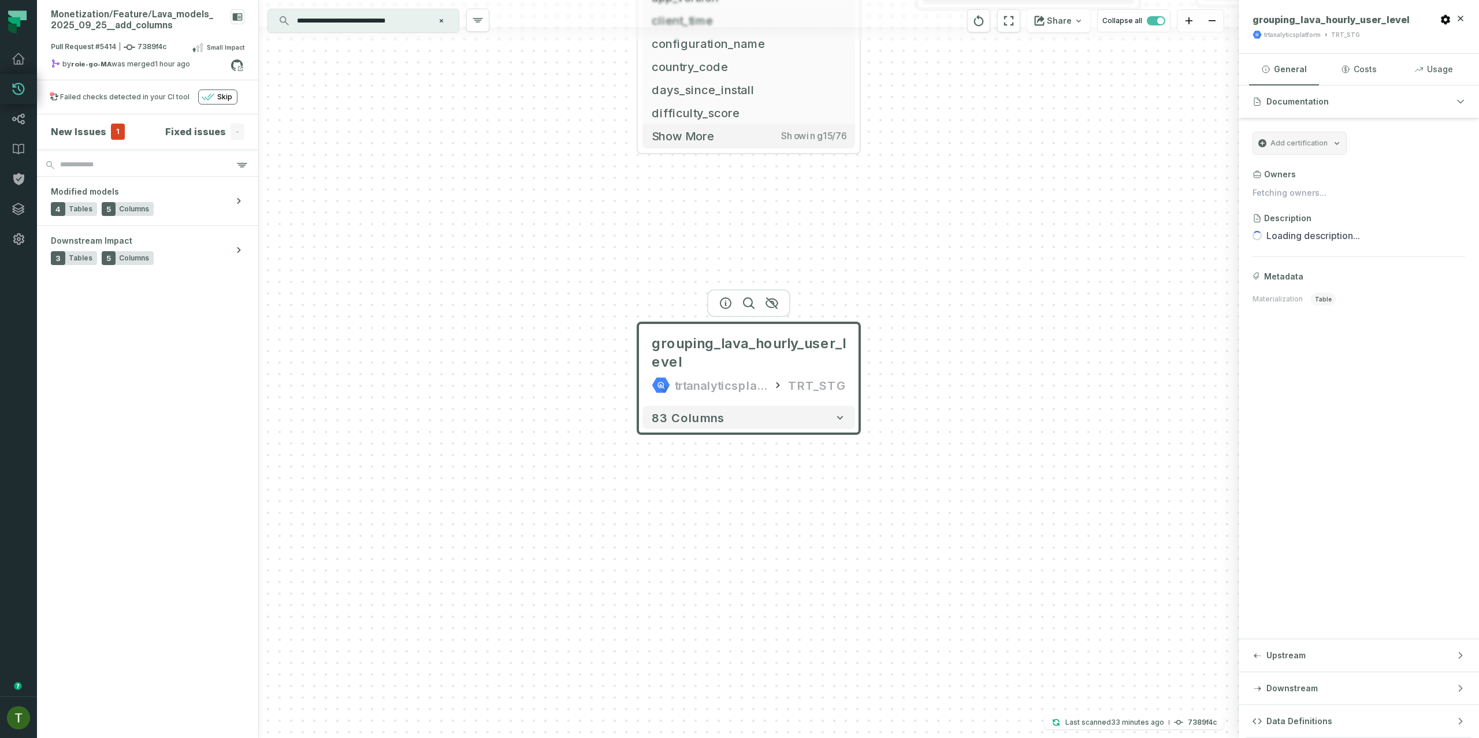
click at [722, 400] on div "grouping_lava_hourly_user_level trtanalyticsplatform TRT_STG" at bounding box center [748, 364] width 213 height 74
click at [719, 411] on span "83 columns" at bounding box center [688, 418] width 73 height 14
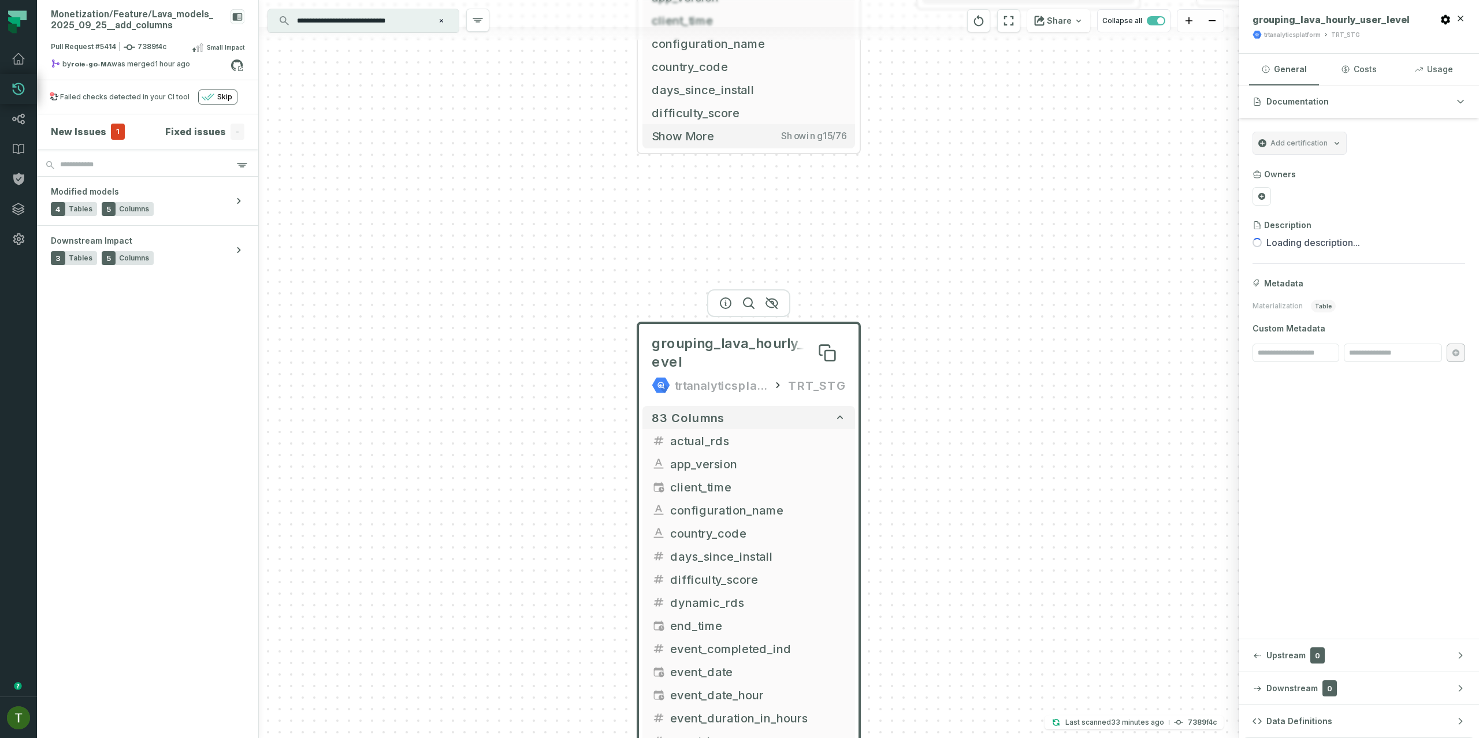
click at [734, 351] on span "grouping_lava_hourly_user_level" at bounding box center [749, 352] width 194 height 37
click at [1288, 30] on div "trtanalyticsplatform TRT_STG" at bounding box center [1305, 34] width 107 height 9
copy div "trtanalyticsplatform"
click at [1004, 295] on div "+ last_dwh_row_lava_ho urly_user_level maanalyticsplatform TRT_STG + 82 columns…" at bounding box center [749, 369] width 980 height 738
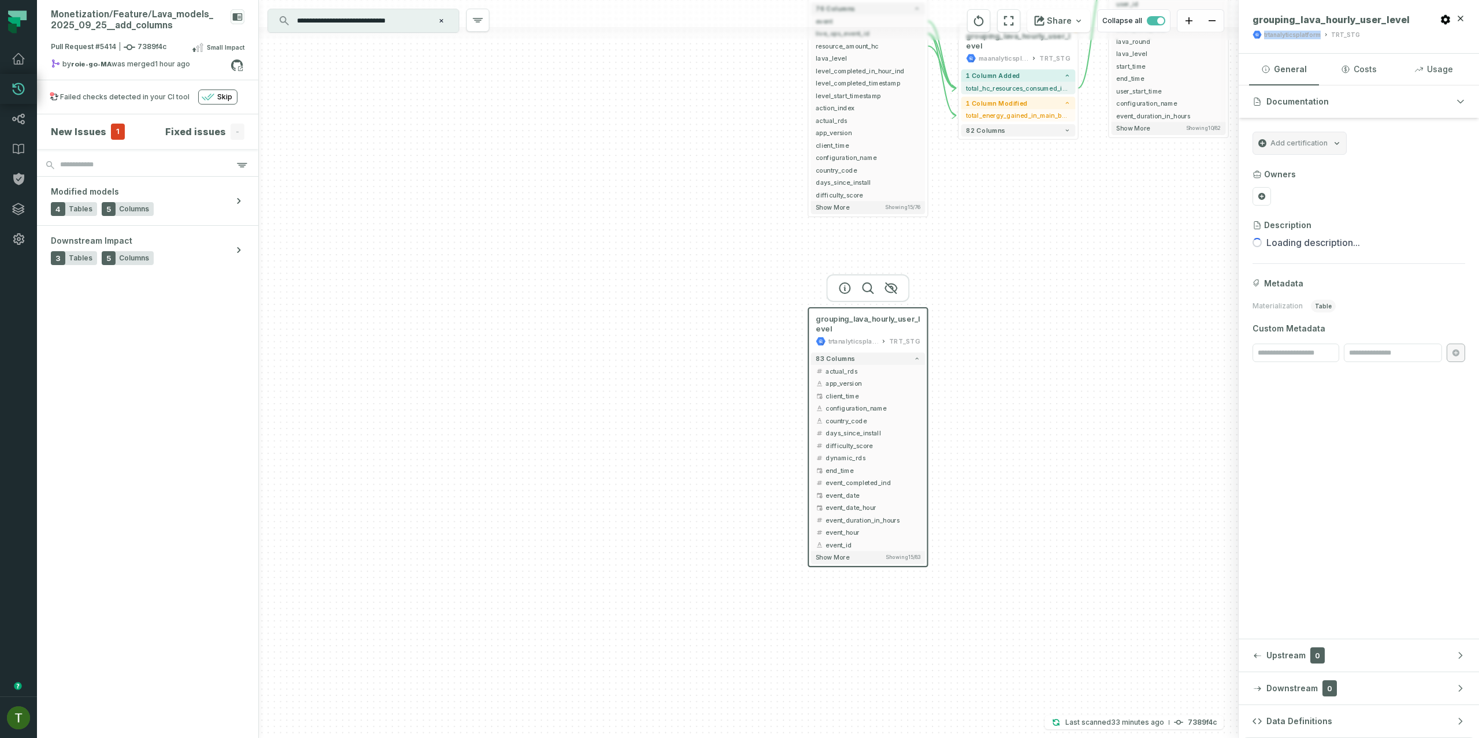
click at [1016, 281] on div "+ last_dwh_row_lava_ho urly_user_level maanalyticsplatform TRT_STG + 82 columns…" at bounding box center [749, 369] width 980 height 738
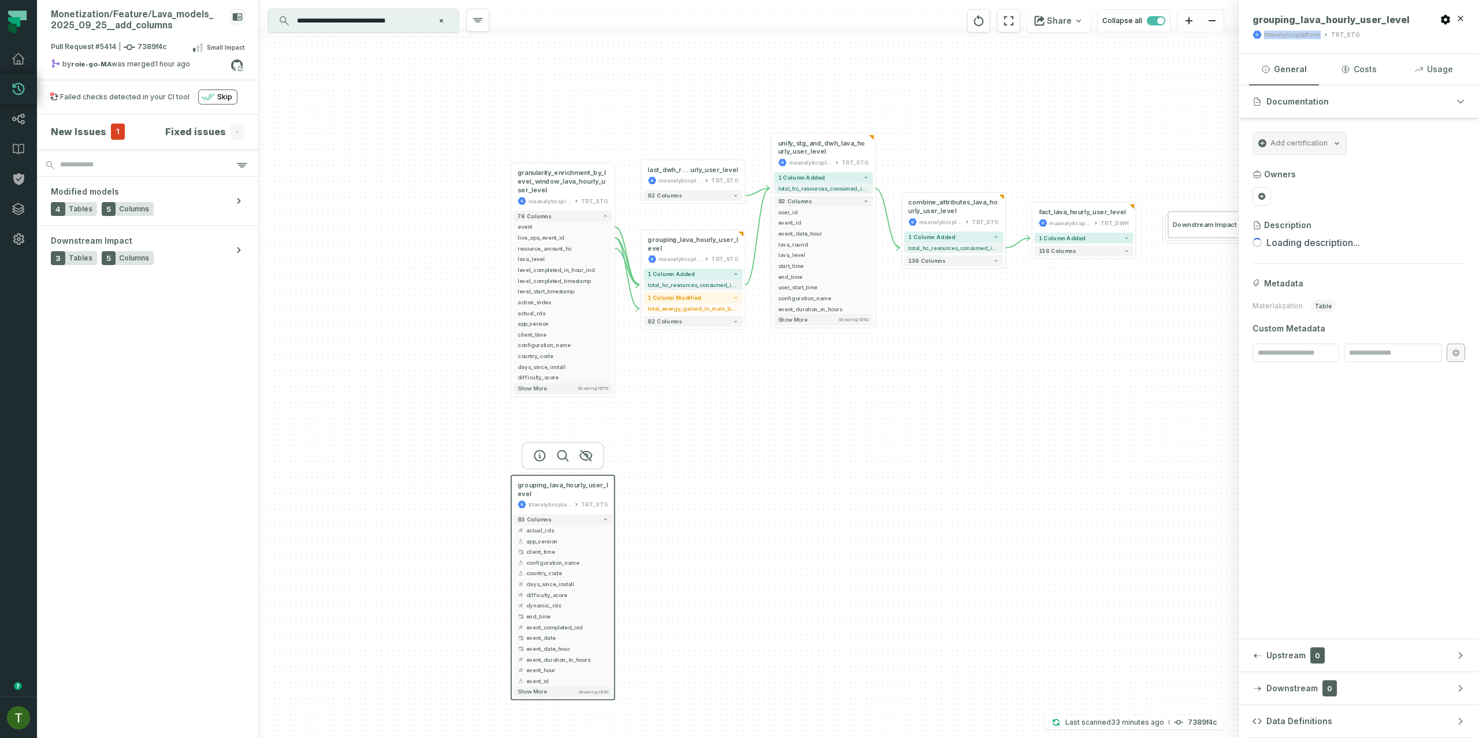
drag, startPoint x: 1016, startPoint y: 280, endPoint x: 728, endPoint y: 431, distance: 324.8
click at [689, 455] on div "+ last_dwh_row_lava_ho urly_user_level maanalyticsplatform TRT_STG + 82 columns…" at bounding box center [749, 369] width 980 height 738
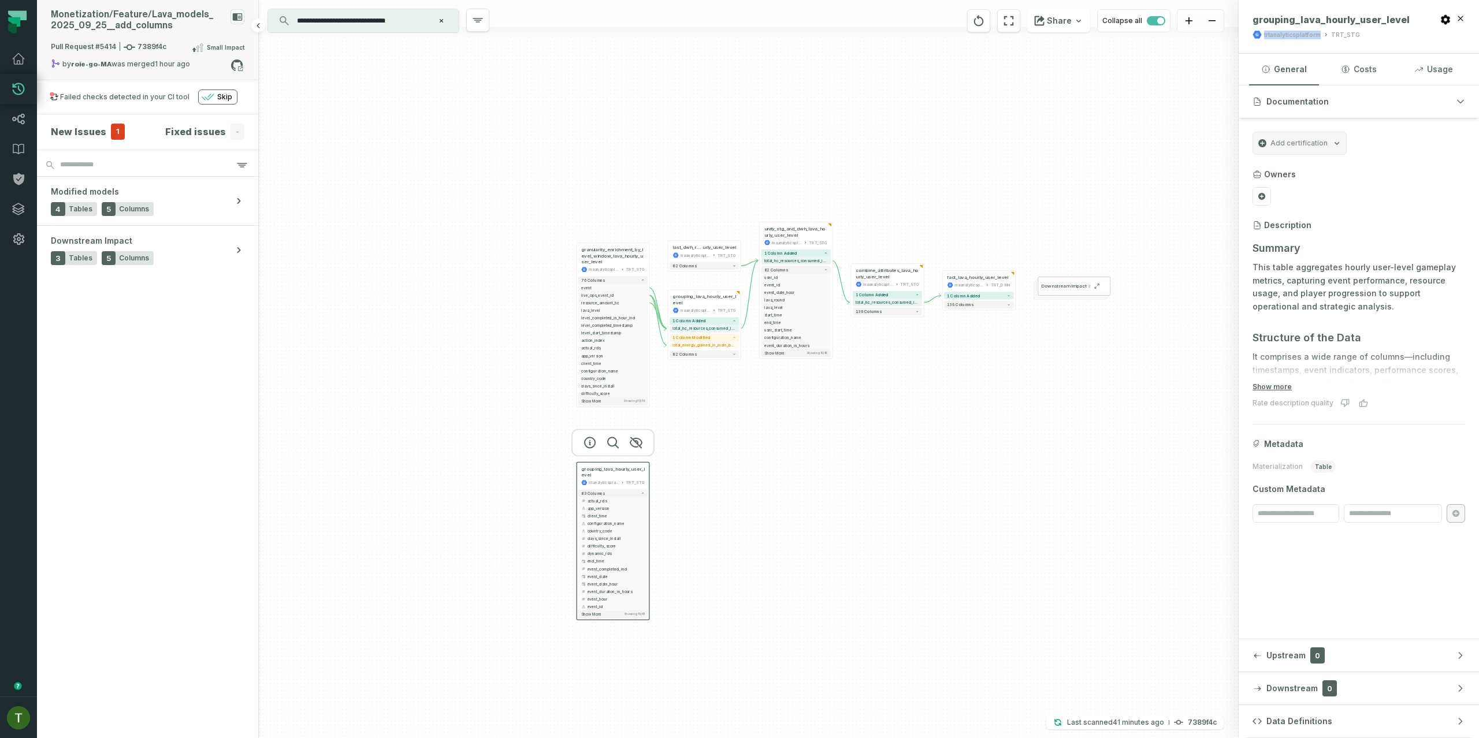
click at [144, 46] on span "Pull Request #5414 7389f4c" at bounding box center [109, 48] width 116 height 12
click at [358, 93] on button "merged (737)" at bounding box center [368, 96] width 73 height 28
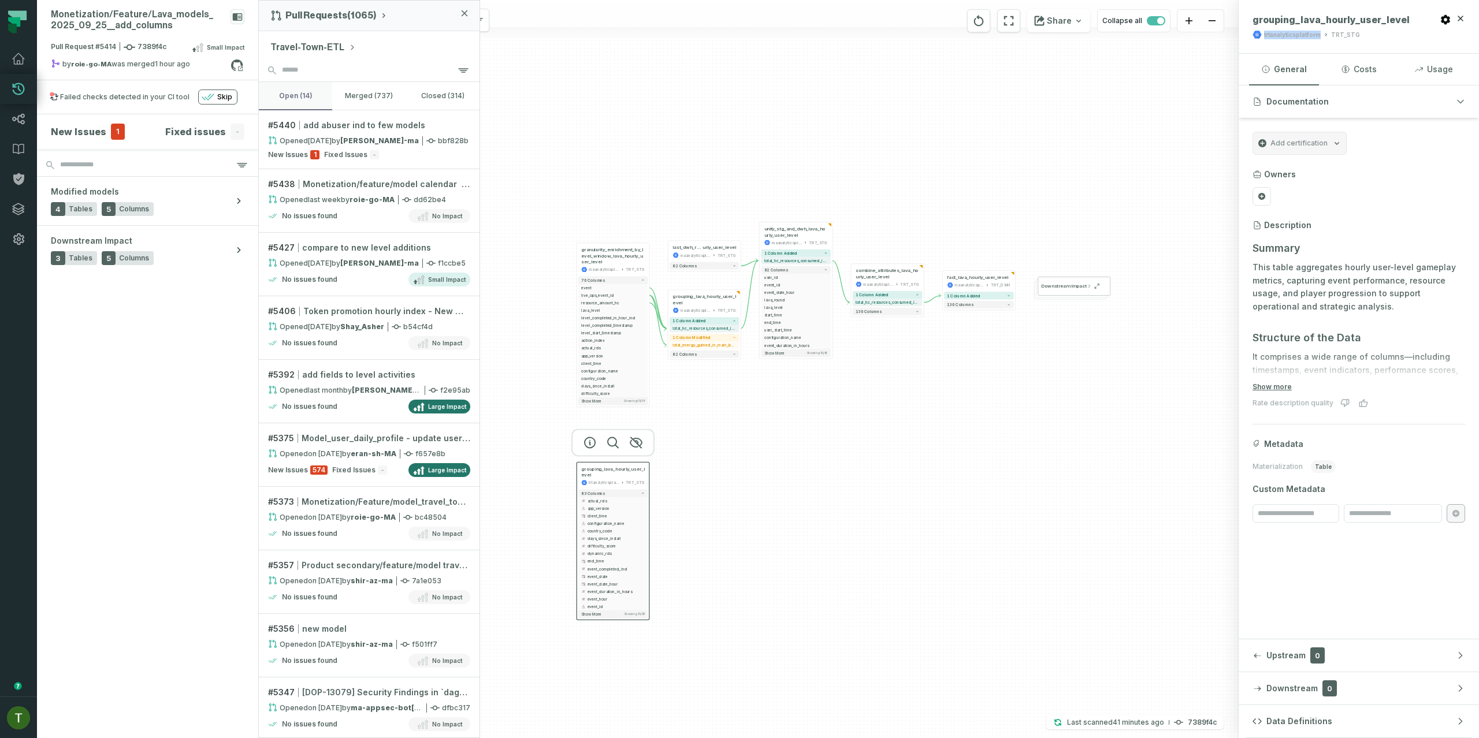
click at [302, 96] on button "open (14)" at bounding box center [295, 96] width 73 height 28
click at [305, 140] on div "Opened [DATE] 10:54:50 AM by [PERSON_NAME]" at bounding box center [343, 141] width 151 height 10
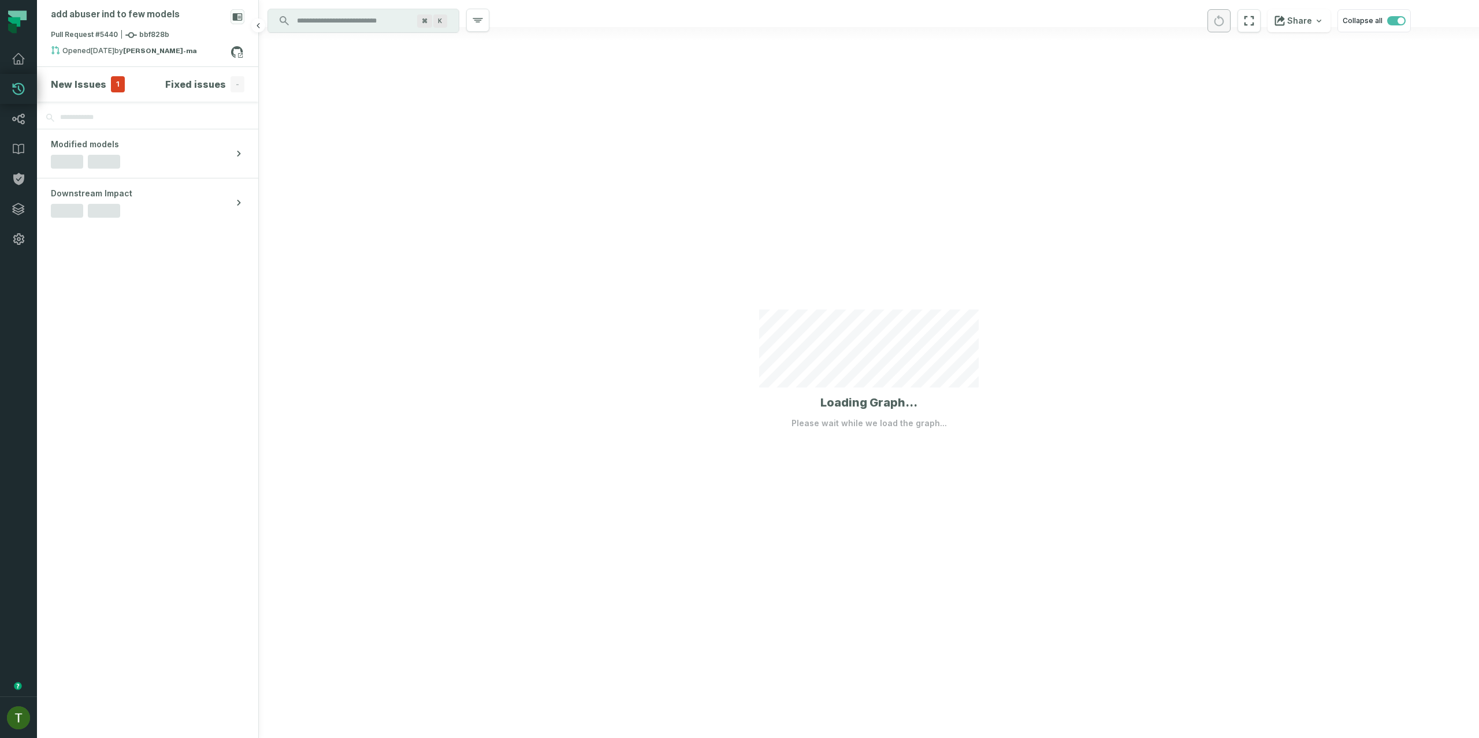
click at [87, 84] on h4 "New Issues" at bounding box center [78, 84] width 55 height 14
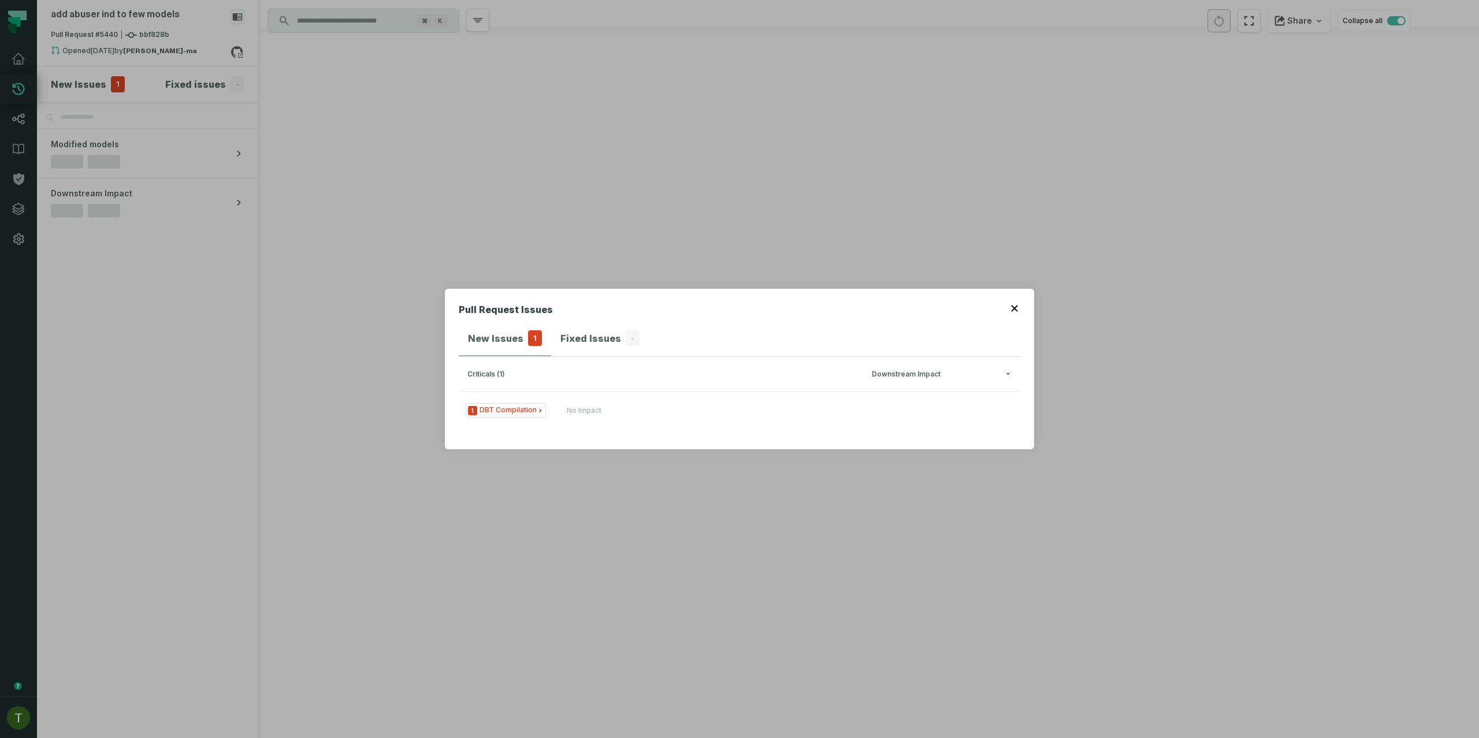
click at [353, 168] on div "Pull Request Issues New Issues 1 Fixed Issues - criticals (1) Downstream Impact…" at bounding box center [739, 369] width 1479 height 738
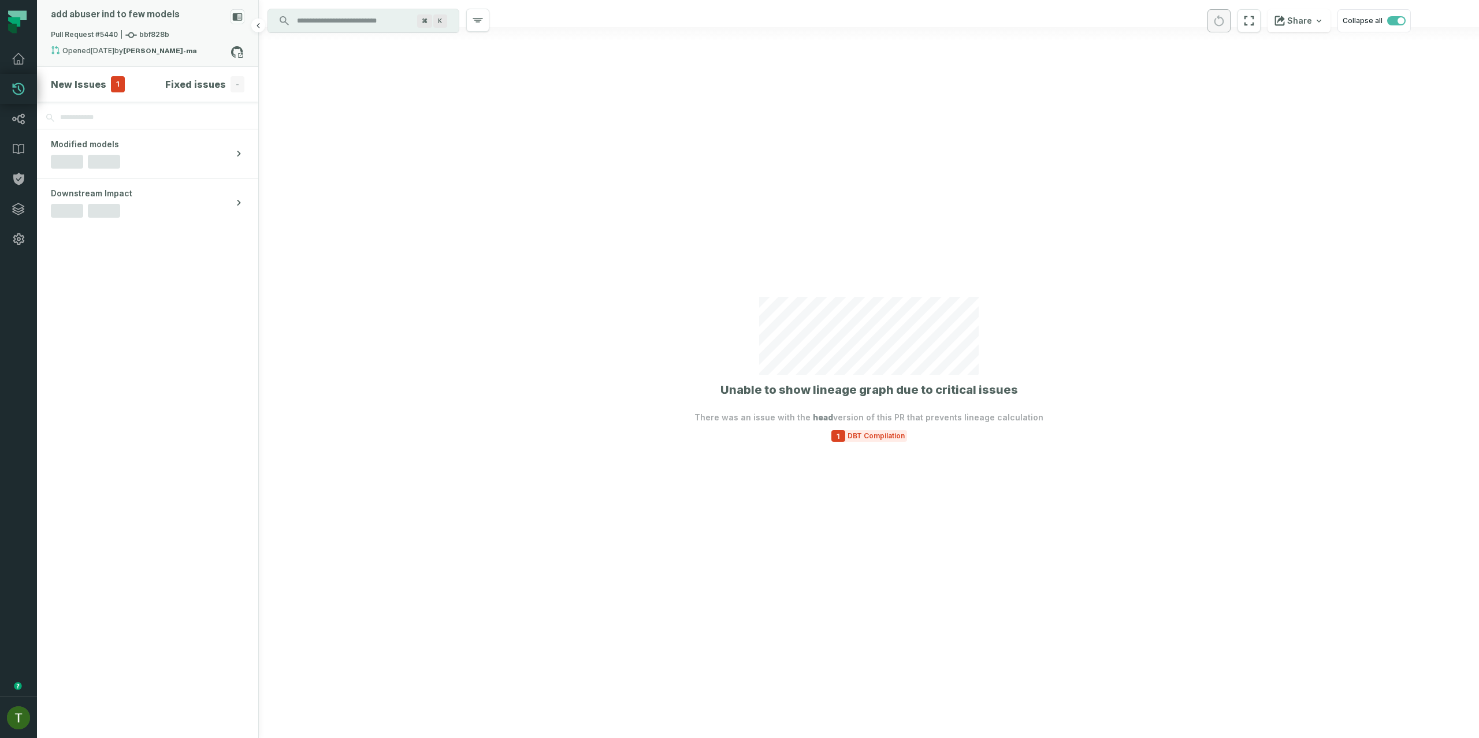
click at [167, 40] on div "Pull Request #5440 bbf828b" at bounding box center [147, 37] width 193 height 16
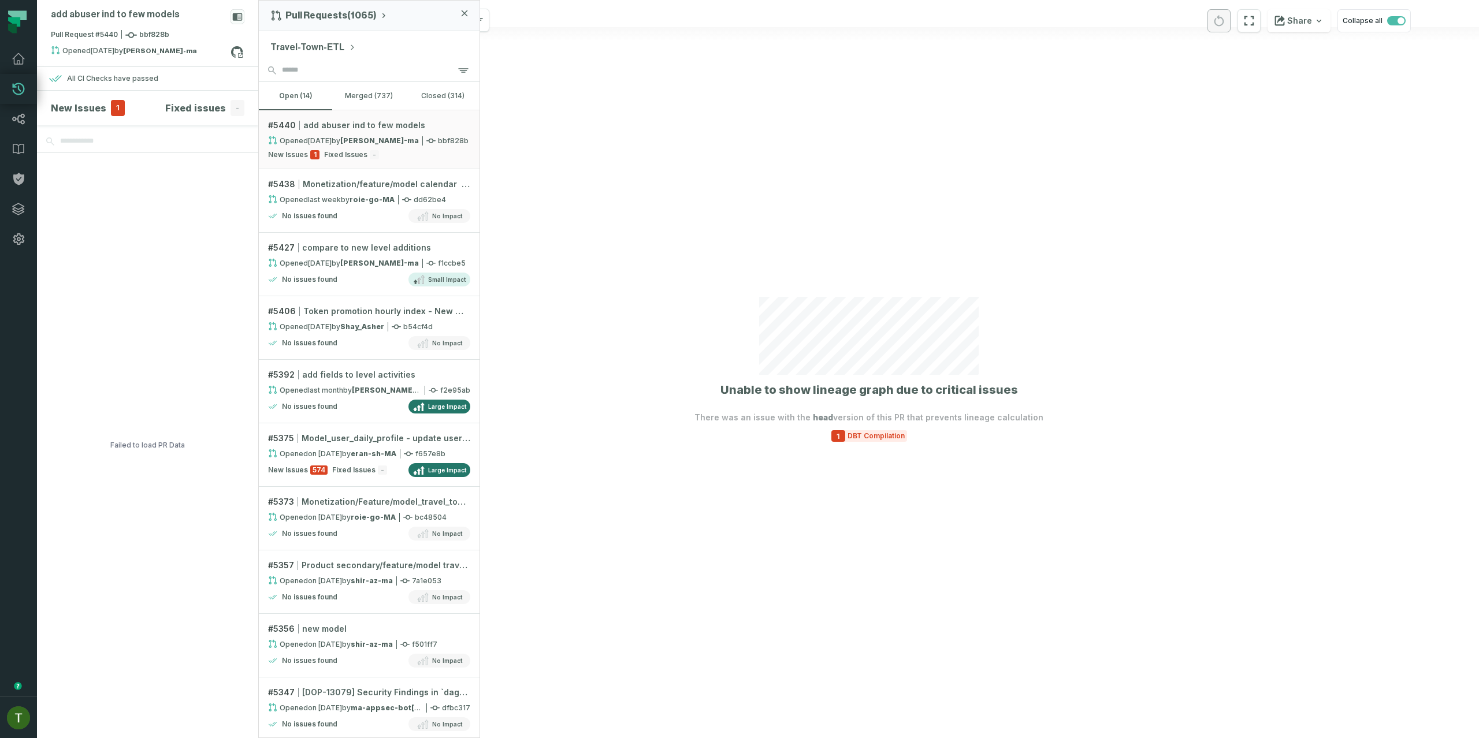
click at [333, 43] on button "Travel-Town-ETL" at bounding box center [312, 47] width 85 height 14
click at [380, 91] on button "merged (737)" at bounding box center [368, 96] width 73 height 28
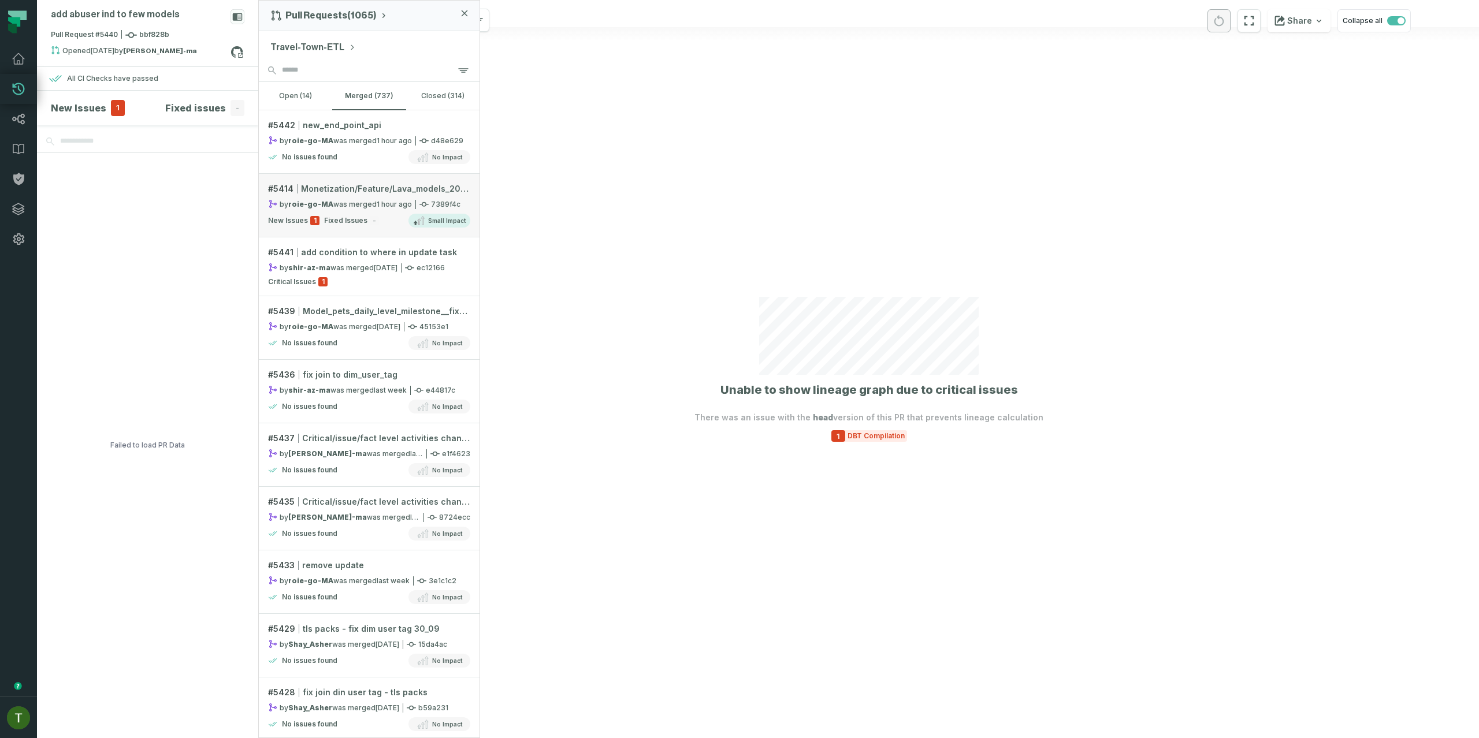
click at [380, 207] on relative-time "[DATE] 9:37:48 AM" at bounding box center [394, 204] width 35 height 9
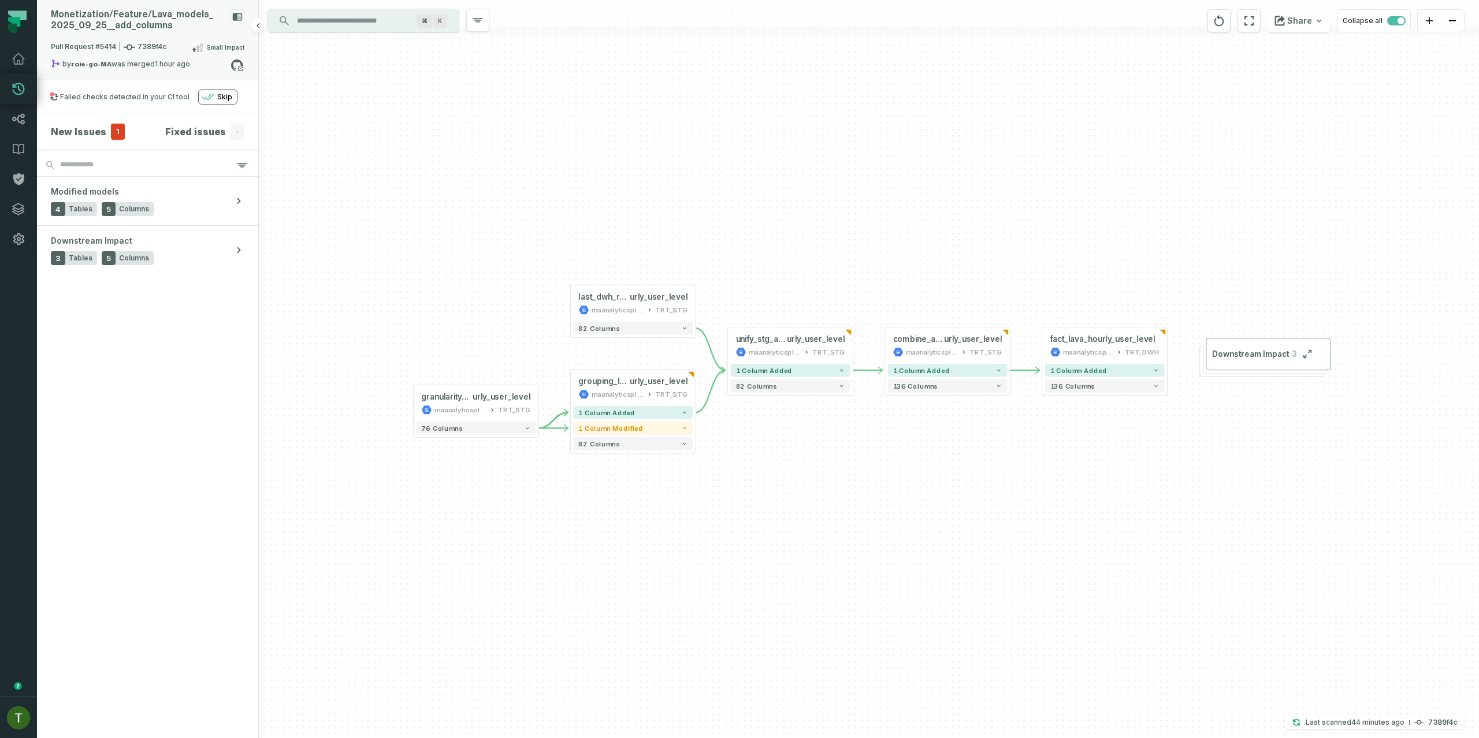
click at [128, 44] on icon at bounding box center [130, 47] width 12 height 6
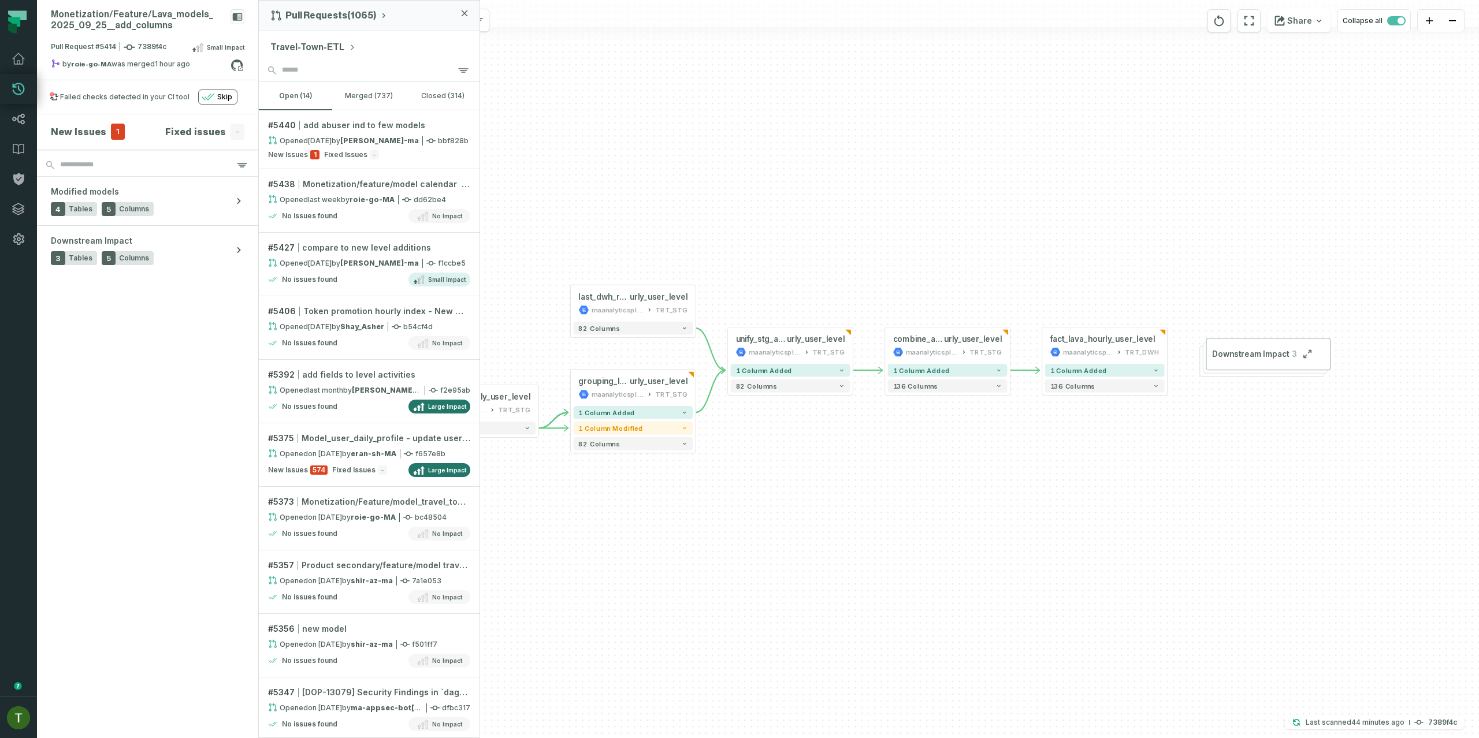
click at [96, 143] on section "New Issues 1 Fixed issues -" at bounding box center [147, 131] width 221 height 35
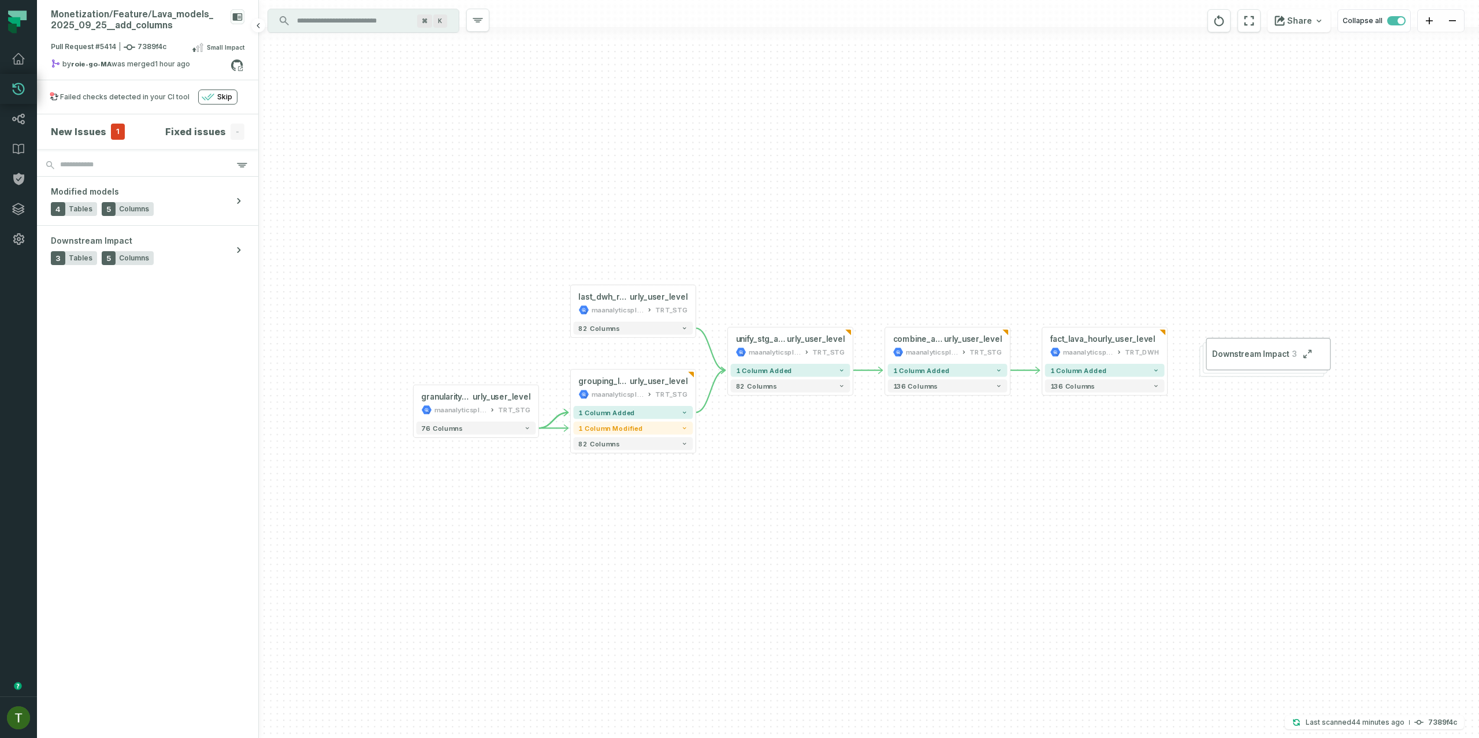
click at [97, 140] on section "New Issues 1 Fixed issues -" at bounding box center [147, 131] width 221 height 35
click at [98, 138] on h4 "New Issues" at bounding box center [78, 132] width 55 height 14
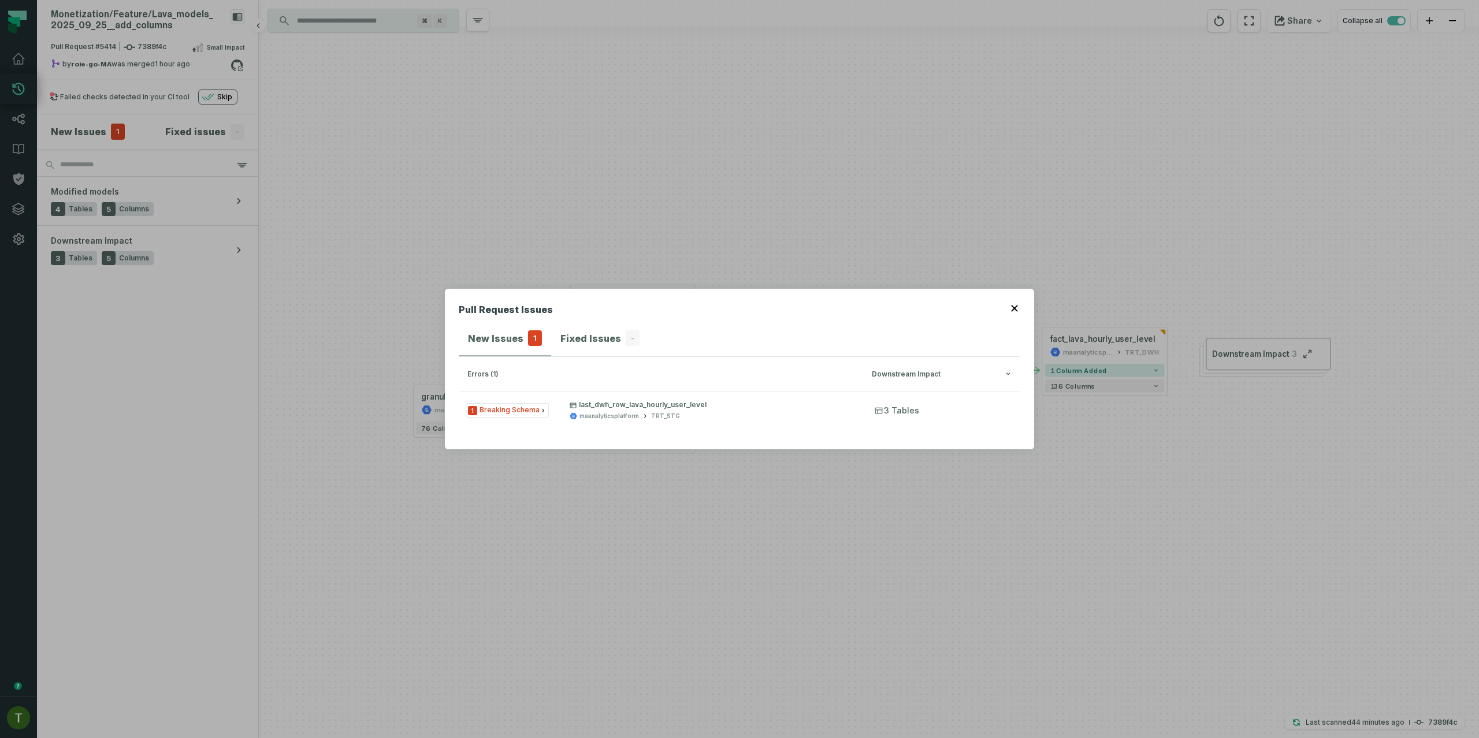
drag, startPoint x: 102, startPoint y: 133, endPoint x: 108, endPoint y: 126, distance: 9.0
click at [102, 133] on div "Pull Request Issues New Issues 1 Fixed Issues - errors (1) Downstream Impact 1 …" at bounding box center [739, 369] width 1479 height 738
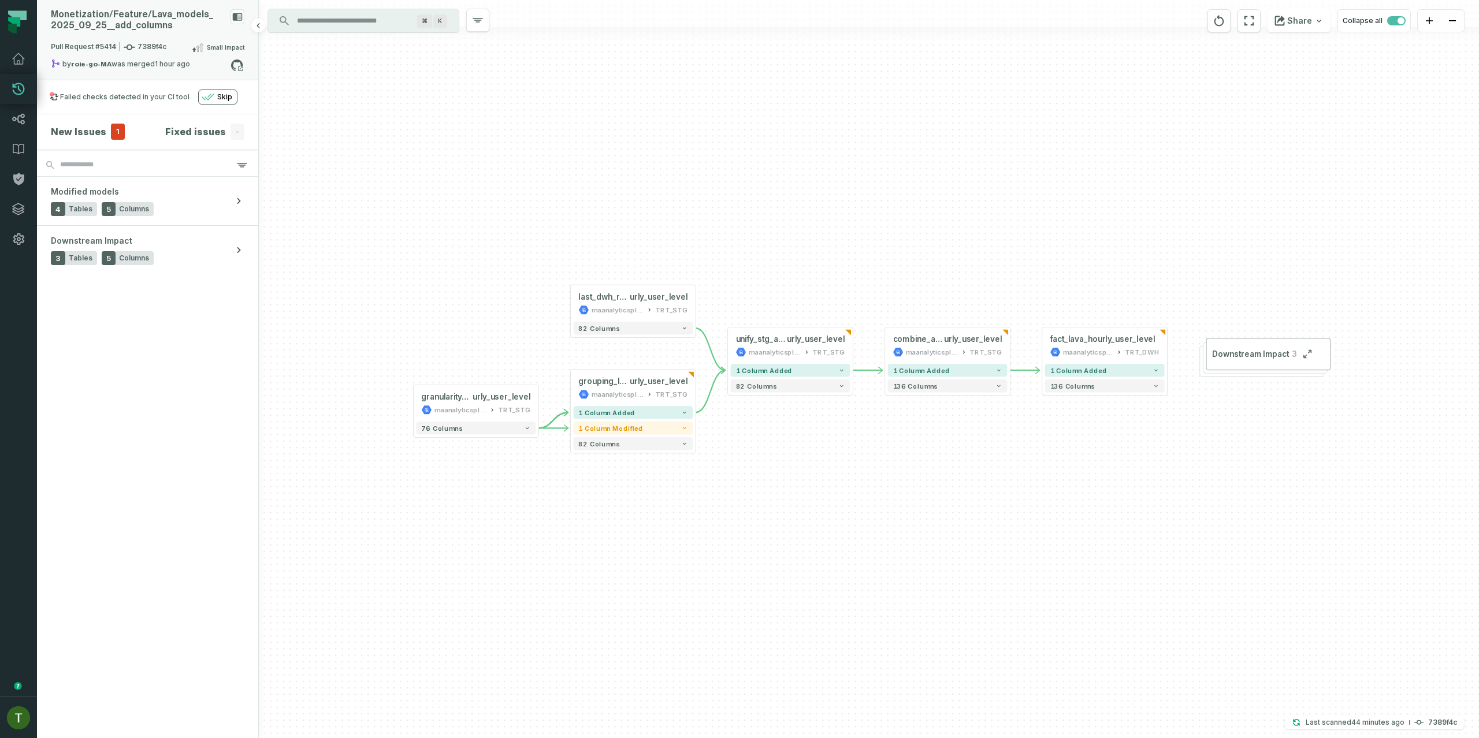
click at [153, 43] on span "Pull Request #5414 7389f4c" at bounding box center [109, 48] width 116 height 12
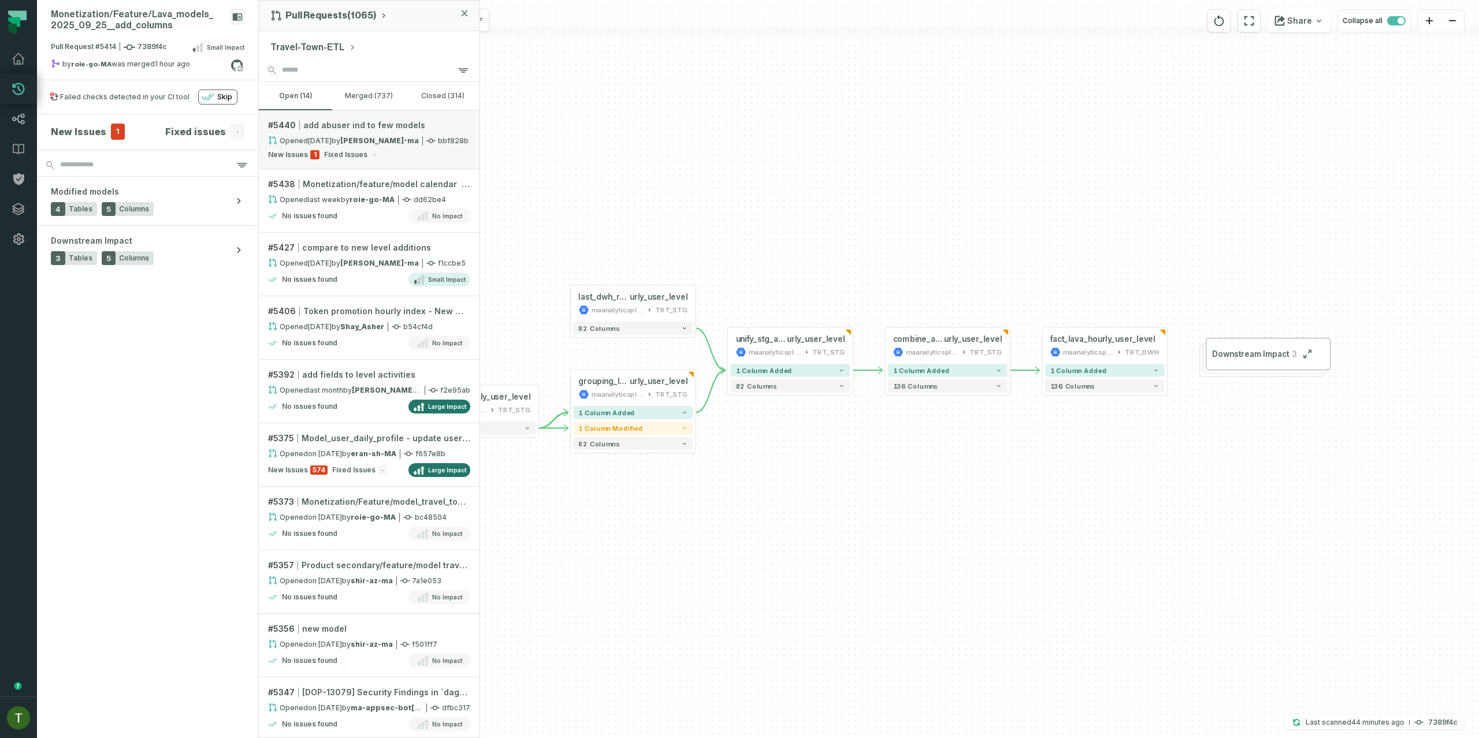
click at [304, 151] on span "New Issues" at bounding box center [288, 154] width 40 height 9
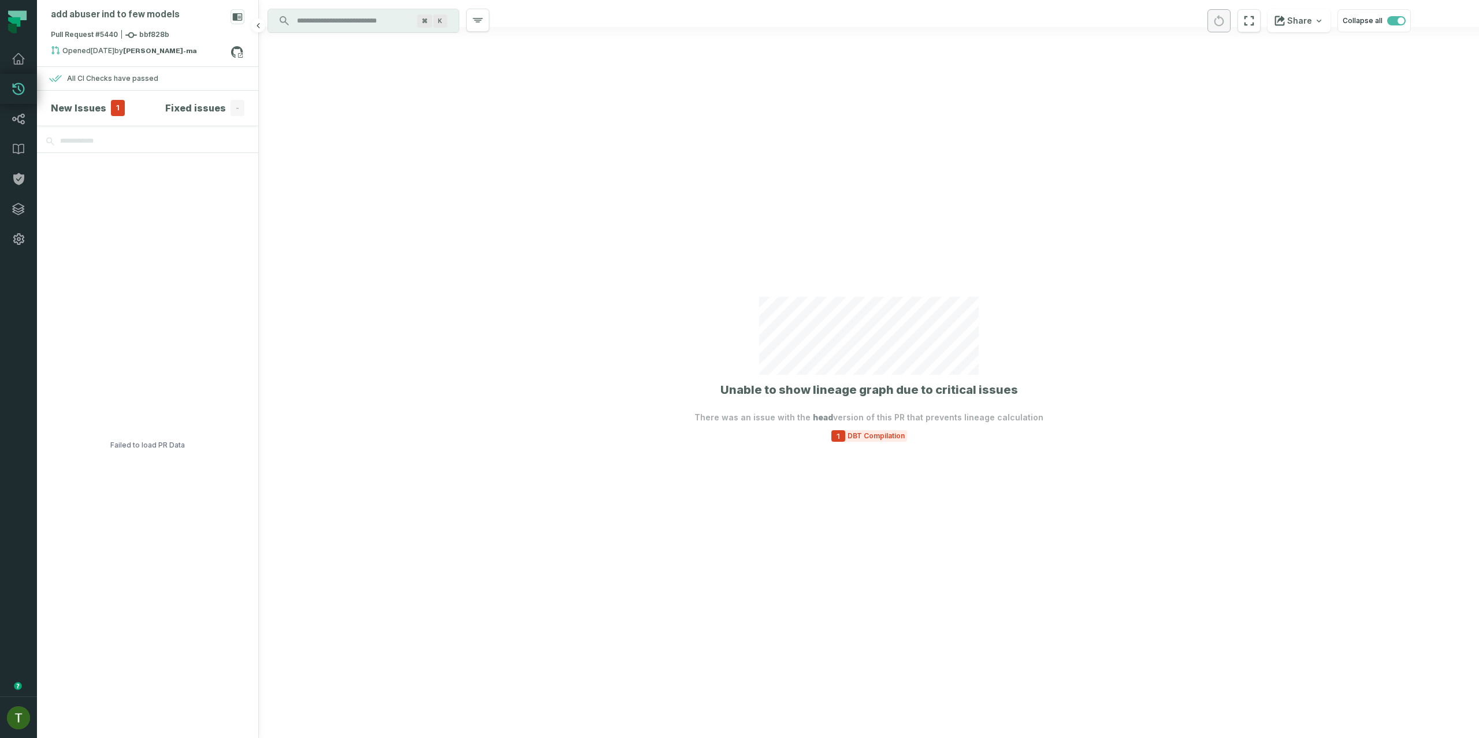
click at [98, 105] on h4 "New Issues" at bounding box center [78, 108] width 55 height 14
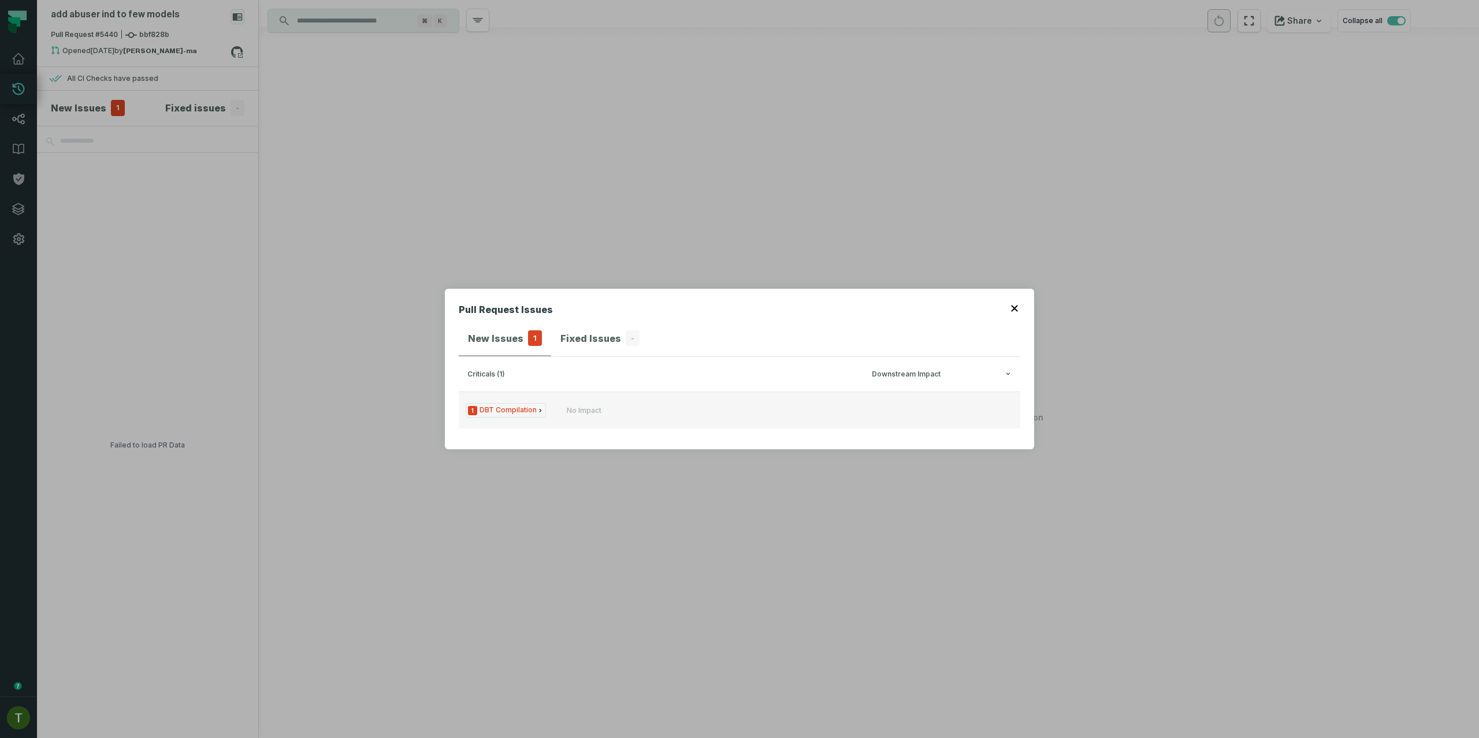
click at [494, 405] on span "1 DBT Compilation" at bounding box center [506, 410] width 80 height 14
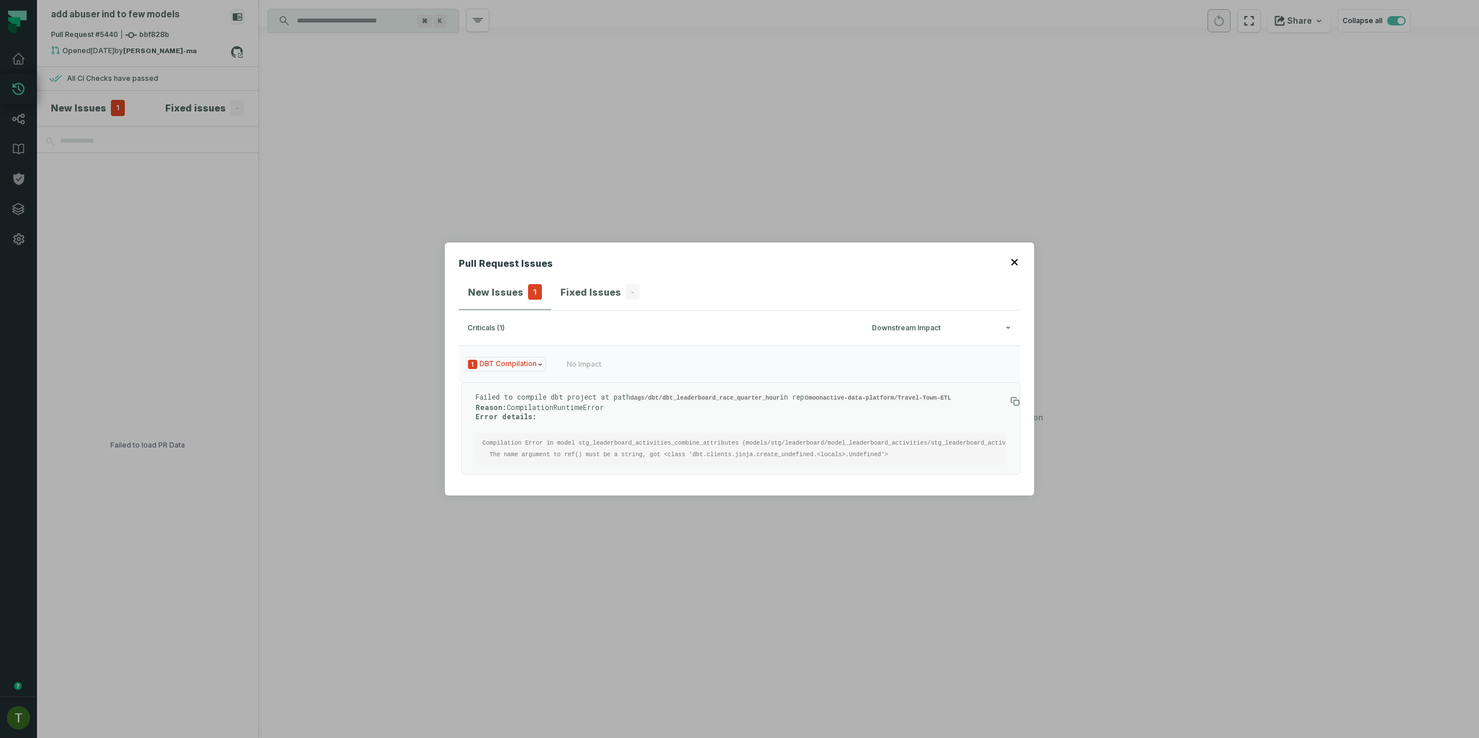
click at [753, 119] on div "Pull Request Issues New Issues 1 Fixed Issues - criticals (1) Downstream Impact…" at bounding box center [739, 369] width 1479 height 738
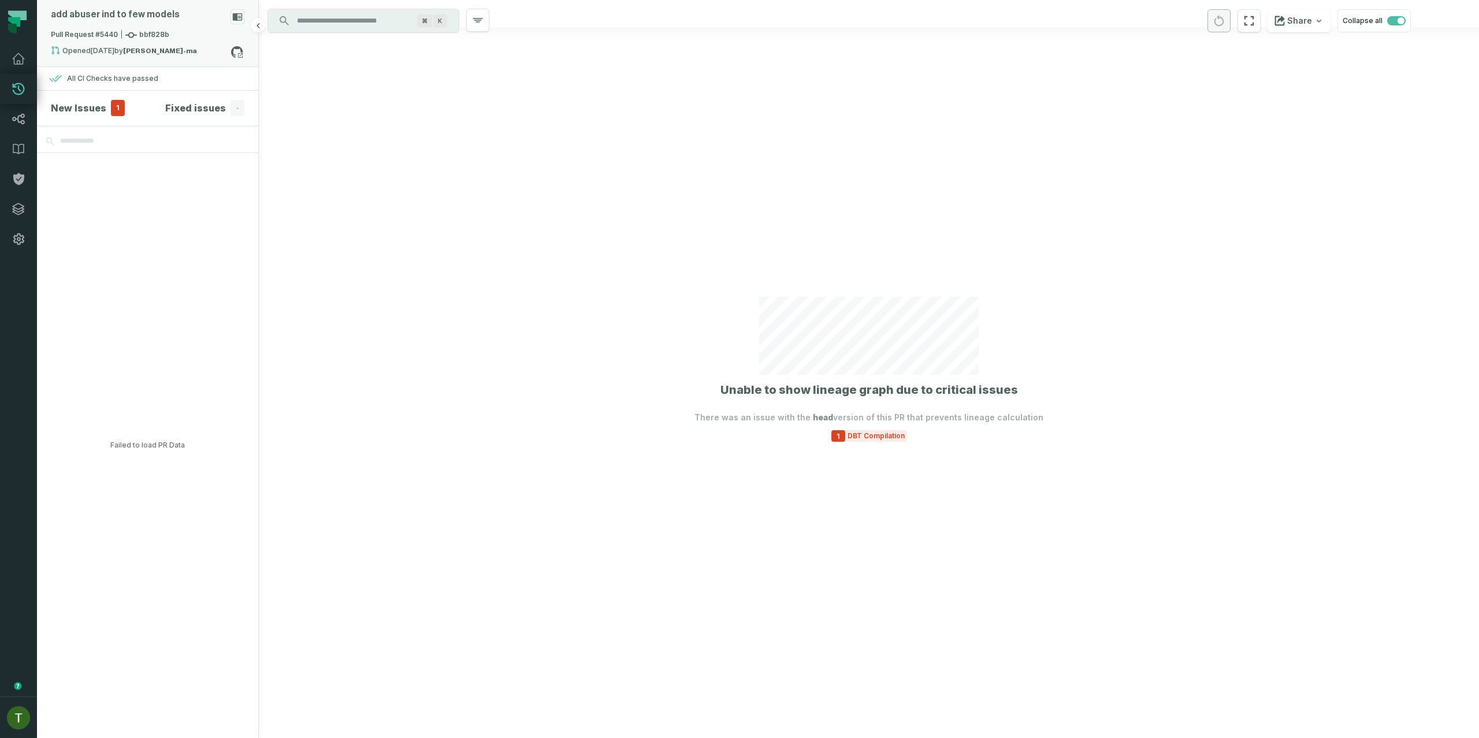
click at [157, 13] on div "add abuser ind to few models" at bounding box center [115, 14] width 129 height 11
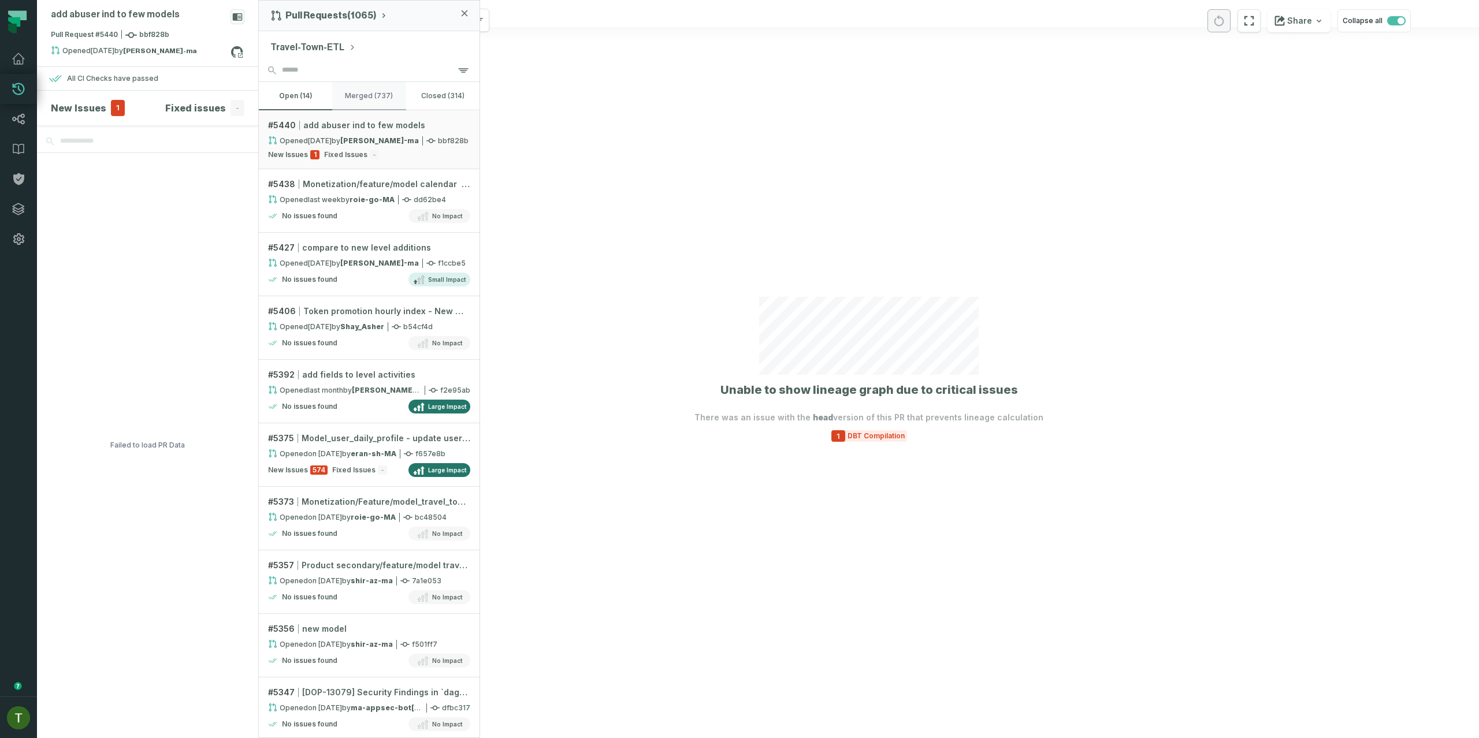
click at [364, 85] on button "merged (737)" at bounding box center [368, 96] width 73 height 28
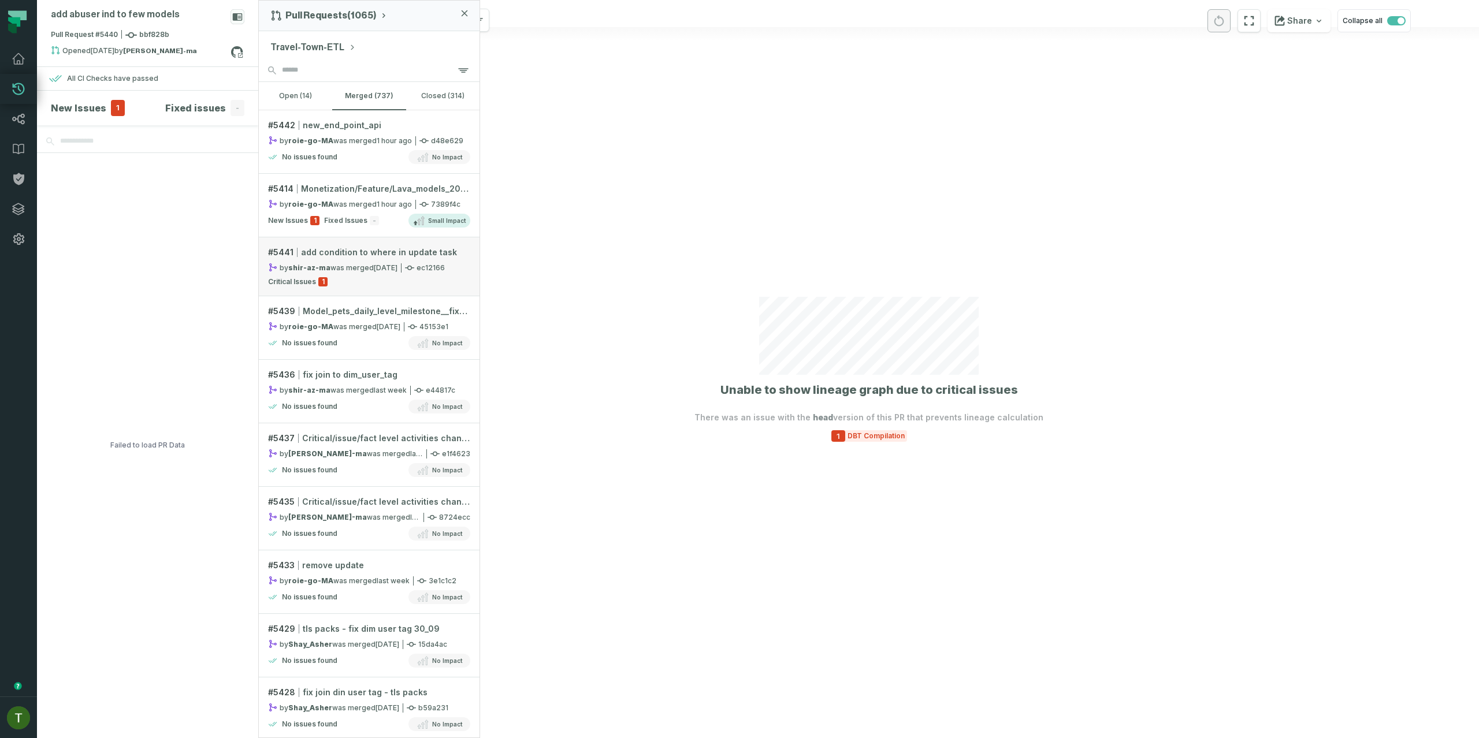
click at [380, 247] on span "add condition to where in update task" at bounding box center [379, 253] width 156 height 12
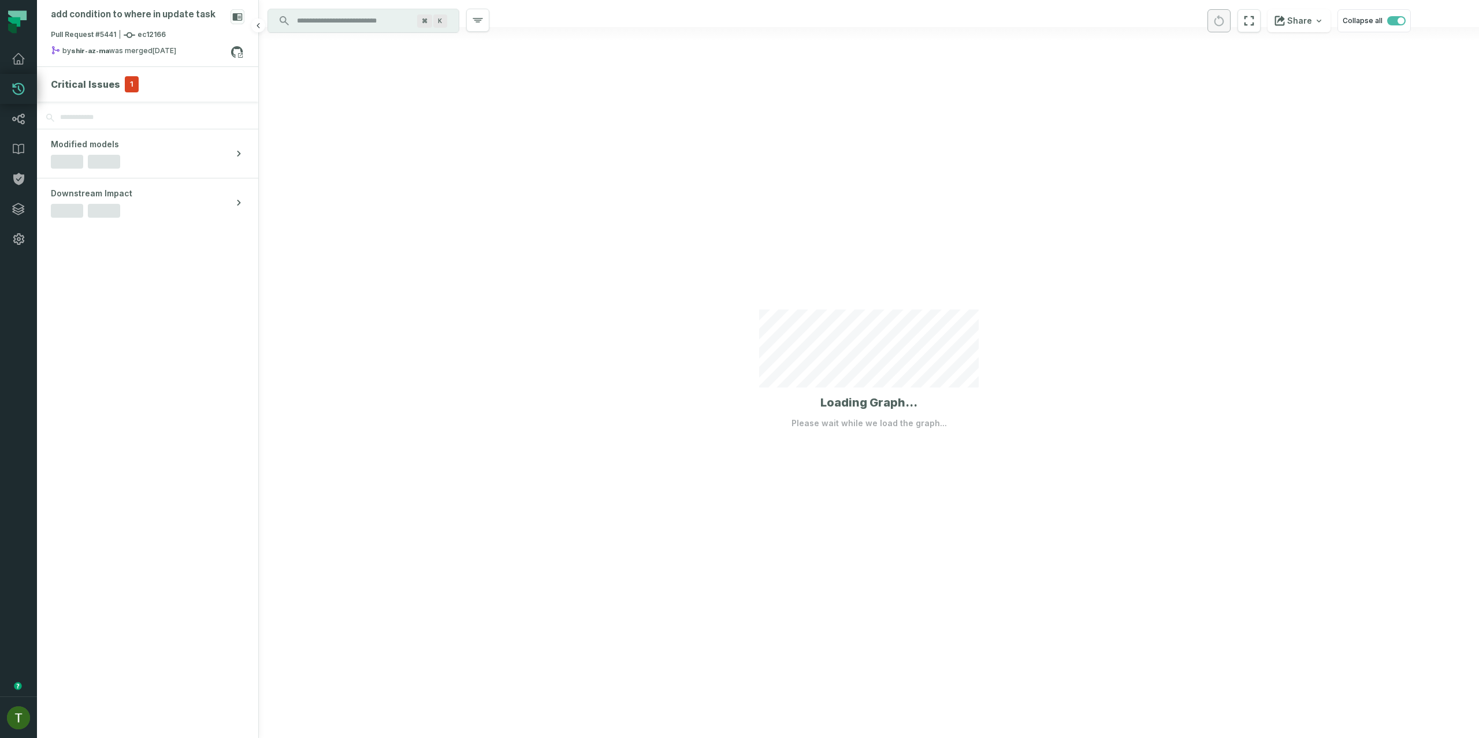
click at [113, 70] on section "Critical Issues 1" at bounding box center [147, 84] width 221 height 35
click at [109, 87] on h4 "Critical Issues" at bounding box center [85, 84] width 69 height 14
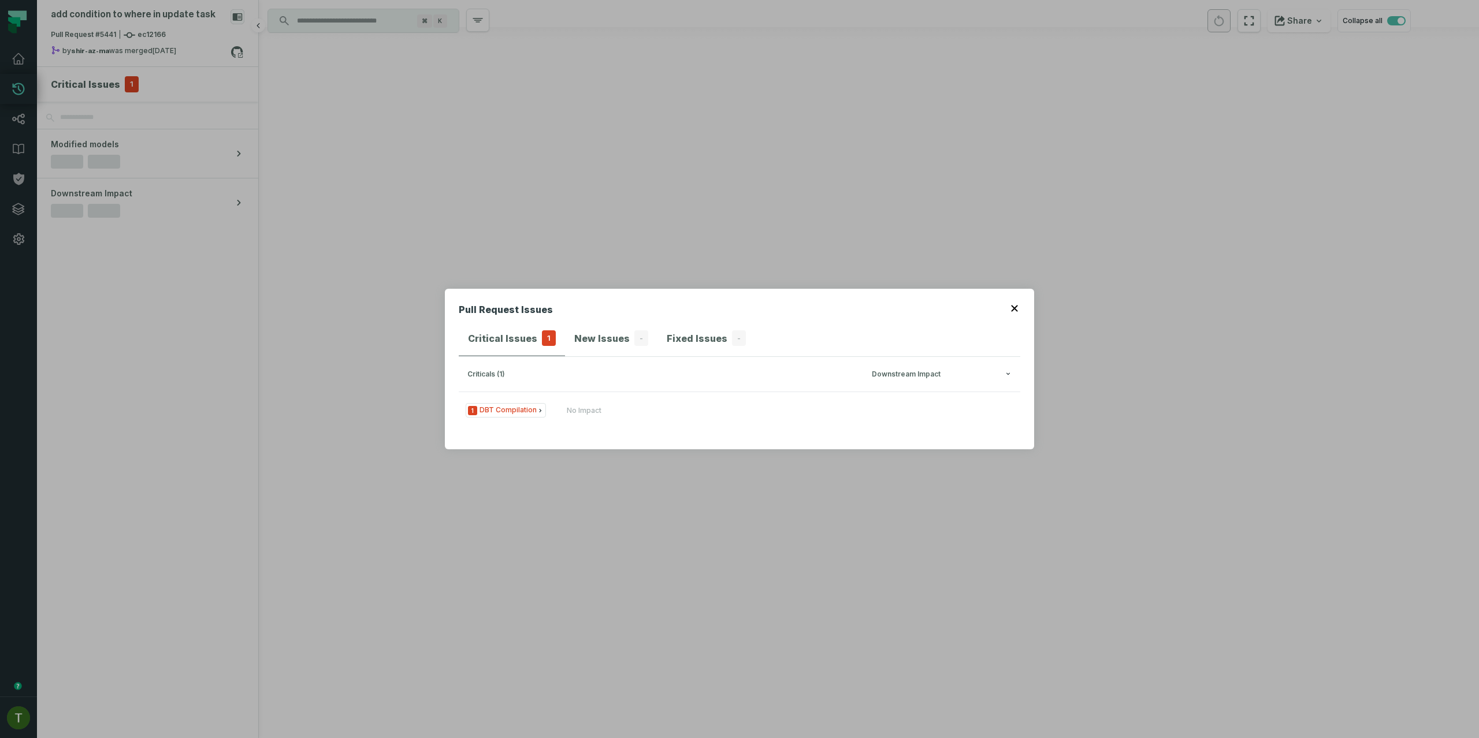
click at [109, 87] on div "Pull Request Issues Critical Issues 1 New Issues - Fixed Issues - criticals (1)…" at bounding box center [739, 369] width 1479 height 738
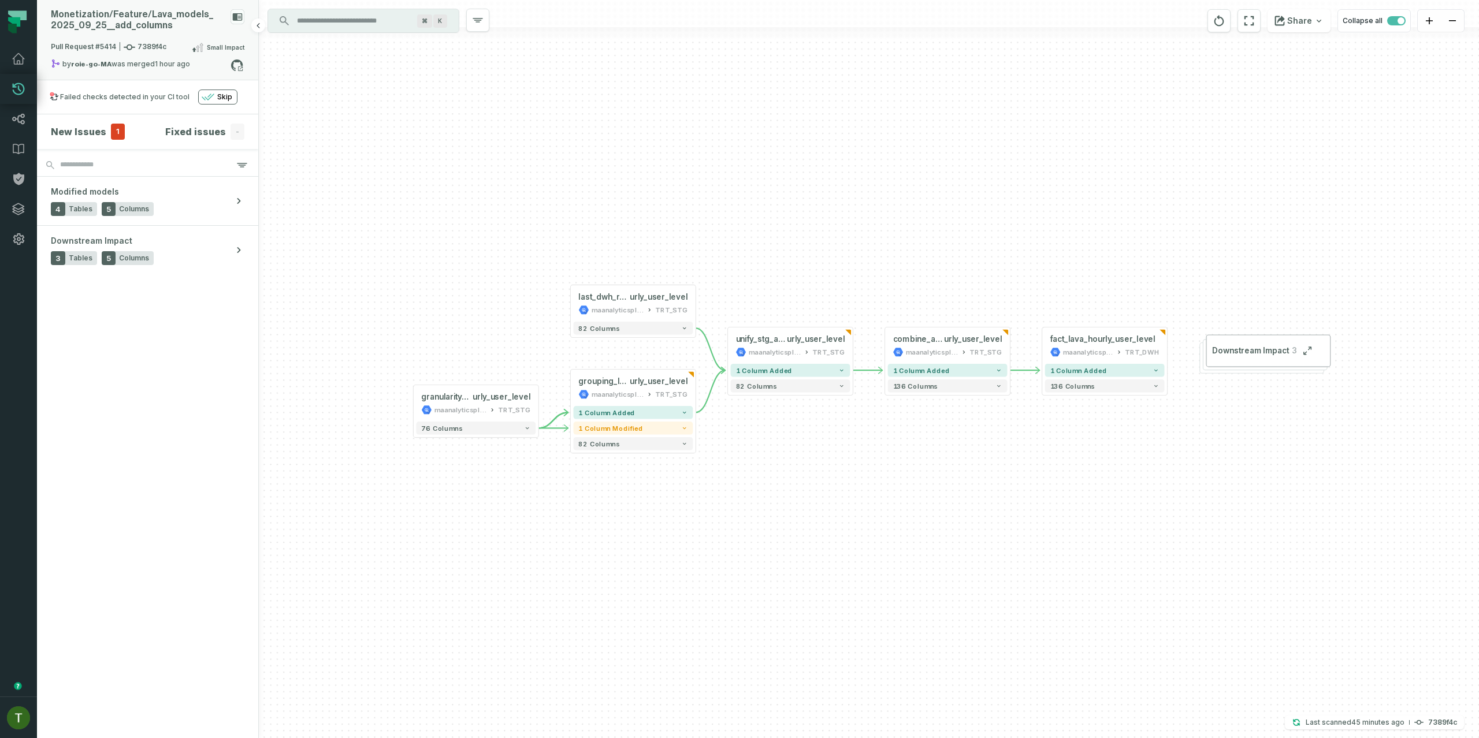
click at [142, 20] on div "Monetization/ Feature/ Lava_ models_ 2025_ 09_ 25_ _ add_ columns" at bounding box center [138, 20] width 175 height 22
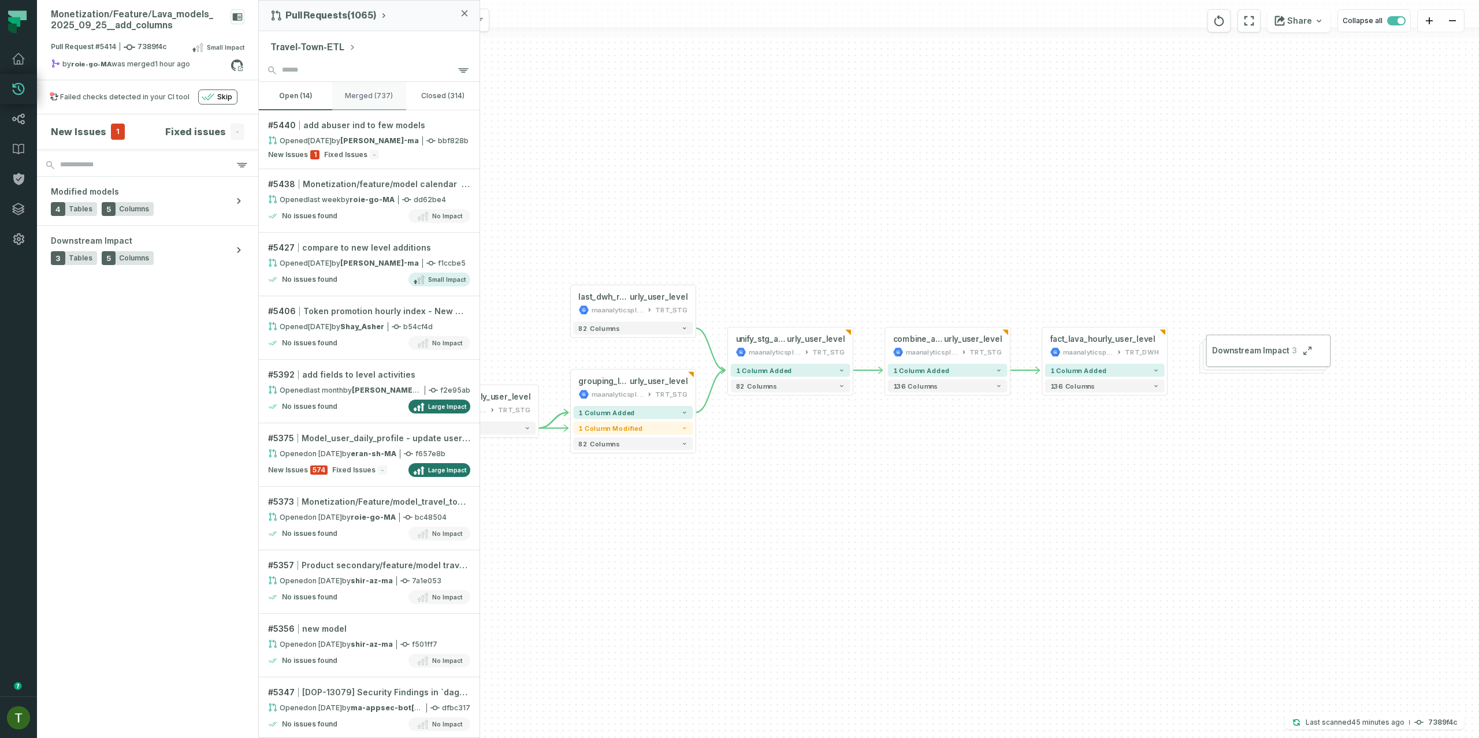
click at [362, 105] on button "merged (737)" at bounding box center [368, 96] width 73 height 28
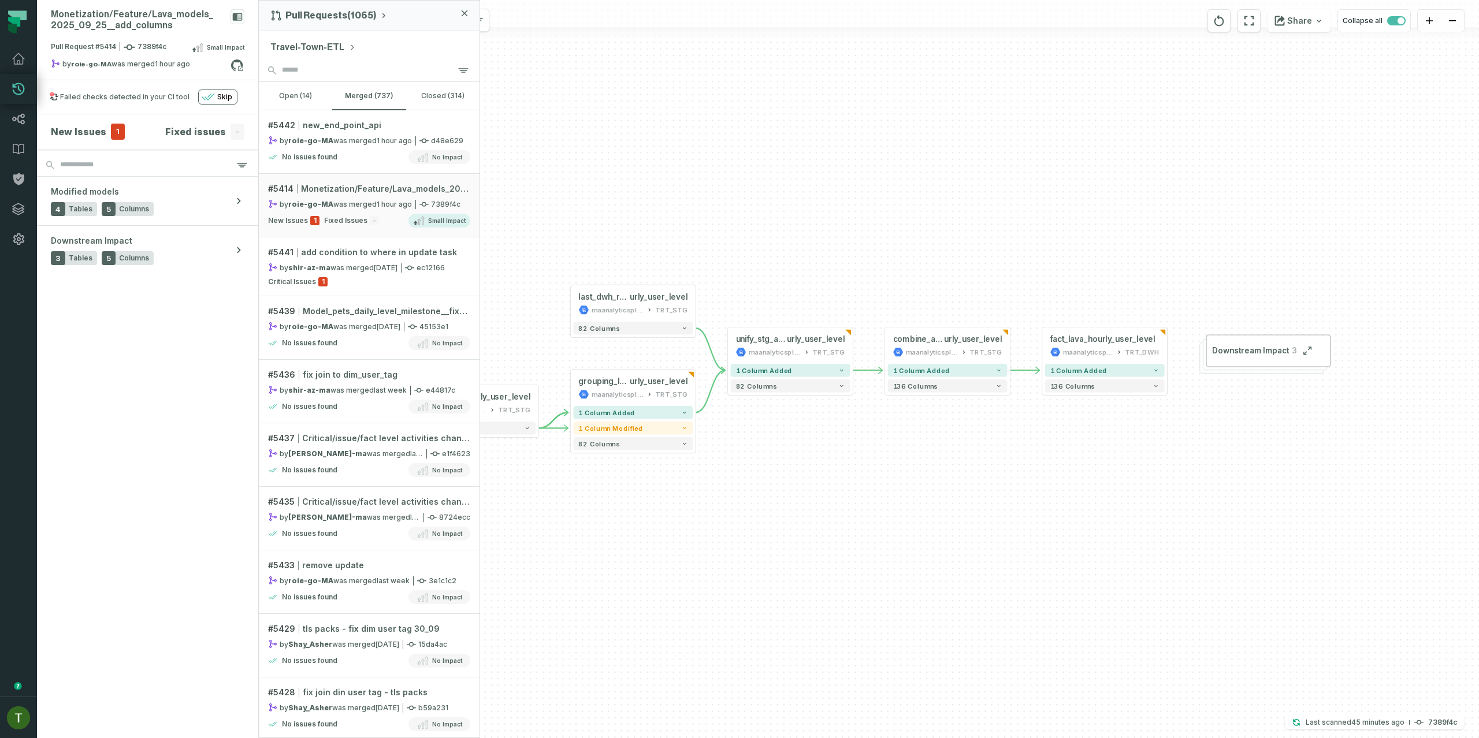
click at [638, 107] on div "+ last_dwh_row_lava_ho urly_user_level maanalyticsplatform TRT_STG + 82 columns…" at bounding box center [869, 369] width 1220 height 738
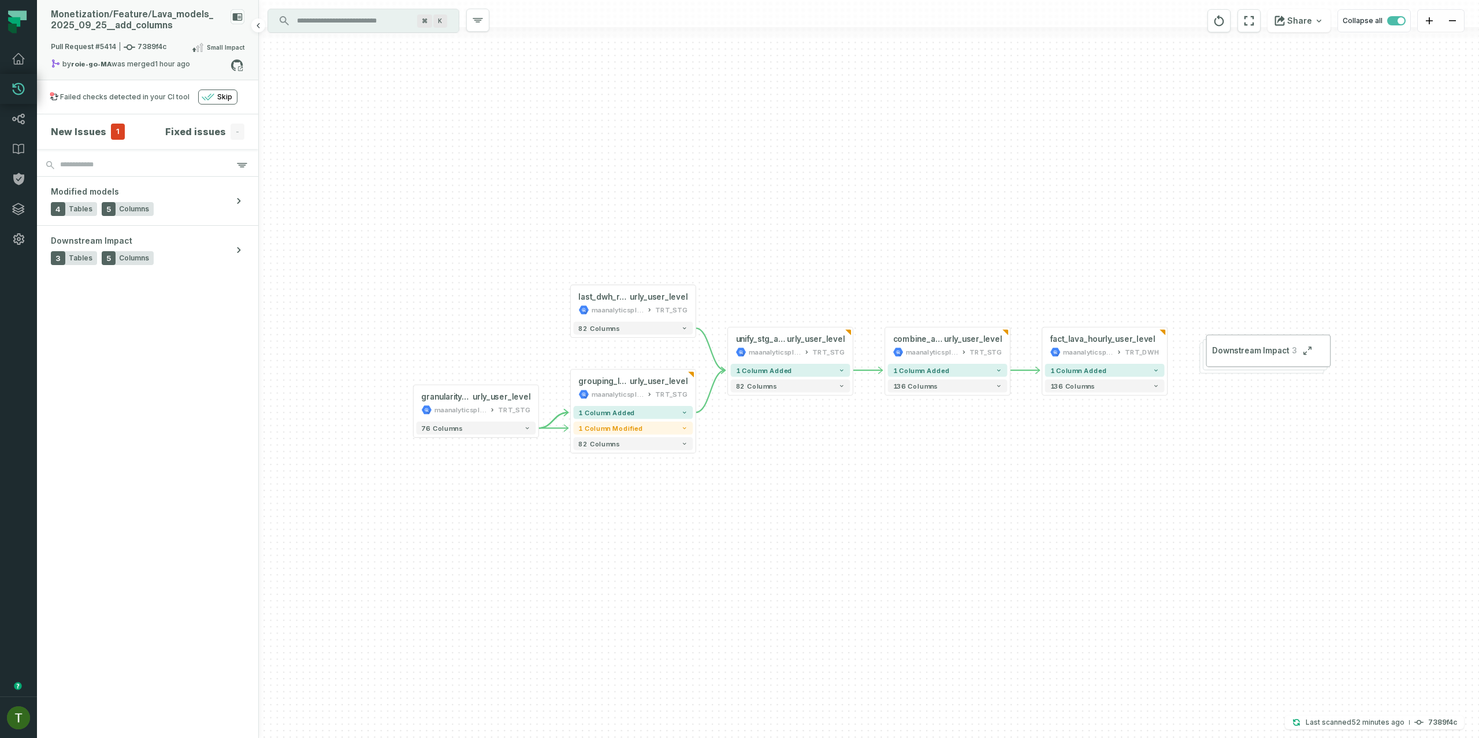
click at [152, 50] on span "Pull Request #5414 7389f4c" at bounding box center [109, 48] width 116 height 12
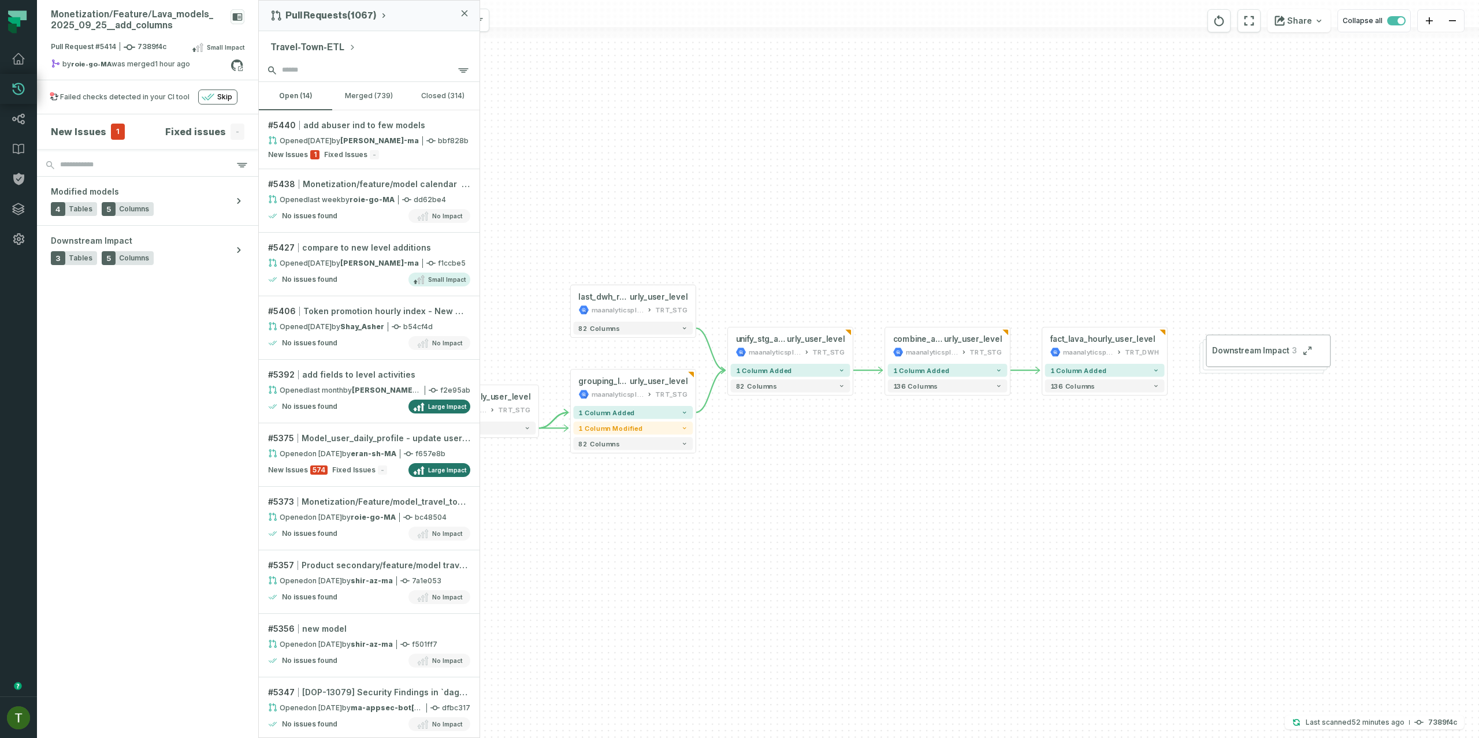
click at [381, 75] on input "search" at bounding box center [369, 70] width 221 height 23
click at [377, 87] on button "merged (739)" at bounding box center [368, 96] width 73 height 28
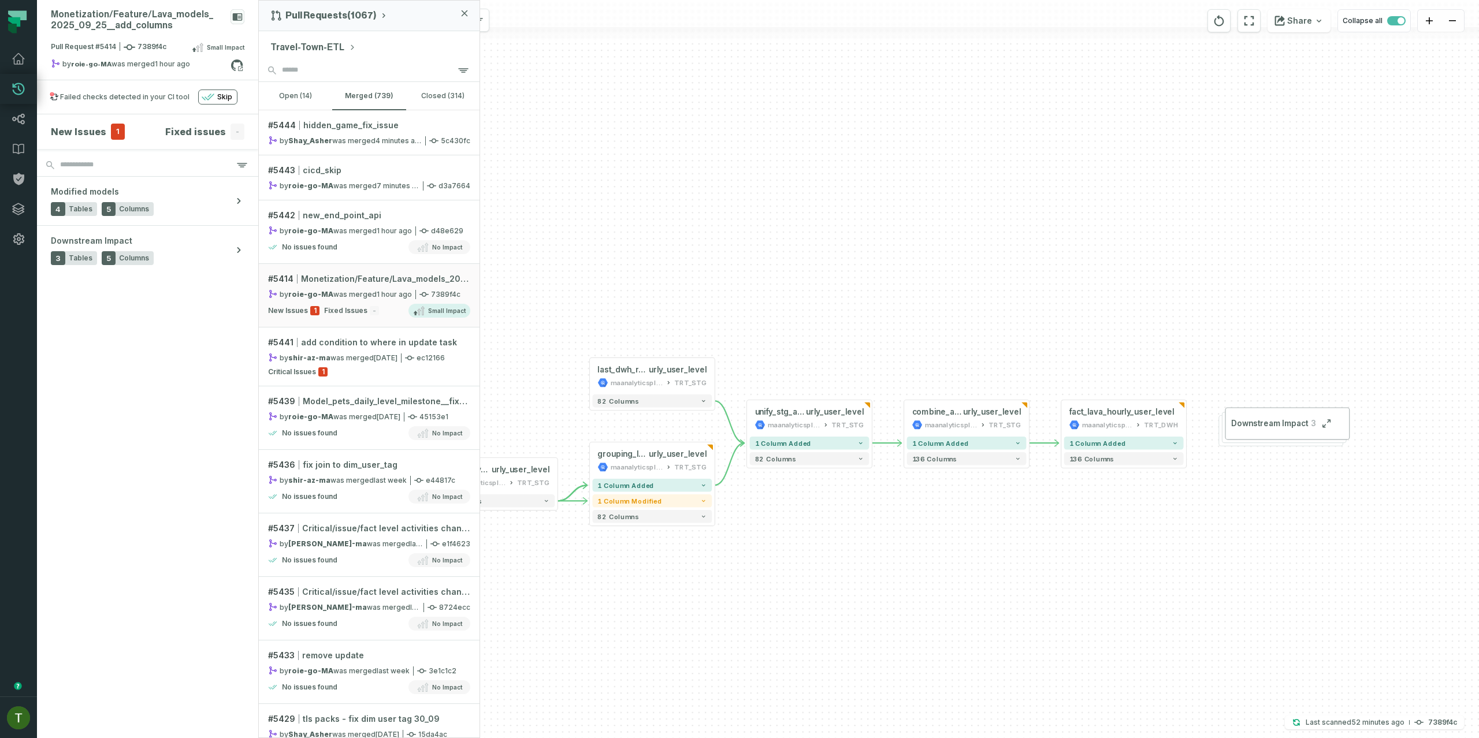
drag, startPoint x: 607, startPoint y: 171, endPoint x: 626, endPoint y: 243, distance: 74.7
click at [626, 243] on div "+ last_dwh_row_lava_ho urly_user_level maanalyticsplatform TRT_STG + 82 columns…" at bounding box center [869, 369] width 1220 height 738
click at [626, 239] on div "+ last_dwh_row_lava_ho urly_user_level maanalyticsplatform TRT_STG + 82 columns…" at bounding box center [869, 369] width 1220 height 738
click at [616, 113] on div "+ last_dwh_row_lava_ho urly_user_level maanalyticsplatform TRT_STG + 82 columns…" at bounding box center [869, 369] width 1220 height 738
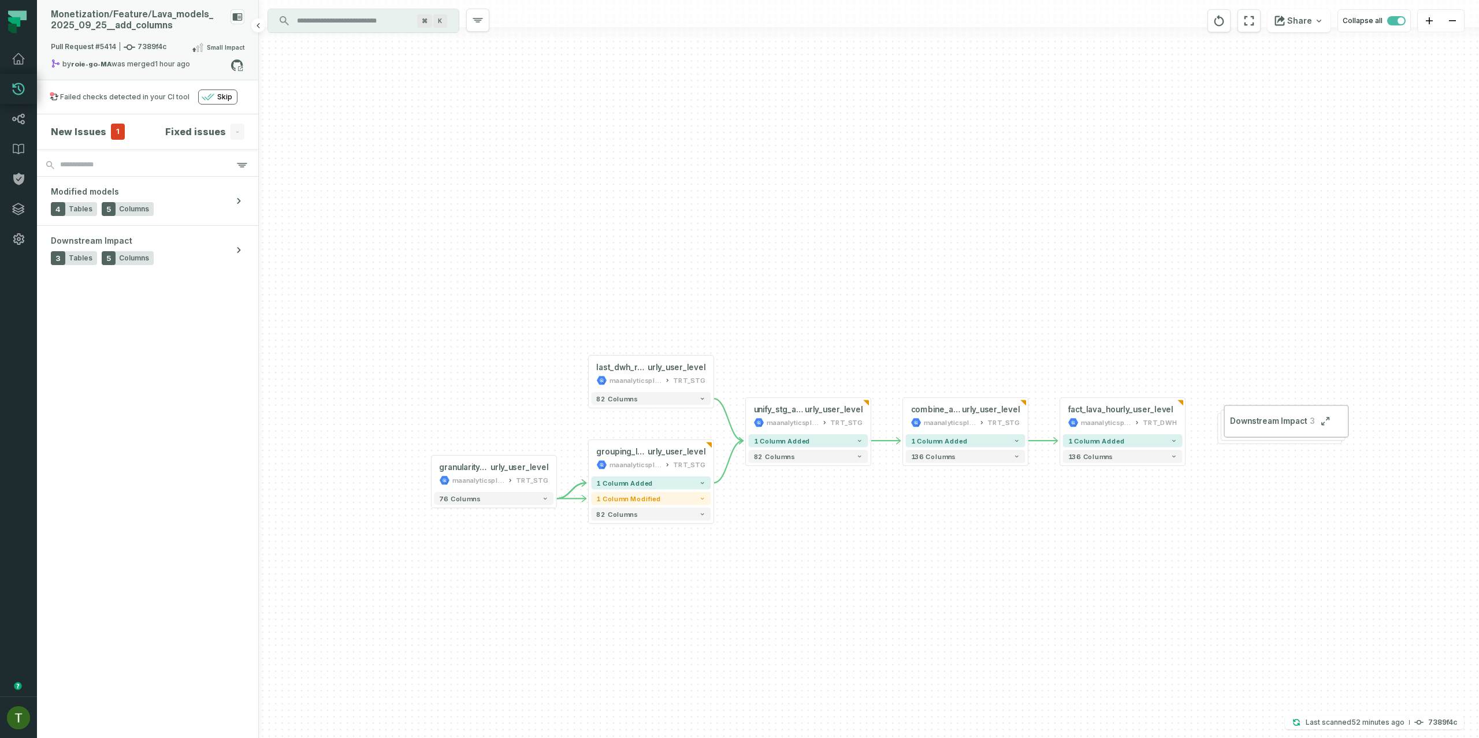
click at [156, 66] on relative-time "[DATE] 9:37:48 AM" at bounding box center [172, 63] width 35 height 9
